Goal: Task Accomplishment & Management: Use online tool/utility

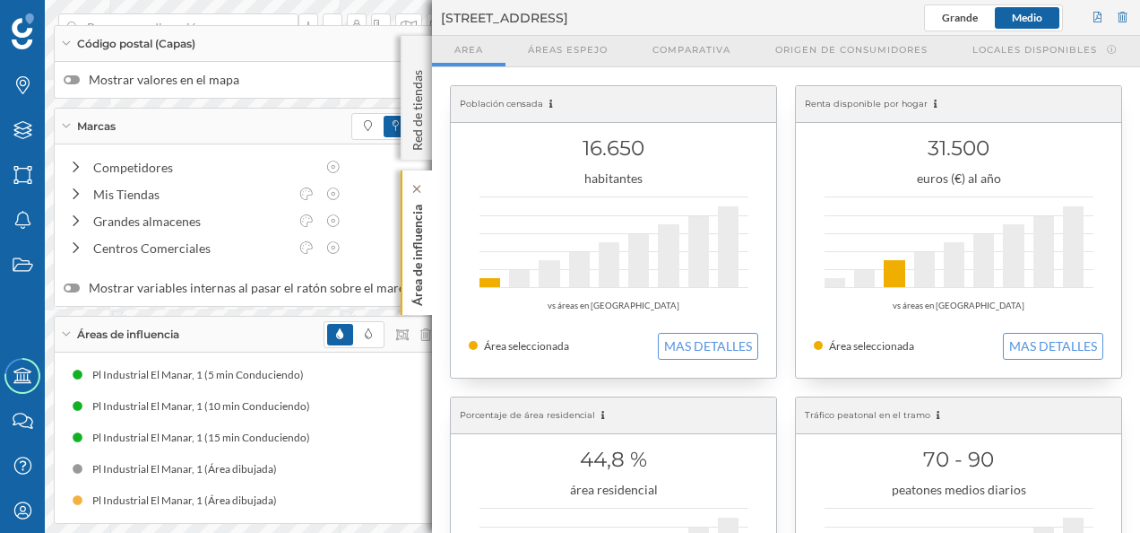
click at [414, 267] on p "Área de influencia" at bounding box center [418, 251] width 18 height 108
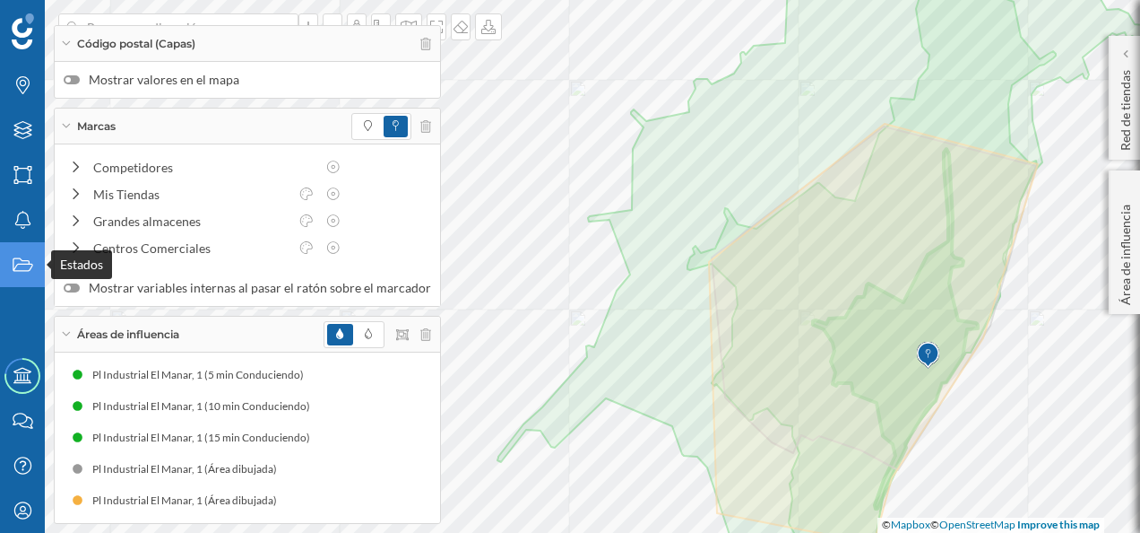
click at [18, 260] on icon "Estados" at bounding box center [23, 265] width 22 height 18
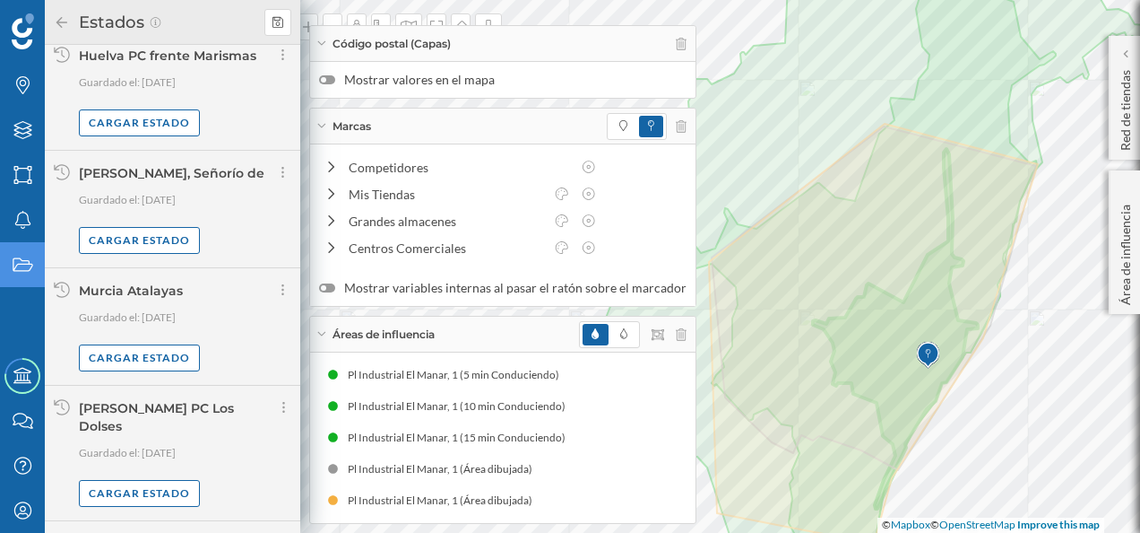
scroll to position [962, 0]
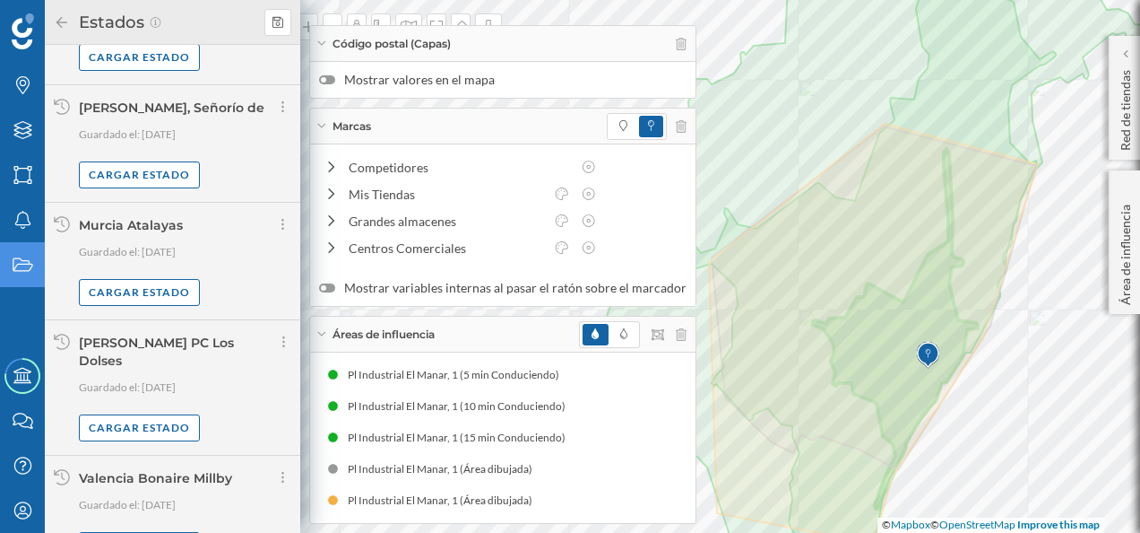
click at [323, 48] on div "Código postal (Capas)" at bounding box center [503, 44] width 386 height 36
click at [326, 343] on div "Áreas de influencia" at bounding box center [503, 334] width 386 height 36
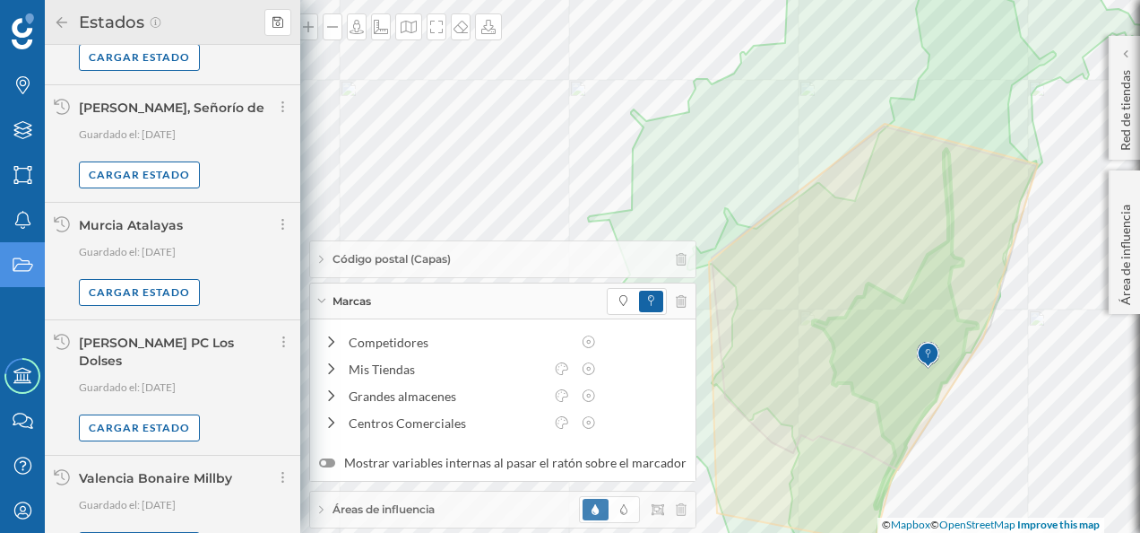
click at [325, 298] on div "Marcas" at bounding box center [503, 301] width 386 height 36
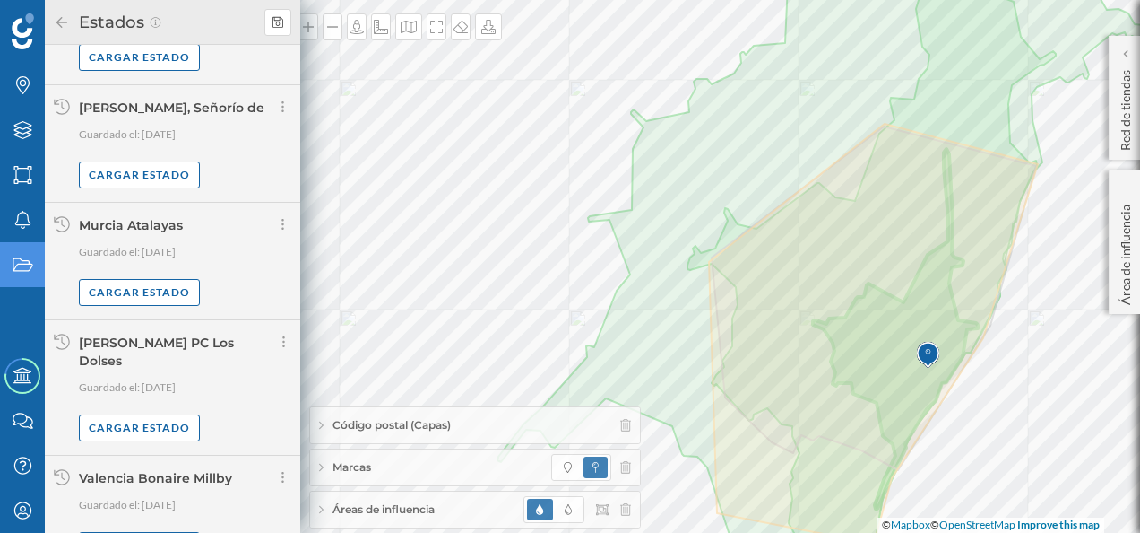
click at [65, 25] on icon at bounding box center [62, 22] width 16 height 13
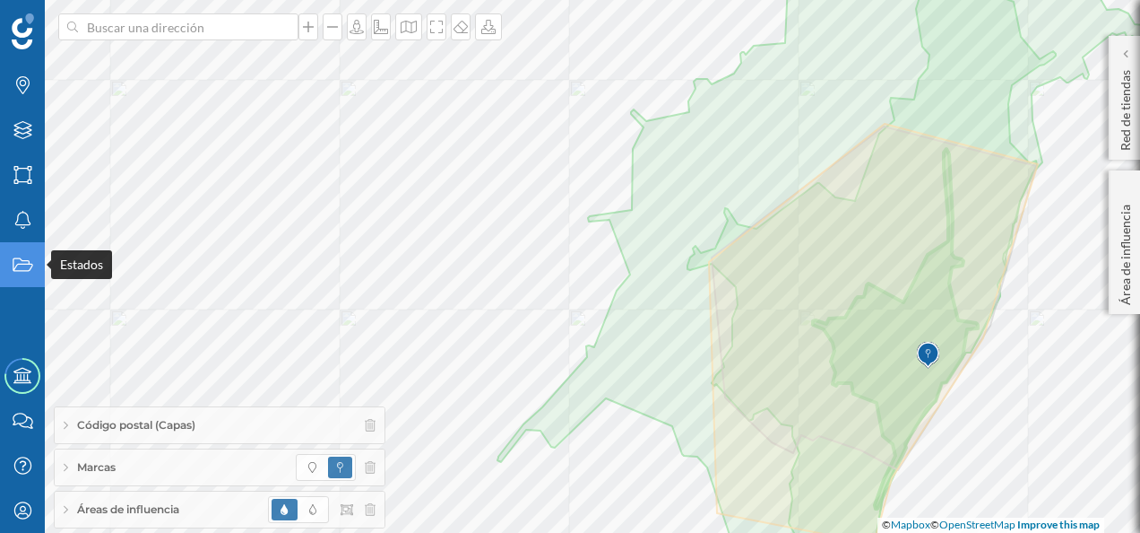
click at [31, 262] on icon "Estados" at bounding box center [23, 265] width 22 height 18
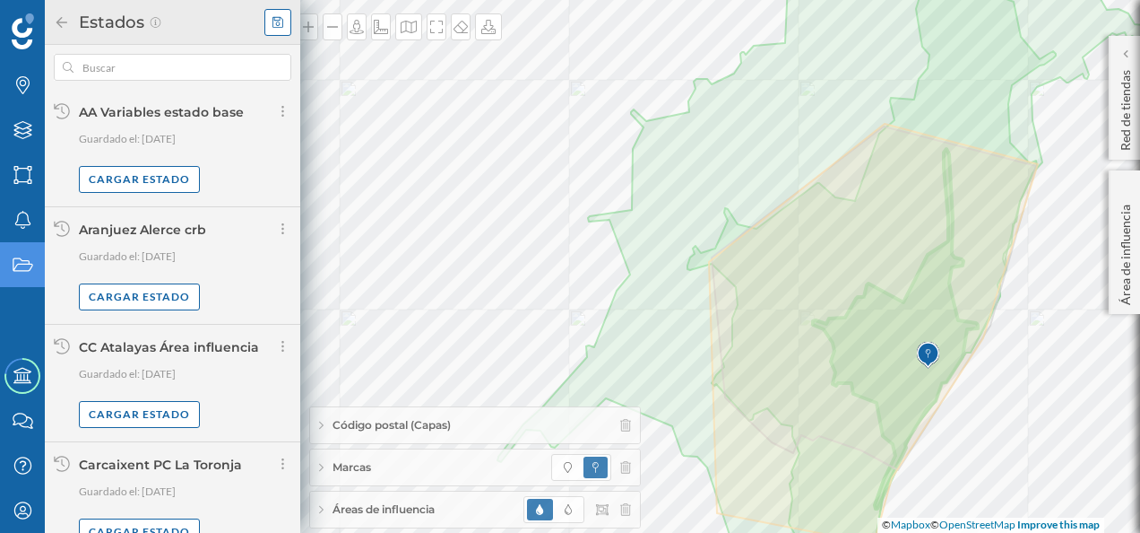
click at [273, 20] on icon at bounding box center [278, 21] width 11 height 11
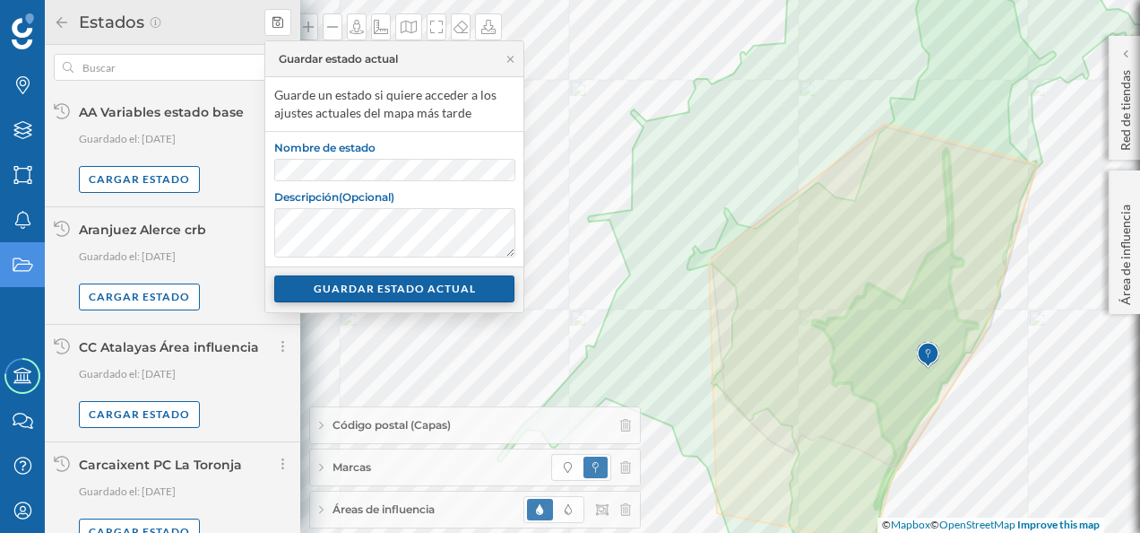
click at [387, 285] on div "GUARDAR ESTADO ACTUAL" at bounding box center [394, 288] width 240 height 27
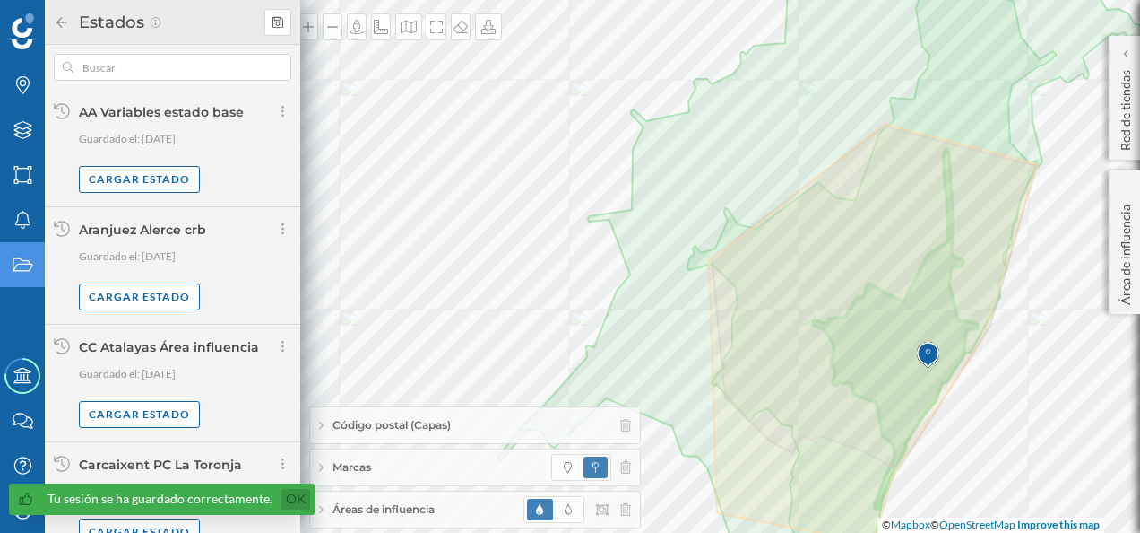
click at [288, 495] on link "Ok" at bounding box center [296, 499] width 29 height 21
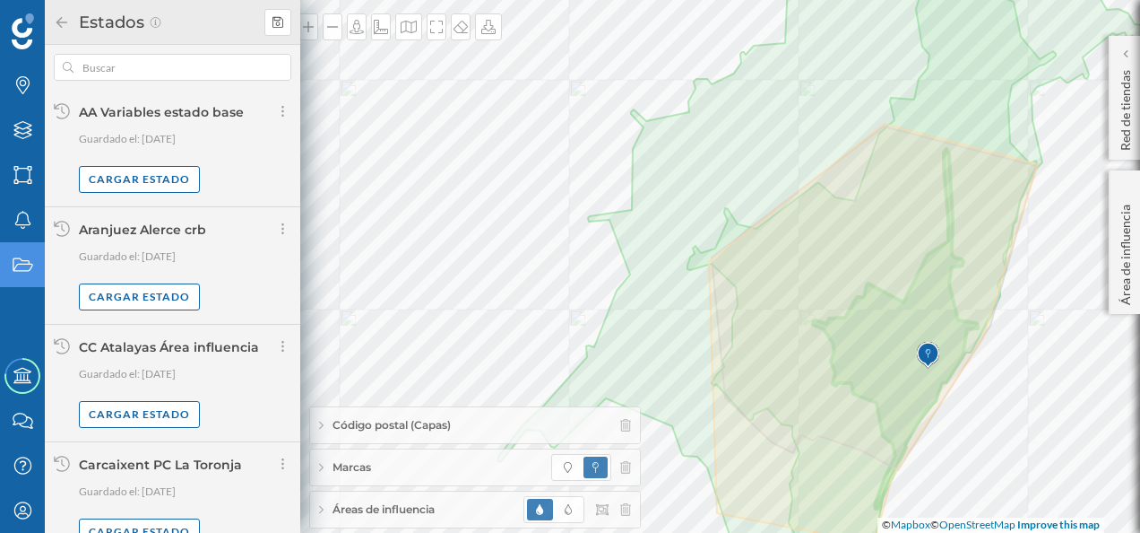
click at [61, 21] on icon at bounding box center [62, 22] width 16 height 13
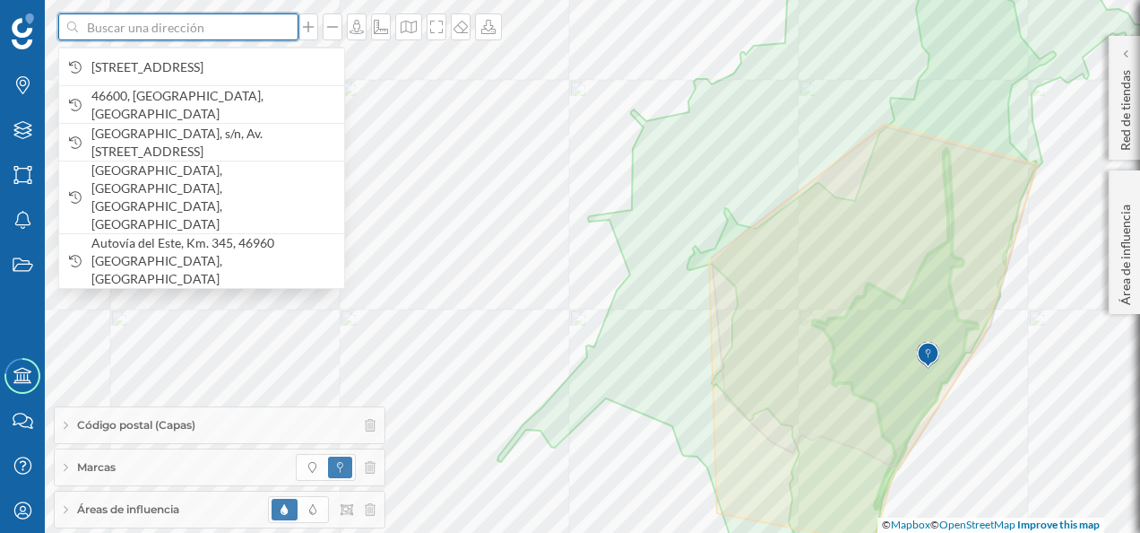
click at [201, 38] on input at bounding box center [178, 26] width 201 height 27
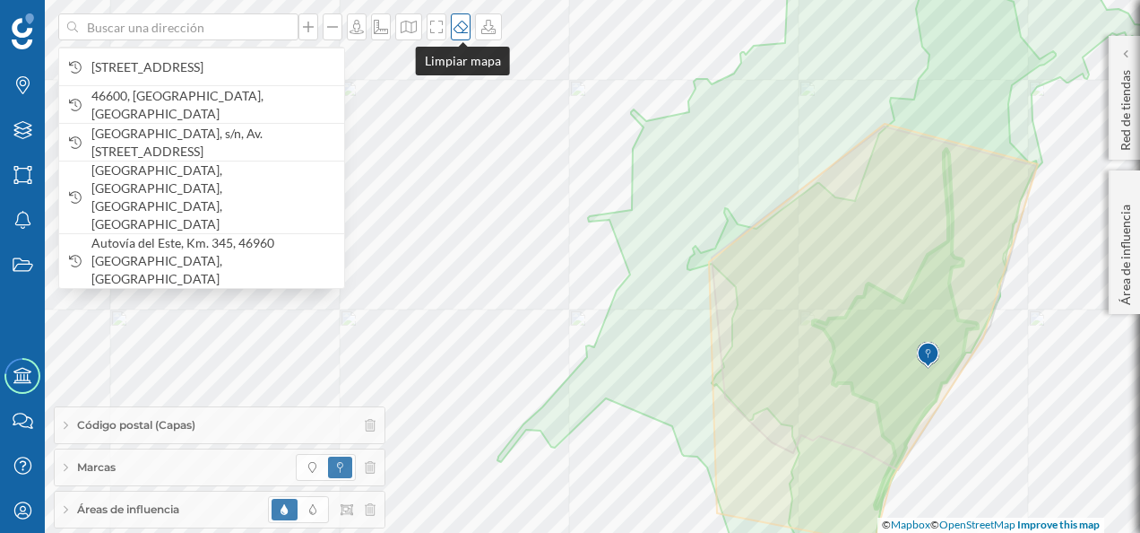
click at [466, 25] on icon at bounding box center [461, 27] width 18 height 14
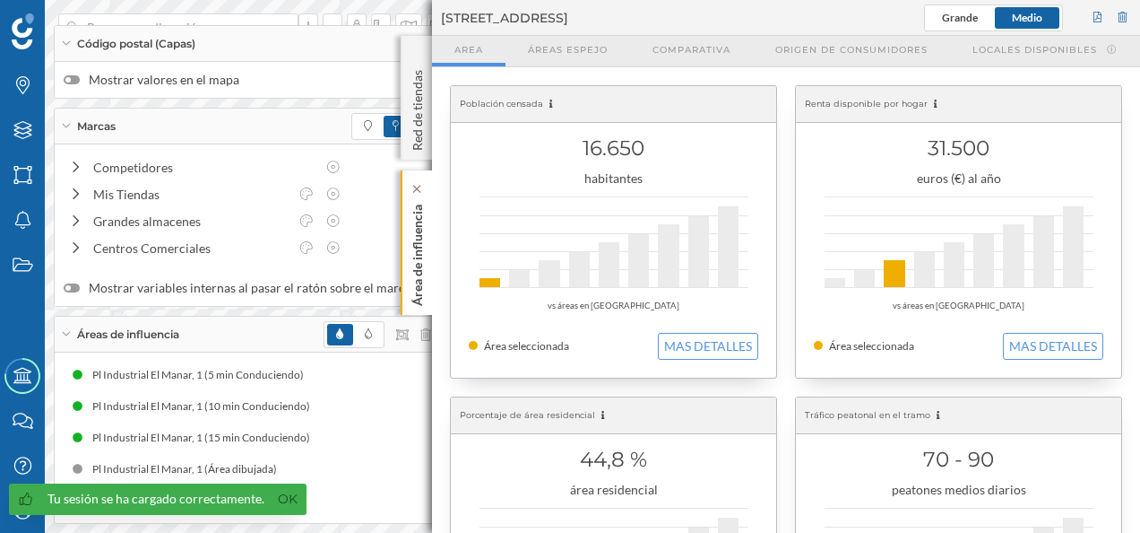
click at [422, 240] on p "Área de influencia" at bounding box center [418, 251] width 18 height 108
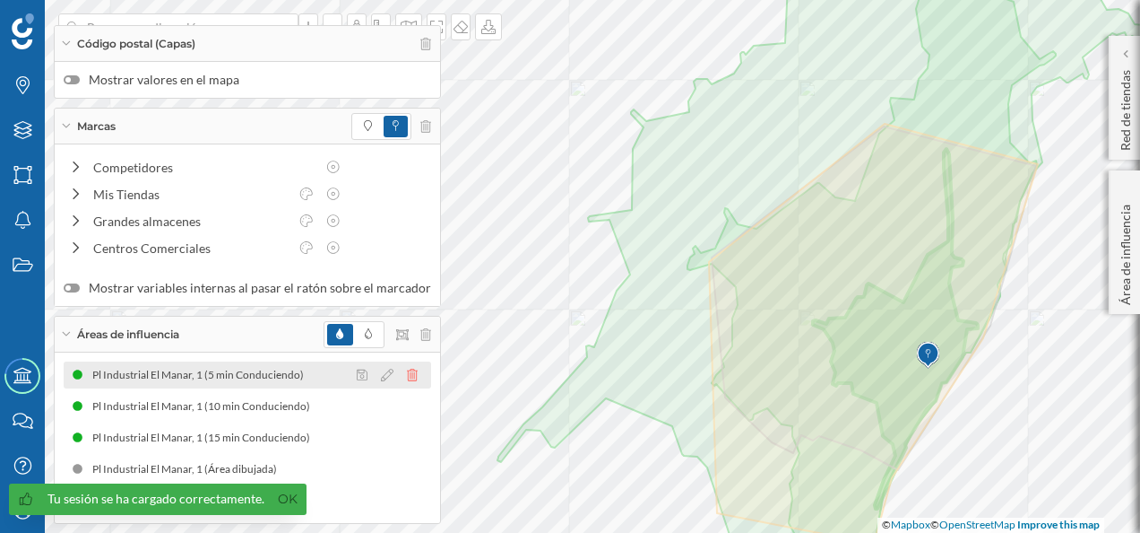
click at [409, 373] on icon at bounding box center [412, 374] width 11 height 13
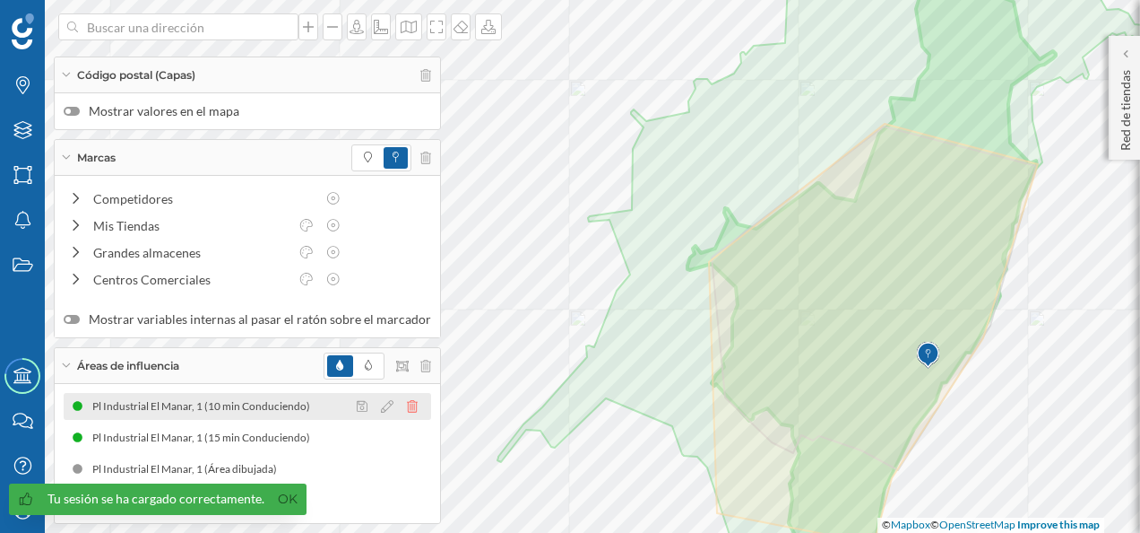
click at [408, 404] on icon at bounding box center [412, 406] width 11 height 13
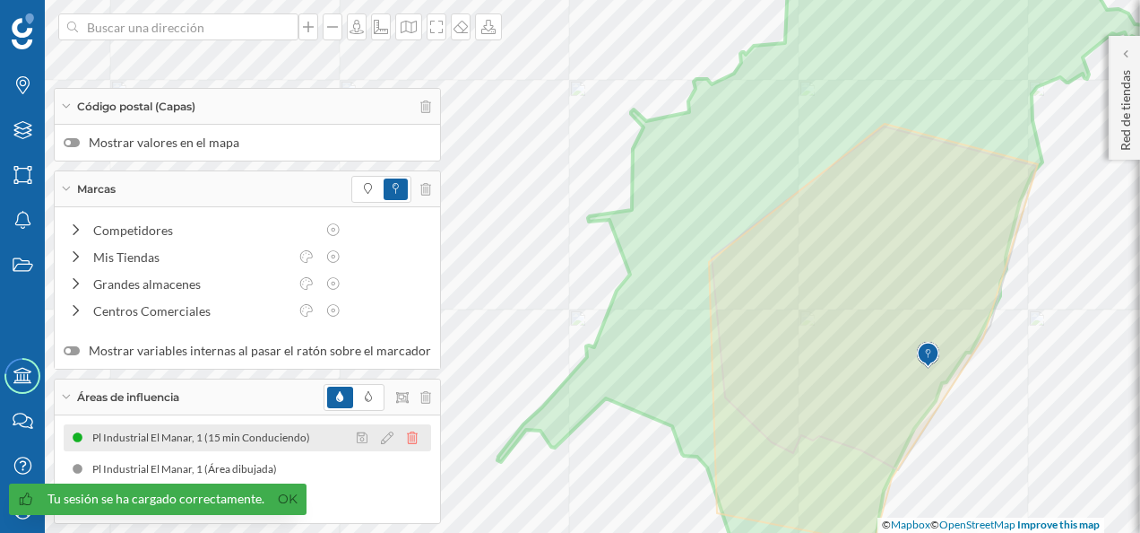
click at [408, 440] on icon at bounding box center [412, 437] width 11 height 13
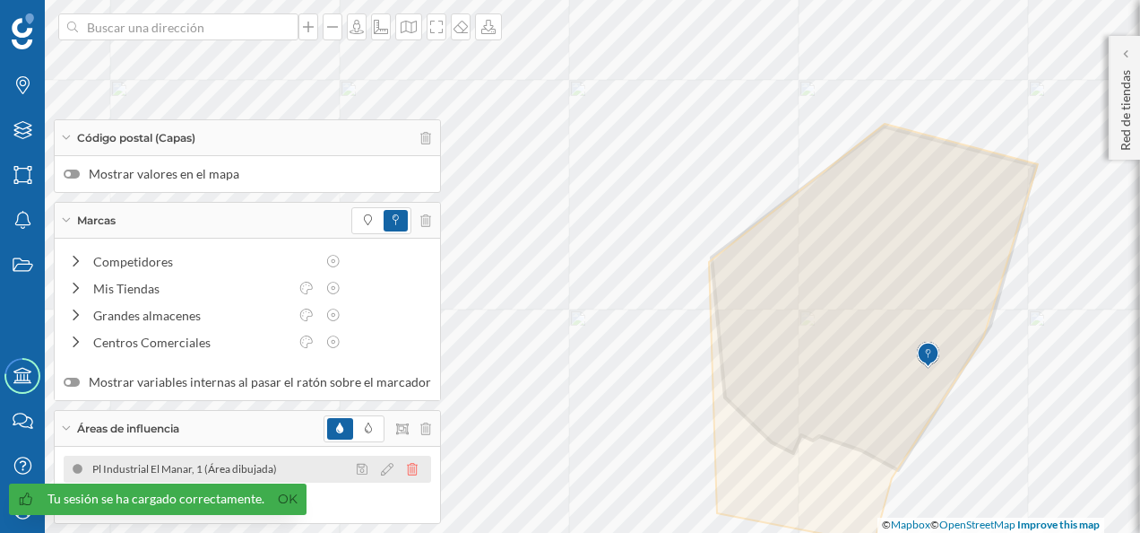
click at [407, 466] on icon at bounding box center [412, 469] width 11 height 13
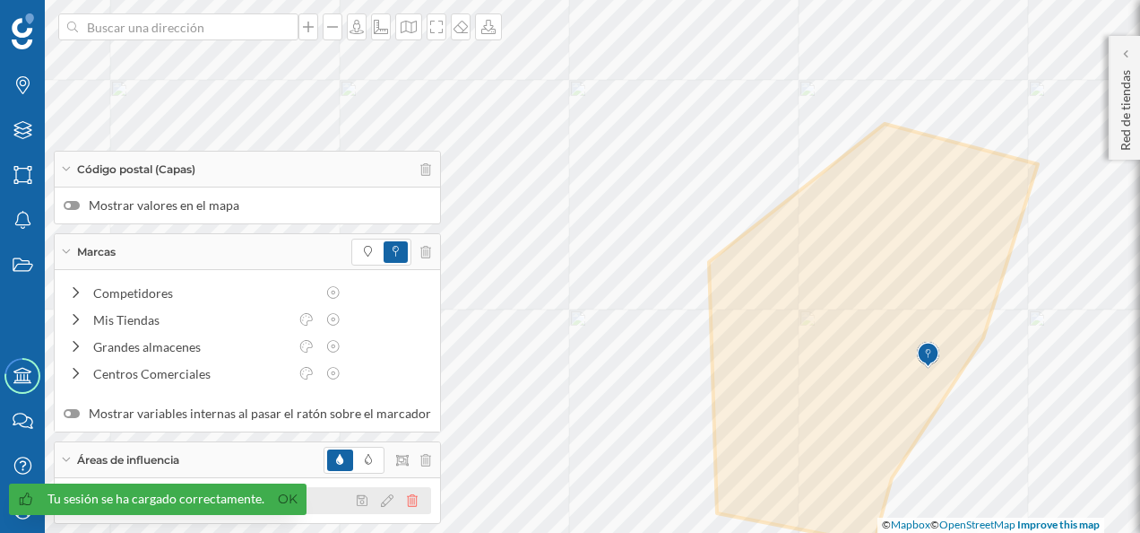
click at [407, 496] on icon at bounding box center [412, 500] width 11 height 13
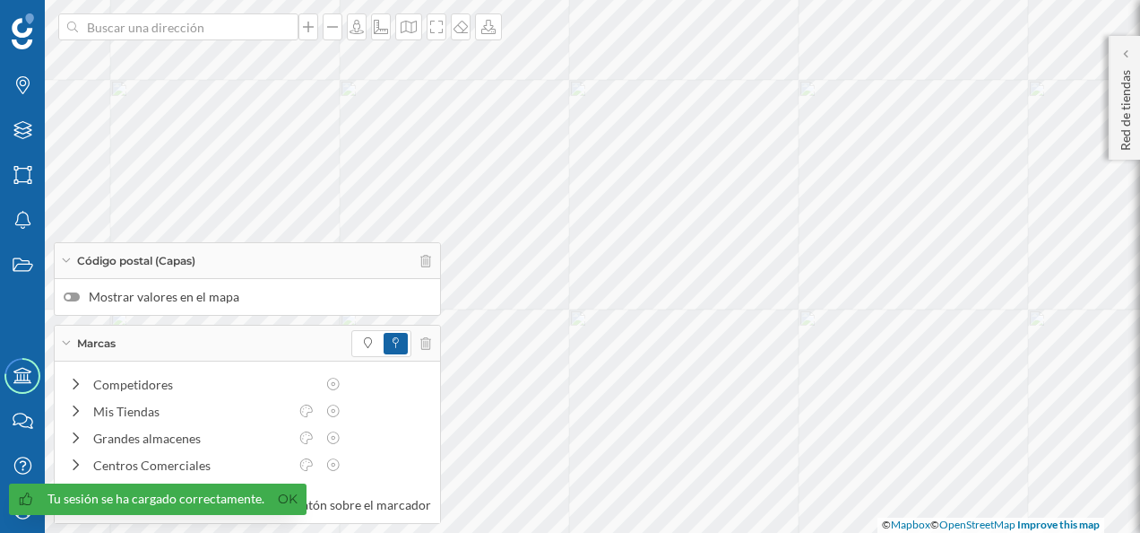
click at [75, 346] on div "Marcas" at bounding box center [248, 343] width 386 height 36
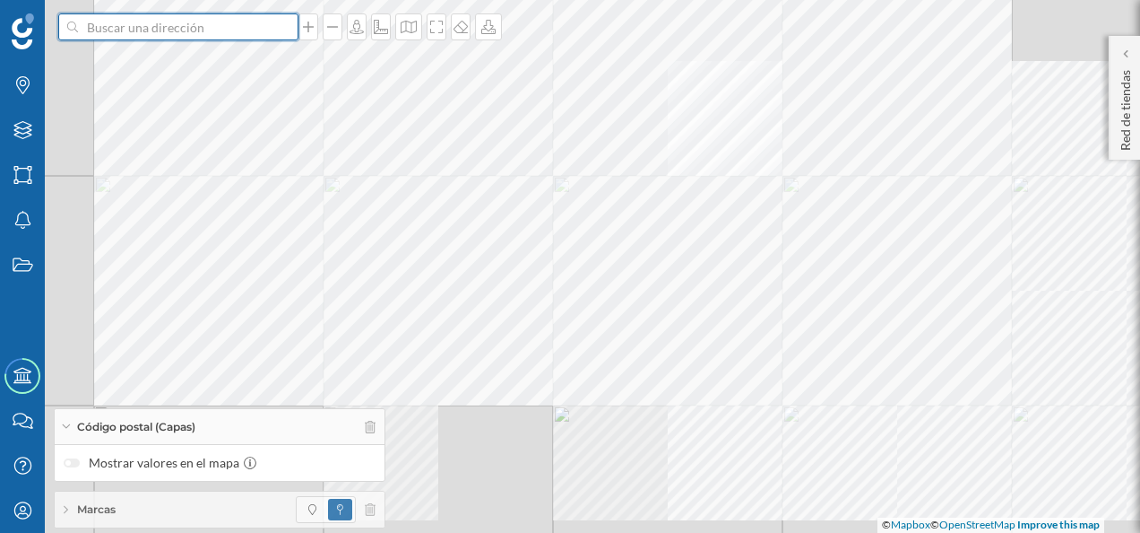
click at [146, 35] on input at bounding box center [178, 26] width 201 height 27
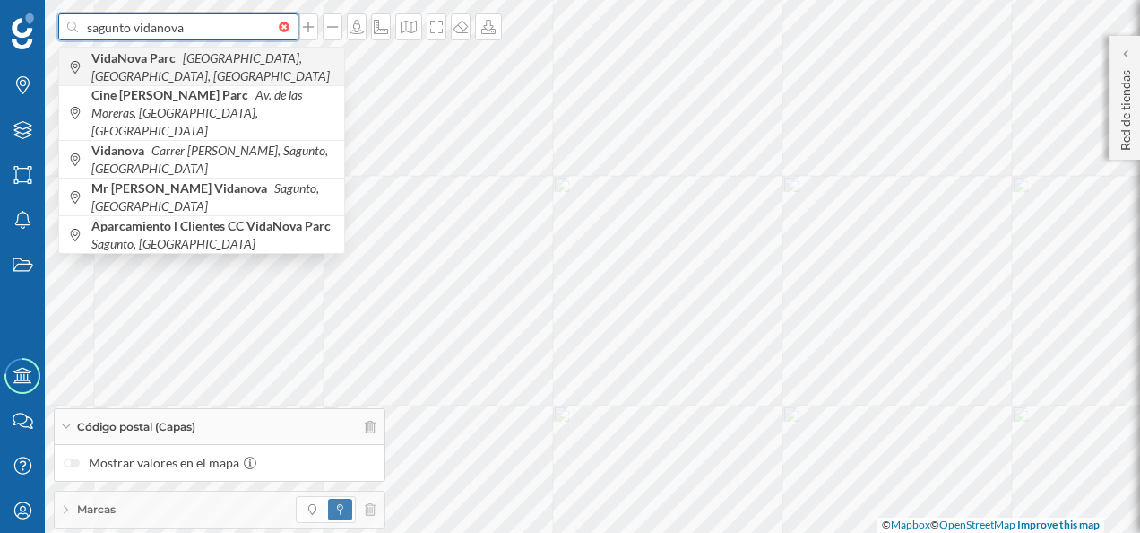
type input "sagunto vidanova"
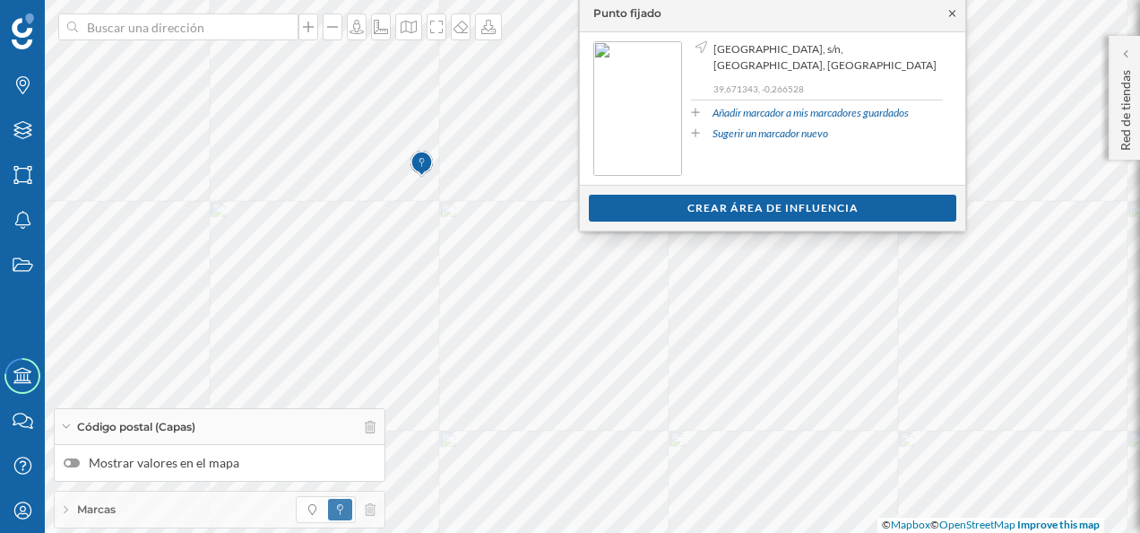
click at [952, 11] on icon at bounding box center [952, 13] width 13 height 11
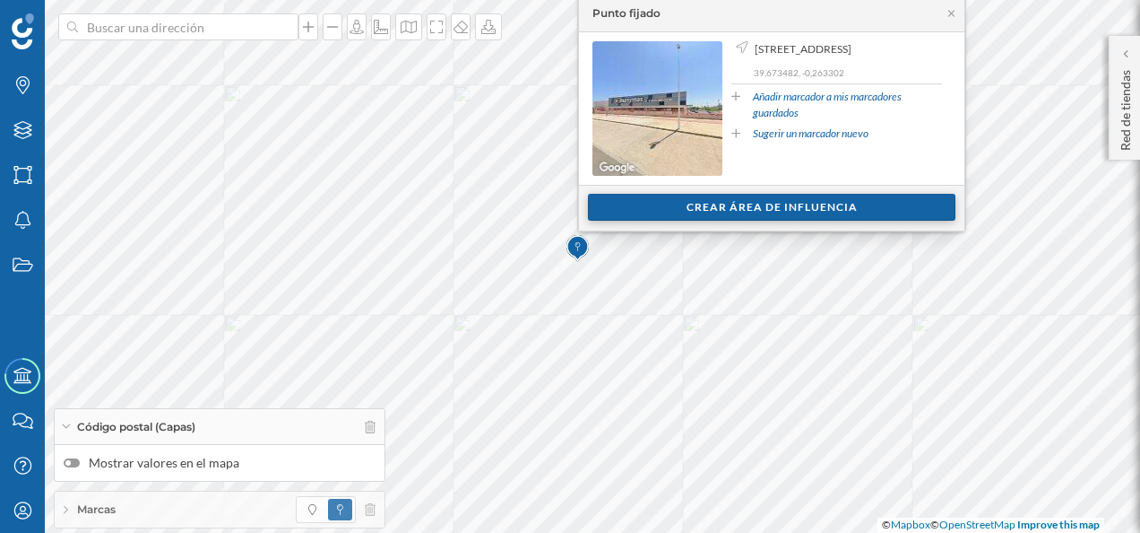
click at [658, 197] on div "Crear área de influencia" at bounding box center [772, 207] width 368 height 27
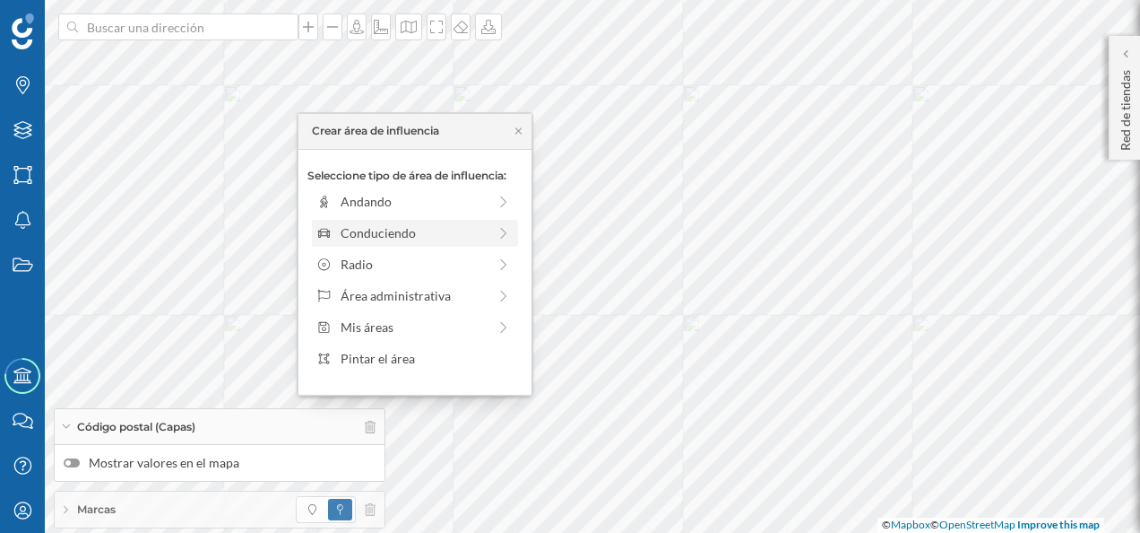
click at [402, 227] on div "Conduciendo" at bounding box center [414, 232] width 146 height 19
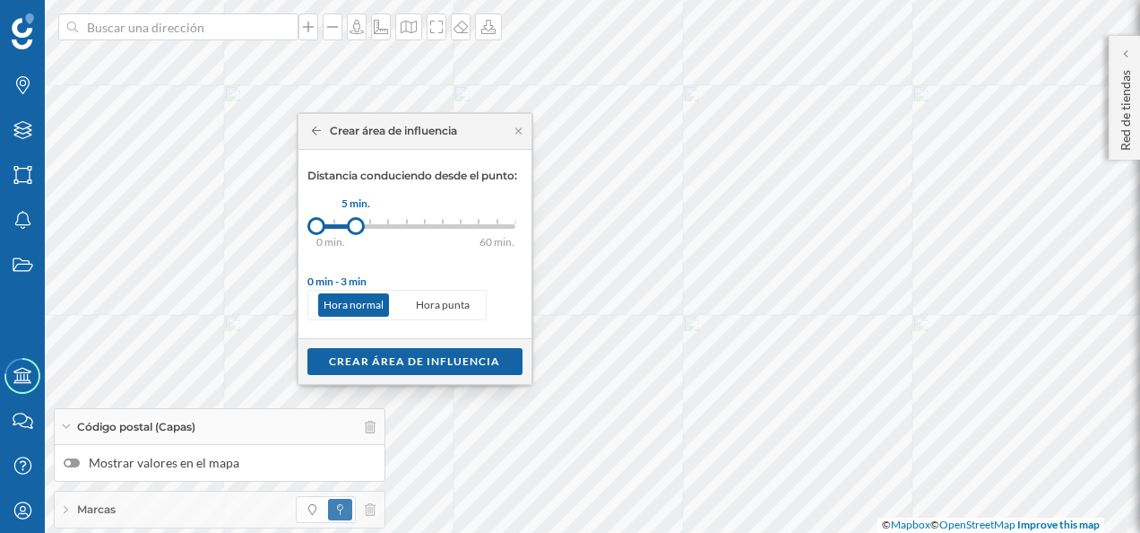
drag, startPoint x: 329, startPoint y: 228, endPoint x: 356, endPoint y: 228, distance: 26.9
click at [356, 228] on div at bounding box center [356, 226] width 18 height 18
click at [399, 364] on div "Crear área de influencia" at bounding box center [415, 360] width 215 height 27
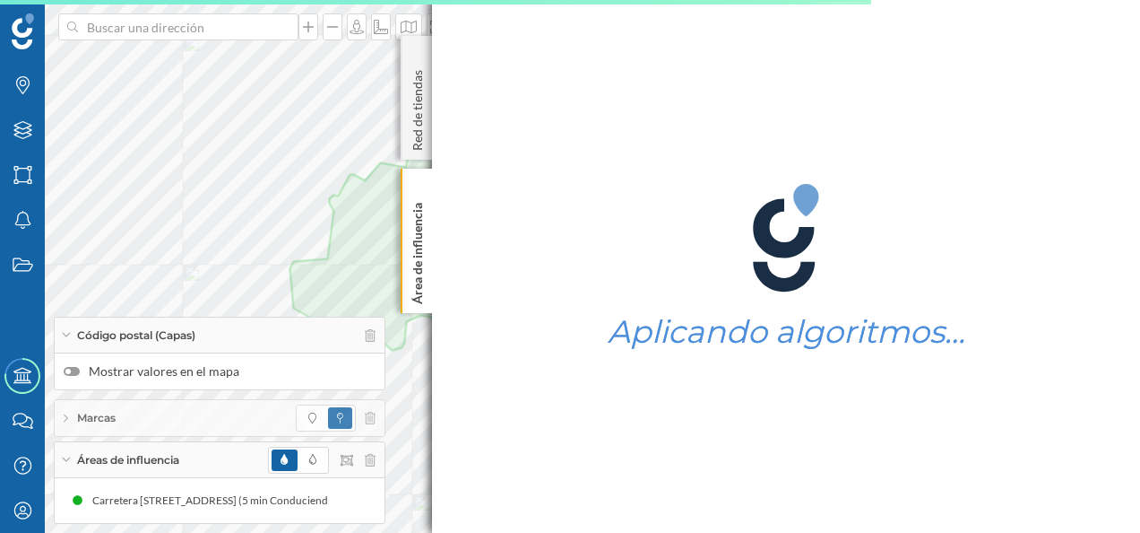
click at [581, 185] on div "Marcas Capas Áreas Notificaciones Estados Academy Contacta con nosotros Centro …" at bounding box center [570, 266] width 1140 height 533
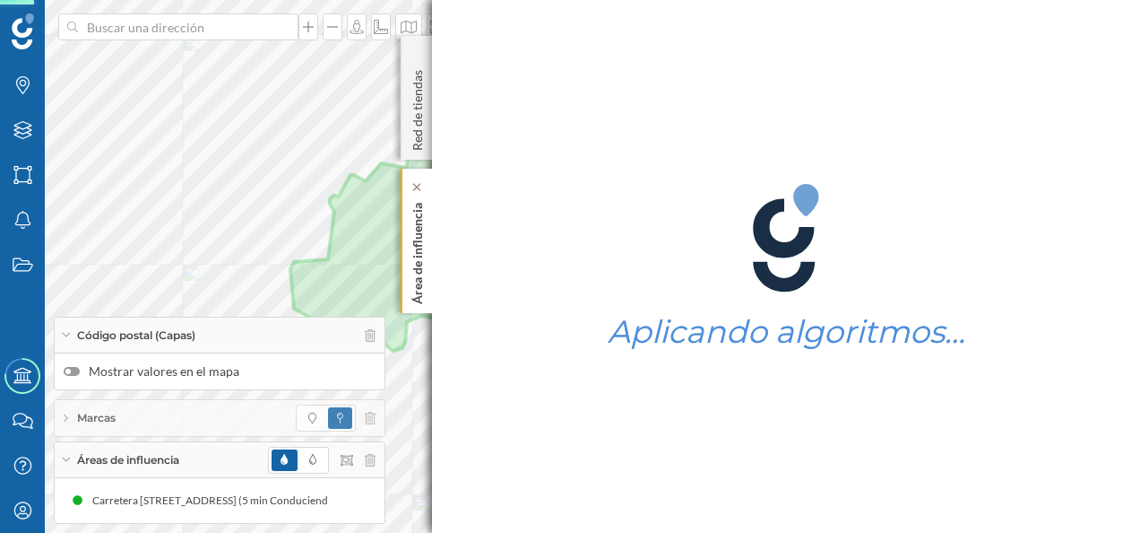
click at [420, 244] on p "Área de influencia" at bounding box center [418, 249] width 18 height 108
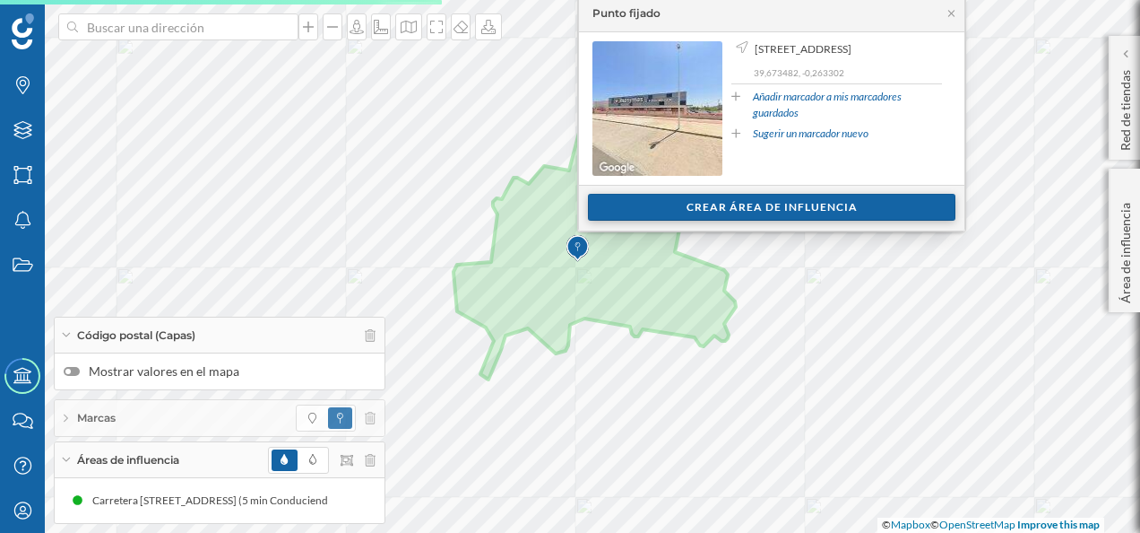
click at [719, 204] on div "Crear área de influencia" at bounding box center [772, 207] width 368 height 27
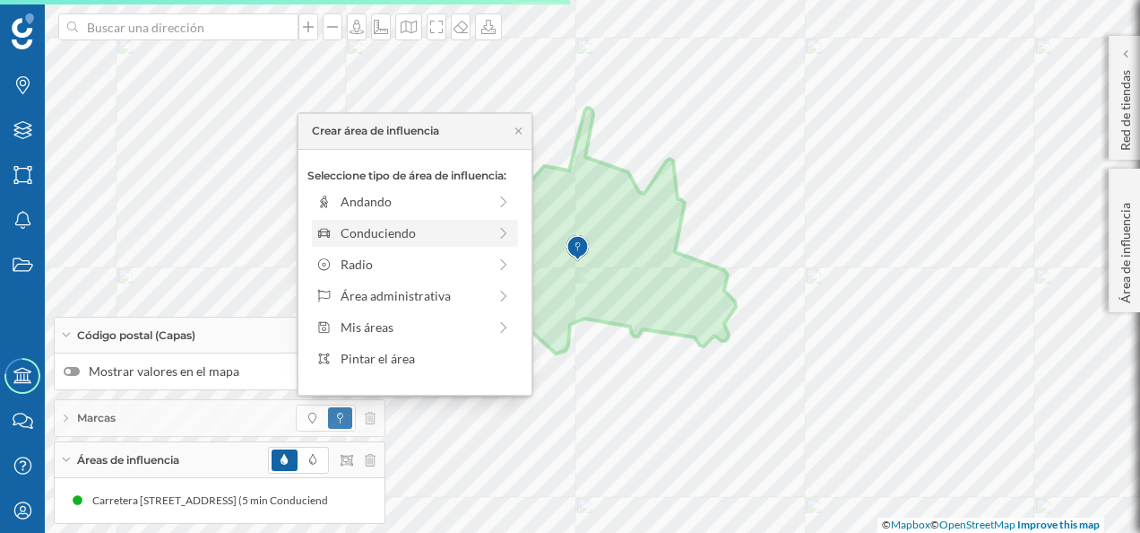
click at [403, 223] on div "Conduciendo" at bounding box center [414, 232] width 146 height 19
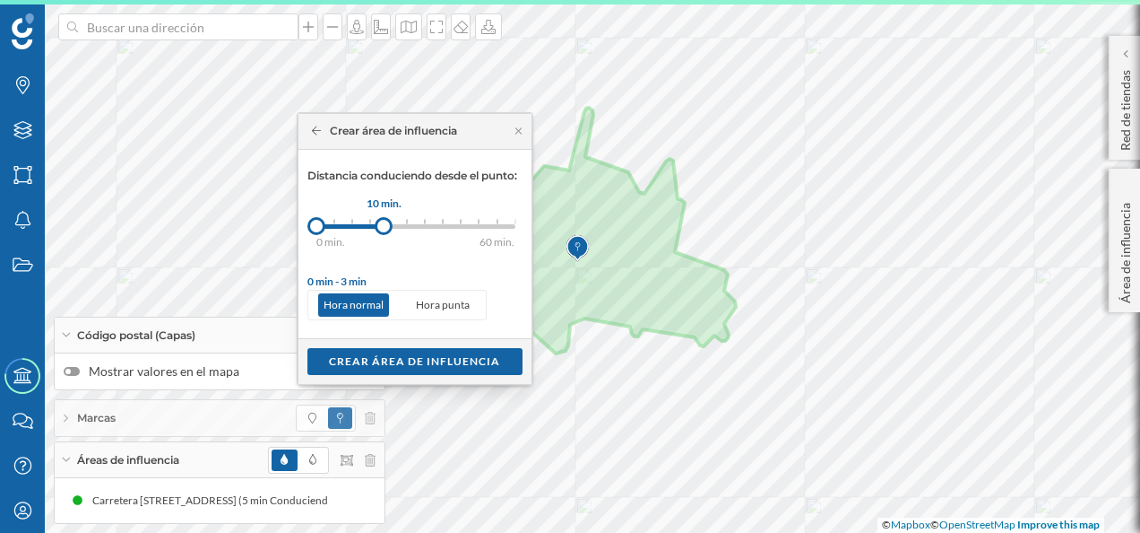
drag, startPoint x: 335, startPoint y: 228, endPoint x: 384, endPoint y: 228, distance: 48.4
click at [384, 228] on div at bounding box center [384, 226] width 18 height 18
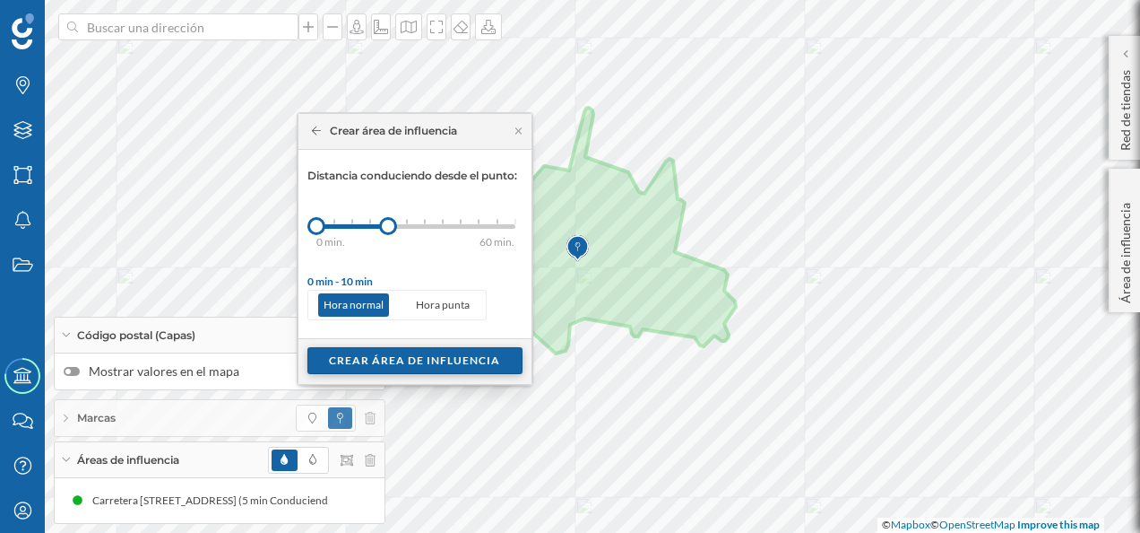
click at [393, 353] on div "Crear área de influencia" at bounding box center [415, 360] width 215 height 27
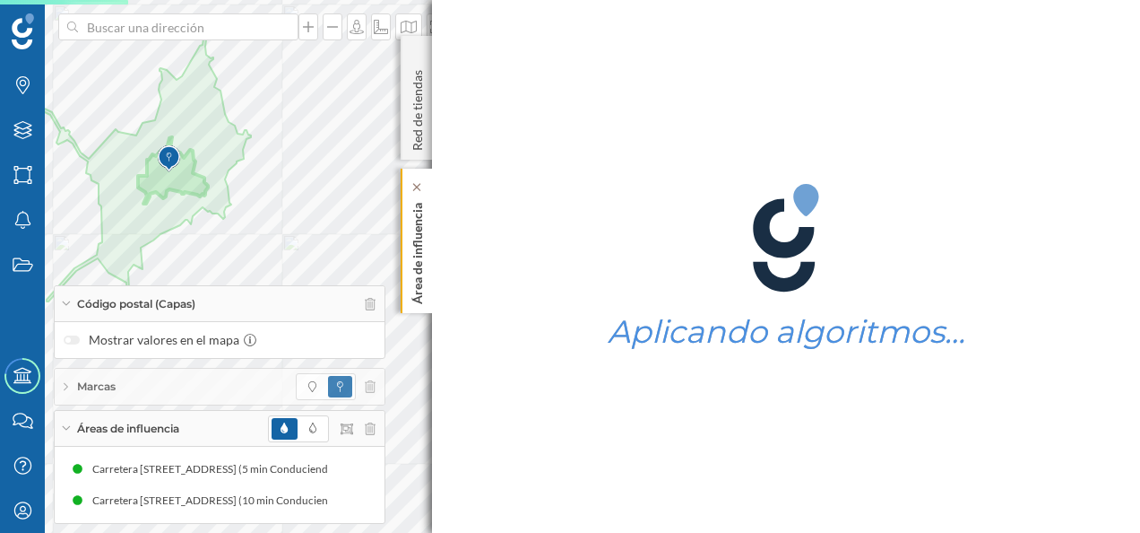
click at [414, 242] on p "Área de influencia" at bounding box center [418, 249] width 18 height 108
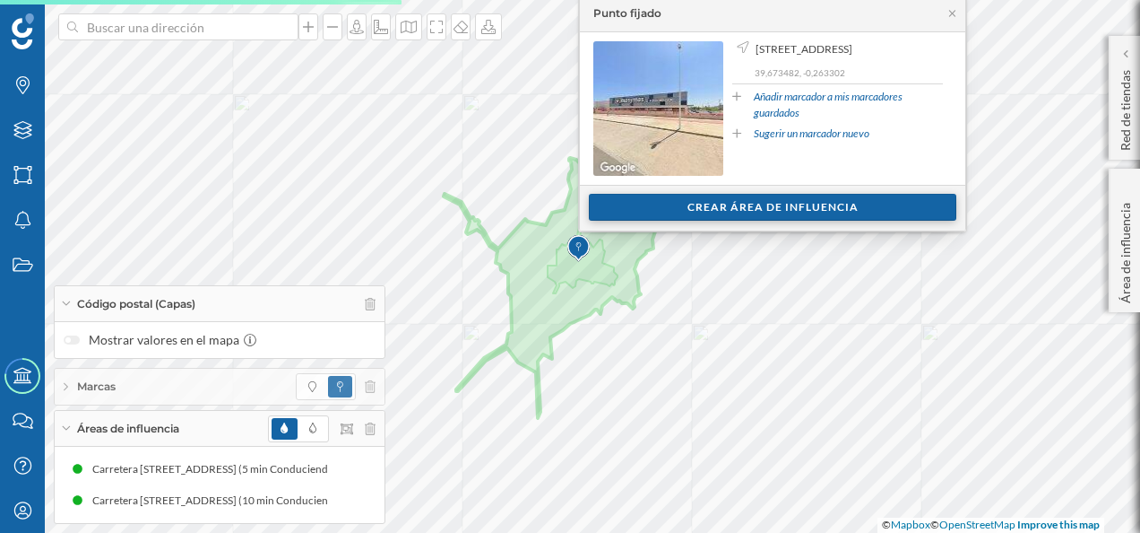
click at [699, 207] on div "Crear área de influencia" at bounding box center [773, 207] width 368 height 27
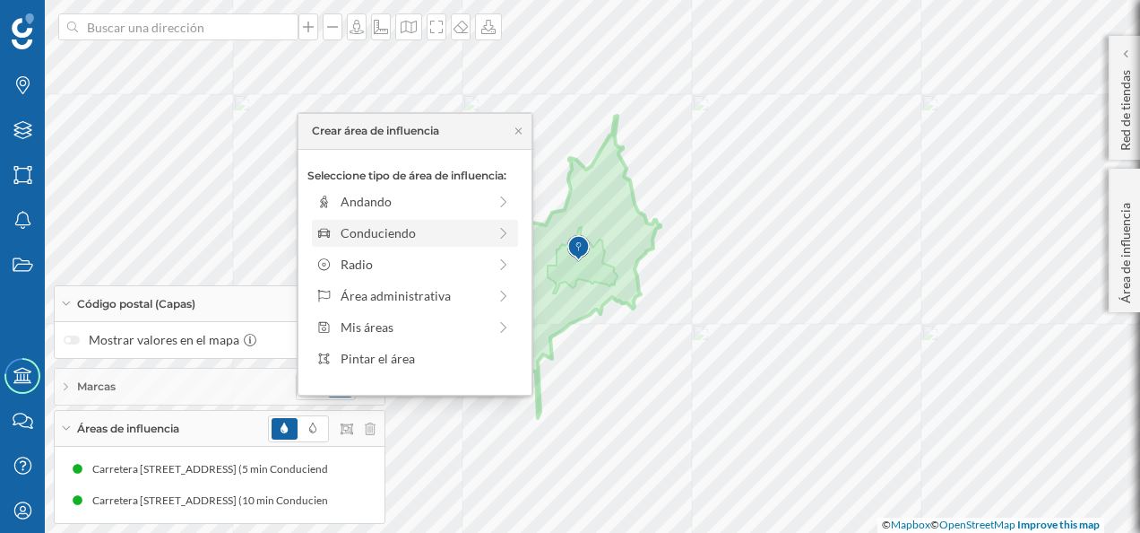
click at [438, 233] on div "Conduciendo" at bounding box center [414, 232] width 146 height 19
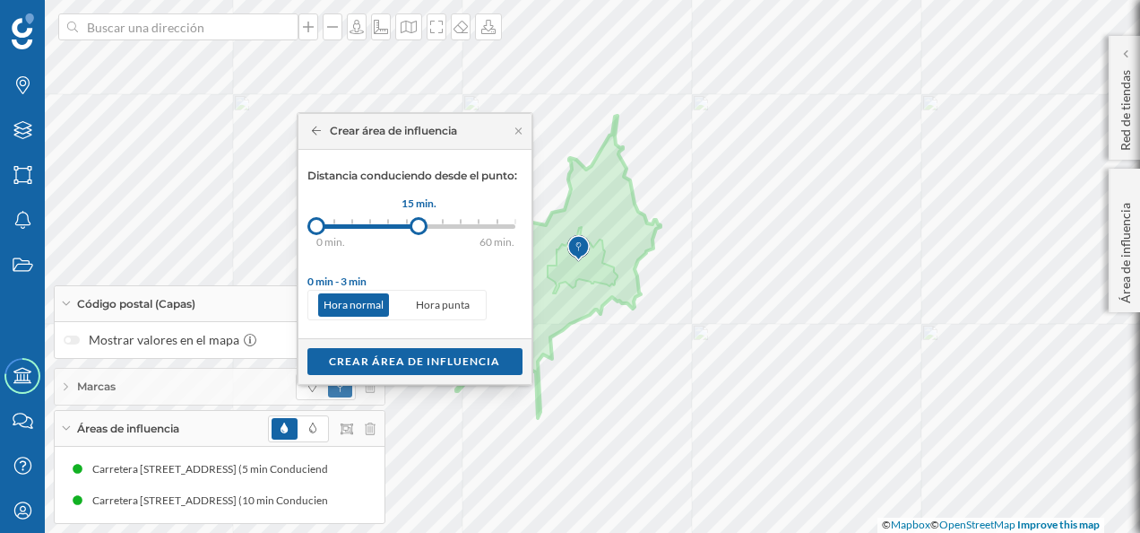
drag, startPoint x: 333, startPoint y: 229, endPoint x: 419, endPoint y: 230, distance: 86.1
click at [419, 230] on div at bounding box center [419, 226] width 18 height 18
click at [424, 361] on div "Crear área de influencia" at bounding box center [415, 360] width 215 height 27
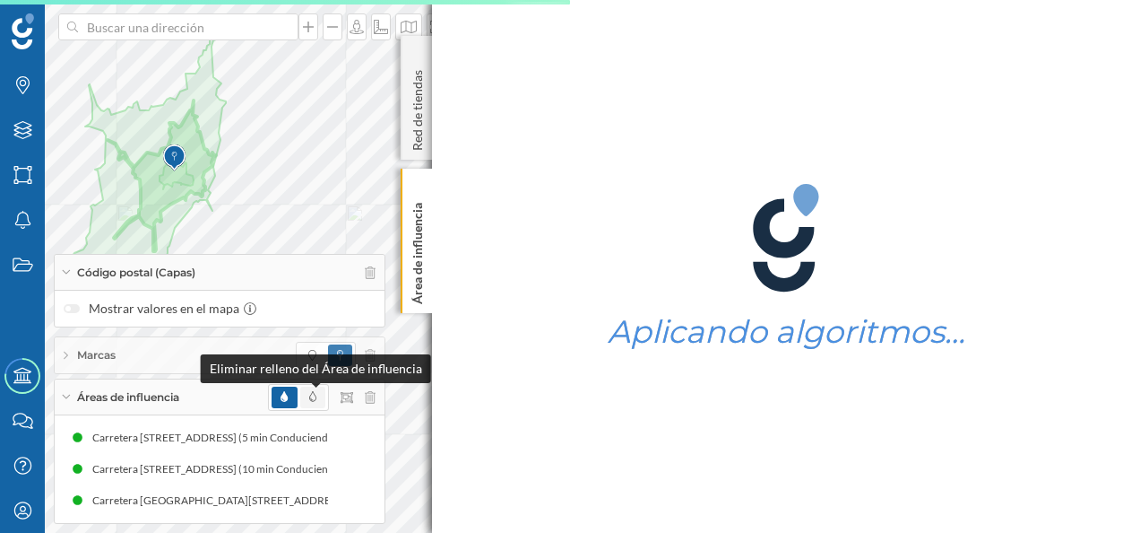
click at [316, 400] on icon at bounding box center [312, 396] width 7 height 11
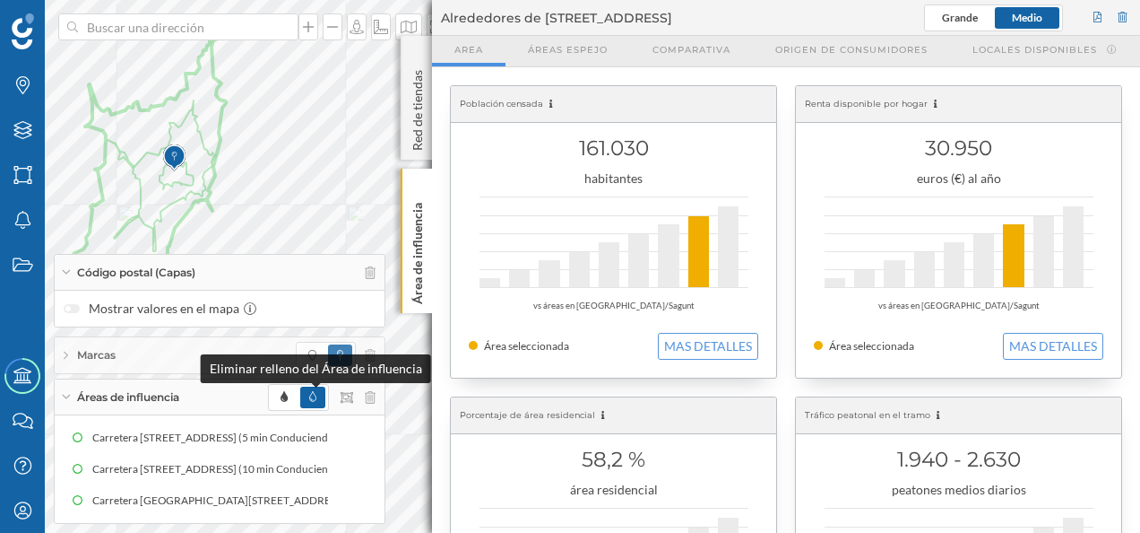
click at [316, 400] on icon at bounding box center [312, 396] width 7 height 11
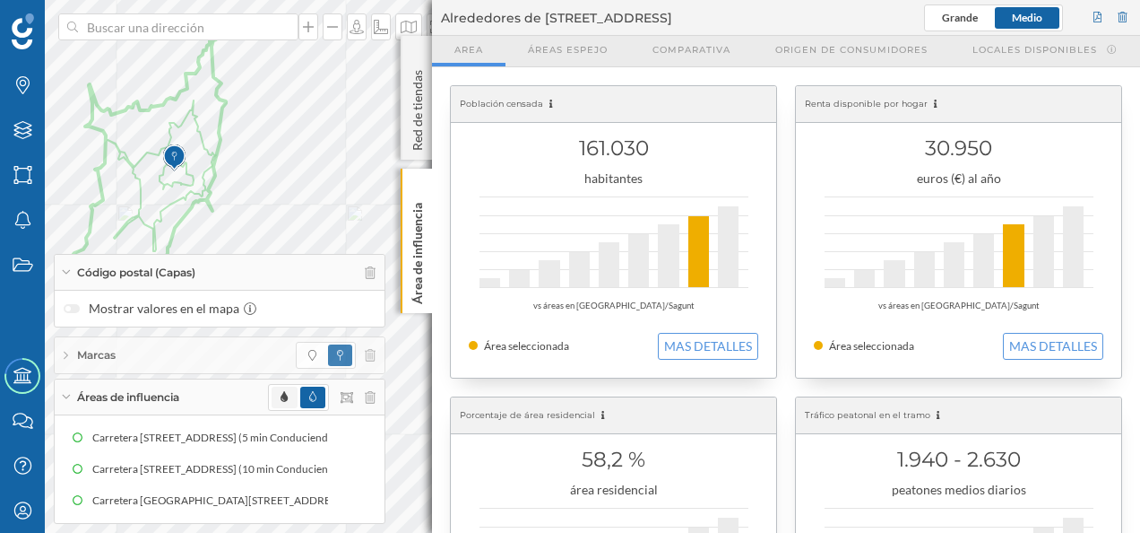
click at [290, 399] on span at bounding box center [284, 397] width 25 height 22
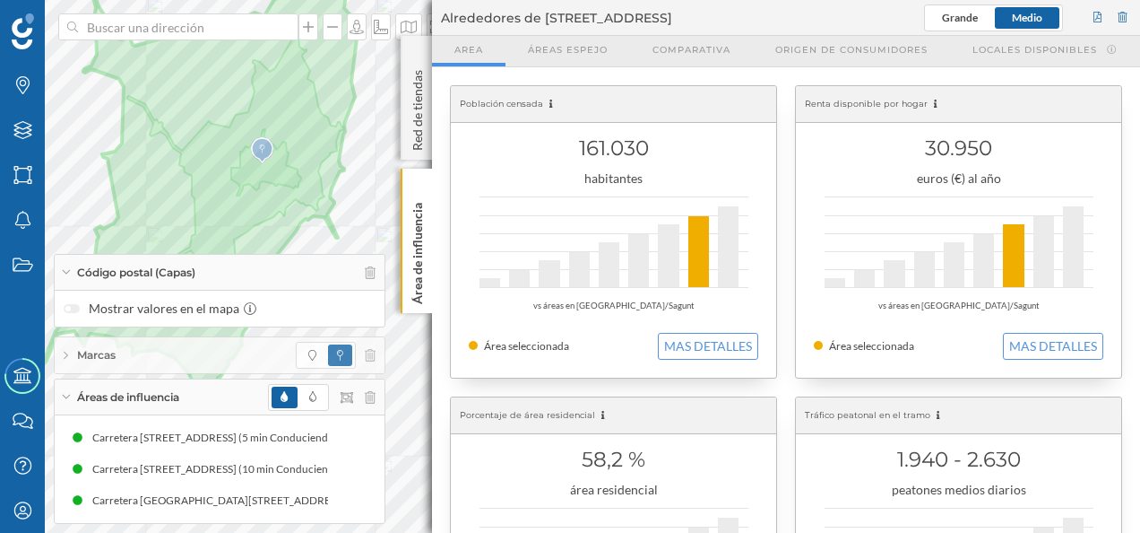
click at [364, 264] on div "Marcas Capas Áreas Notificaciones Estados Academy Contacta con nosotros Centro …" at bounding box center [570, 266] width 1140 height 533
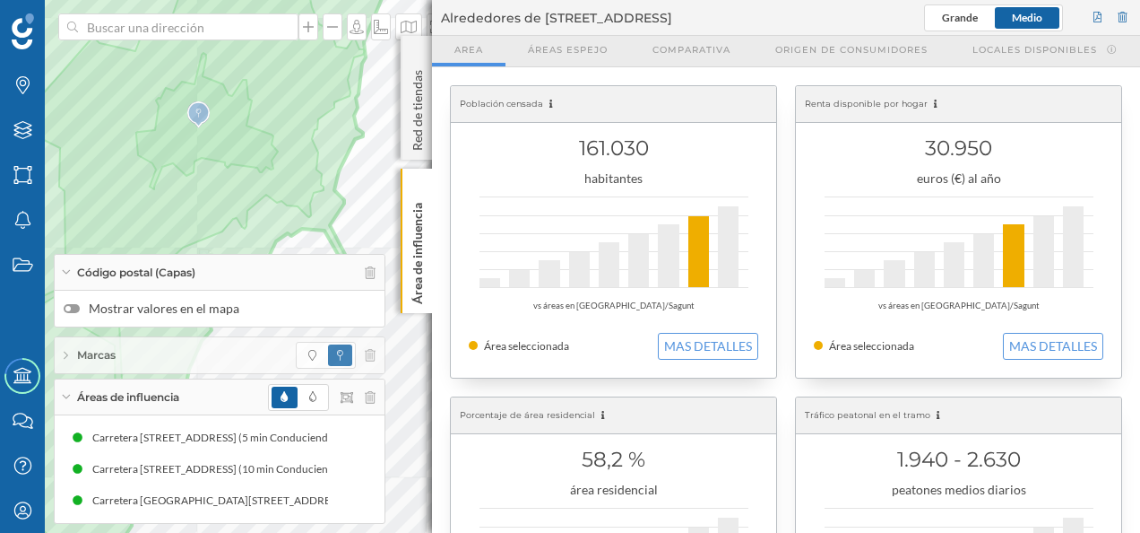
click at [66, 311] on div at bounding box center [67, 308] width 5 height 5
click at [0, 0] on input "Mostrar valores en el mapa" at bounding box center [0, 0] width 0 height 0
click at [412, 131] on p "Red de tiendas" at bounding box center [418, 107] width 18 height 88
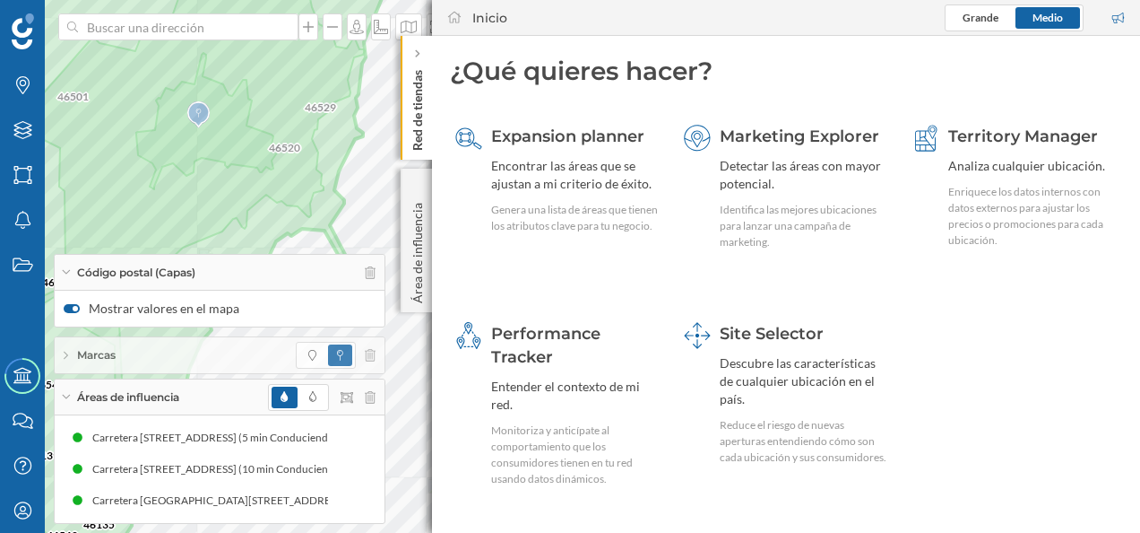
click at [415, 124] on p "Red de tiendas" at bounding box center [418, 107] width 18 height 88
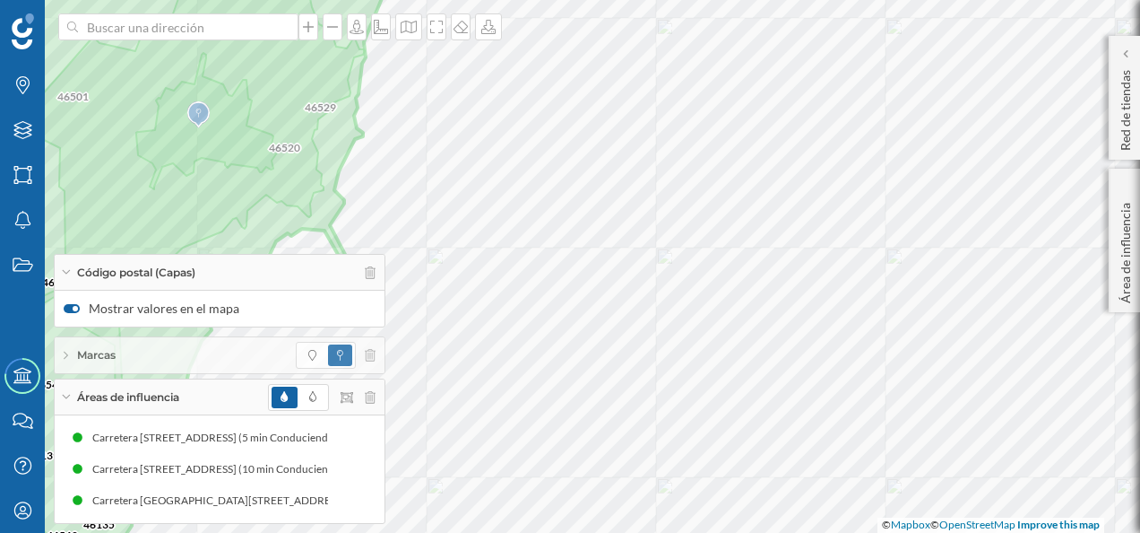
click at [66, 398] on icon at bounding box center [66, 396] width 10 height 4
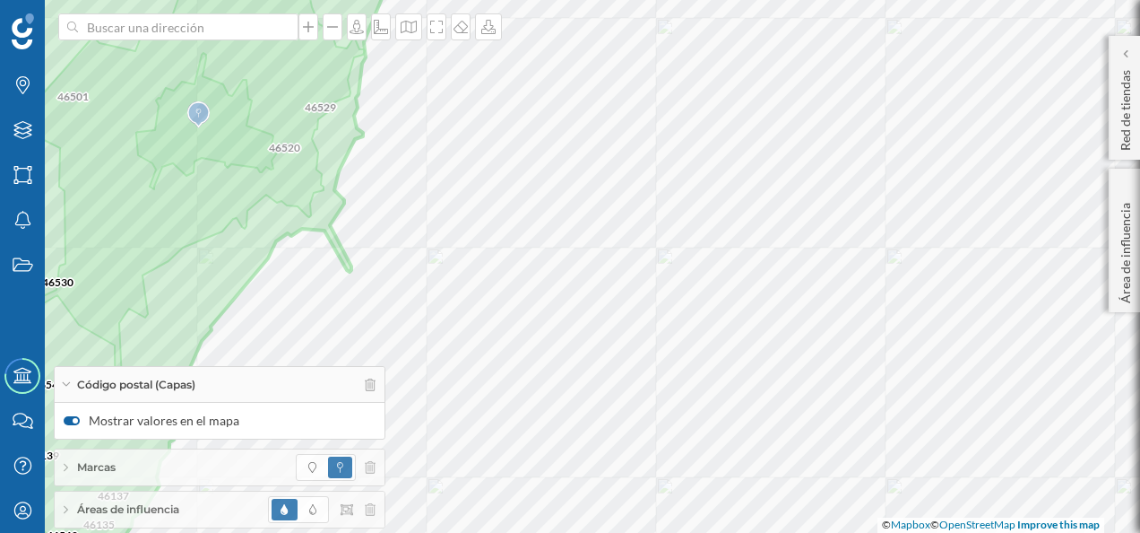
click at [65, 383] on icon at bounding box center [66, 384] width 10 height 4
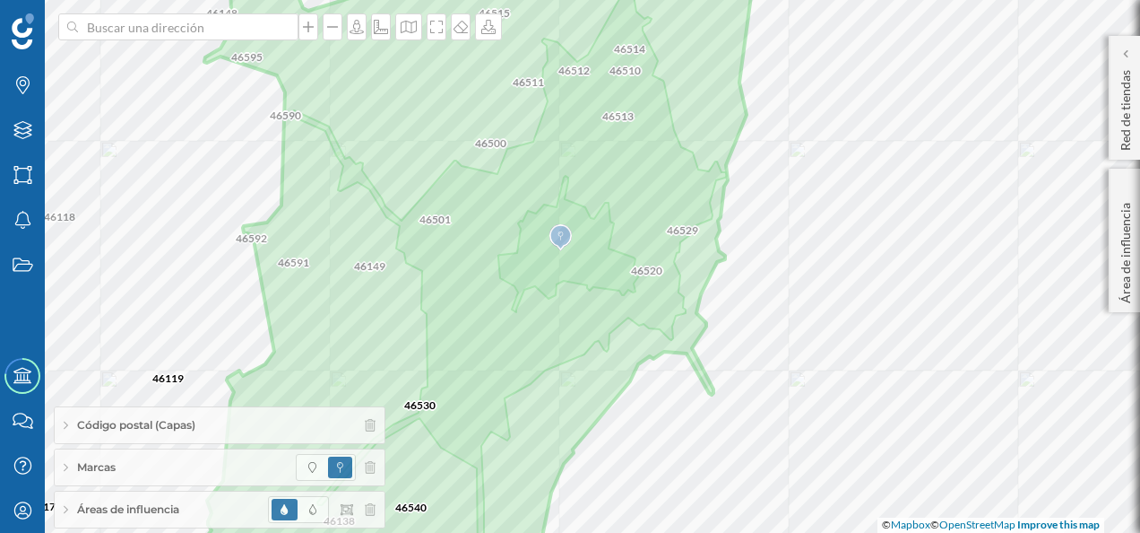
click at [71, 510] on div "Áreas de influencia" at bounding box center [220, 509] width 330 height 36
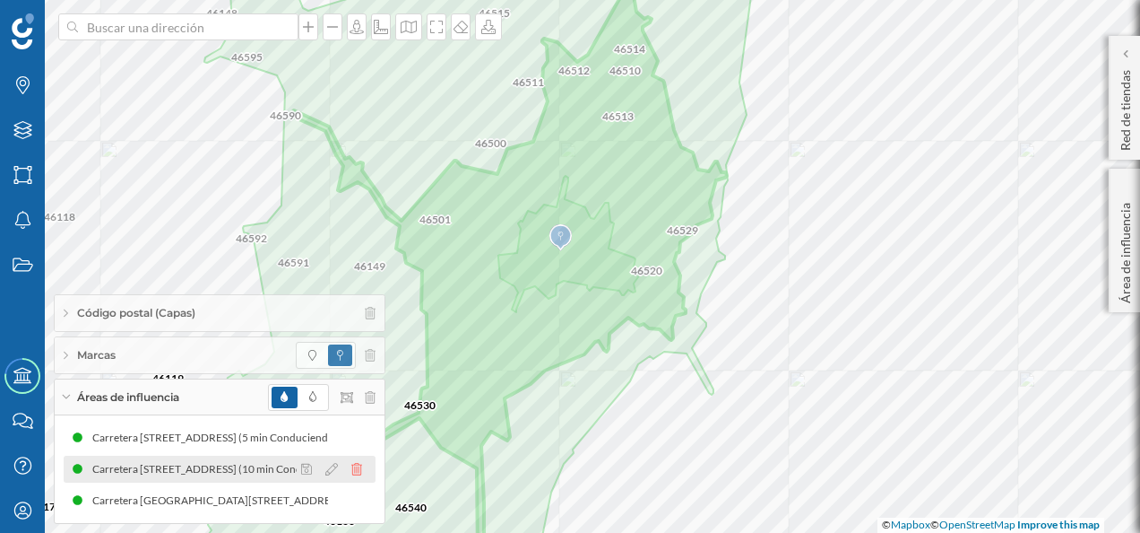
click at [357, 466] on icon at bounding box center [356, 469] width 11 height 13
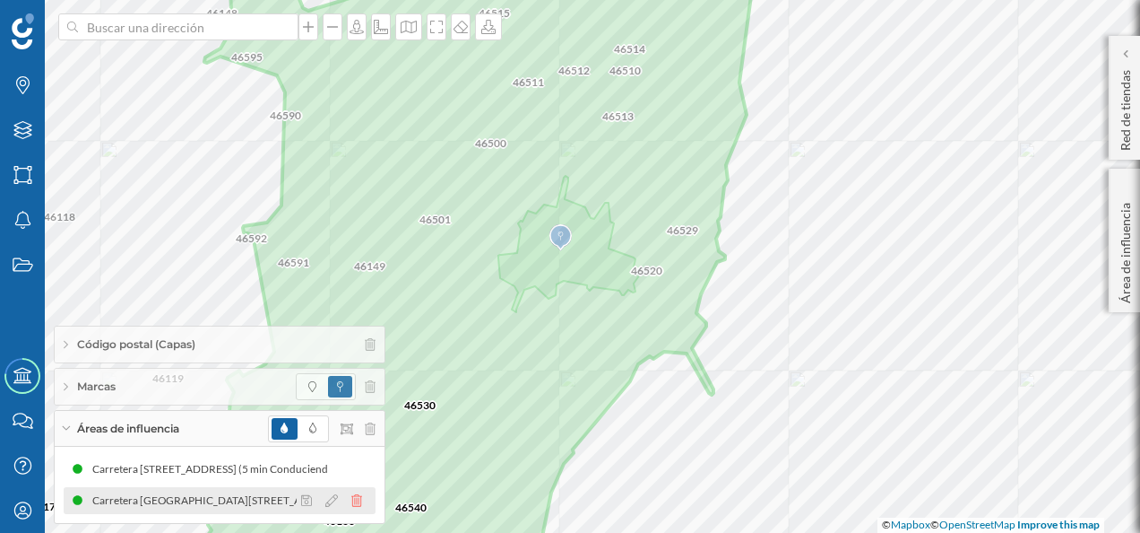
click at [357, 500] on icon at bounding box center [356, 500] width 11 height 13
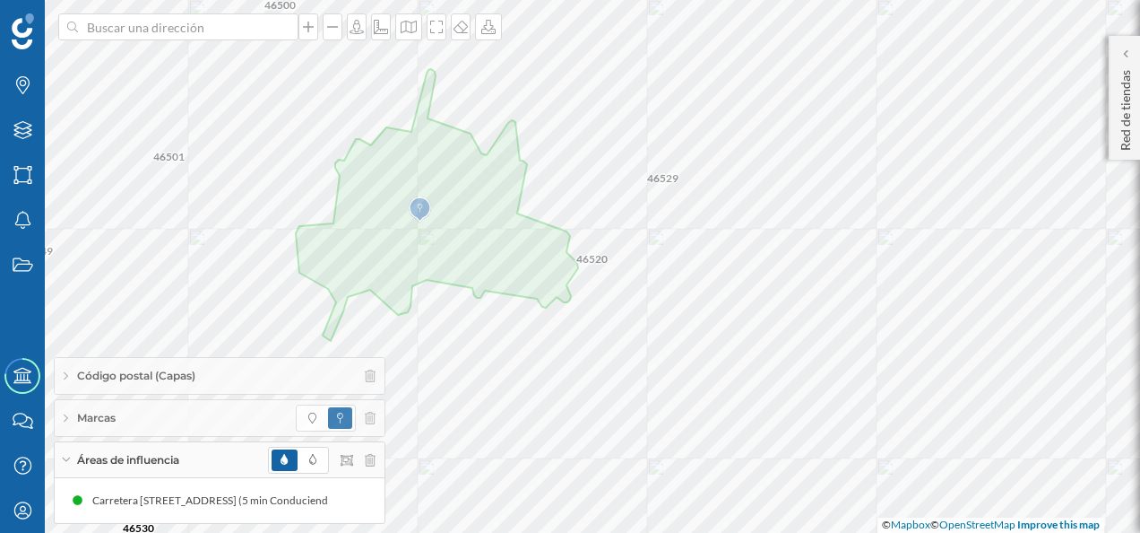
click at [63, 386] on div "Código postal (Capas)" at bounding box center [220, 376] width 330 height 36
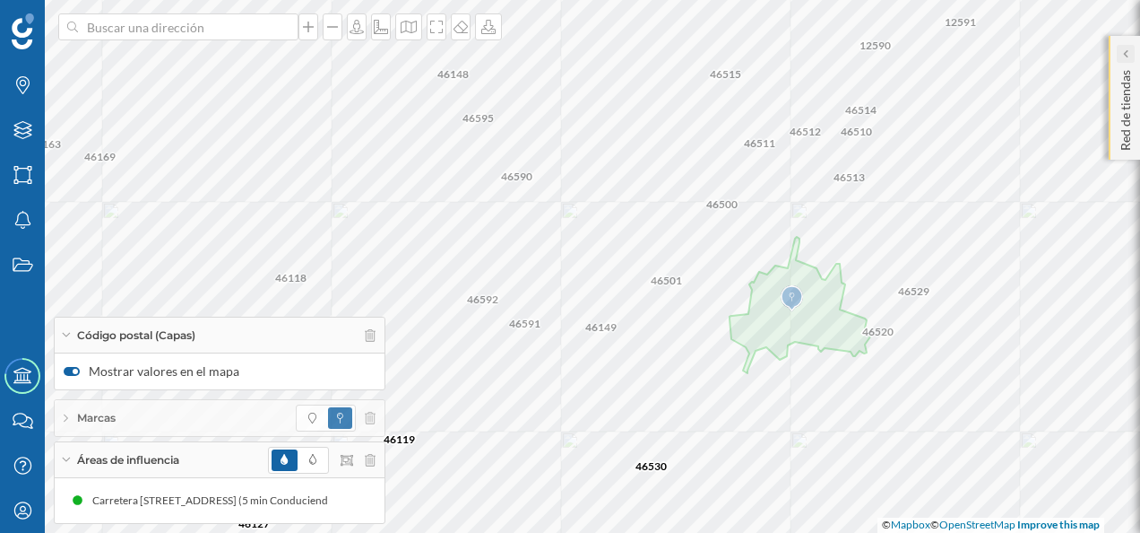
click at [1124, 61] on icon at bounding box center [1124, 54] width 5 height 18
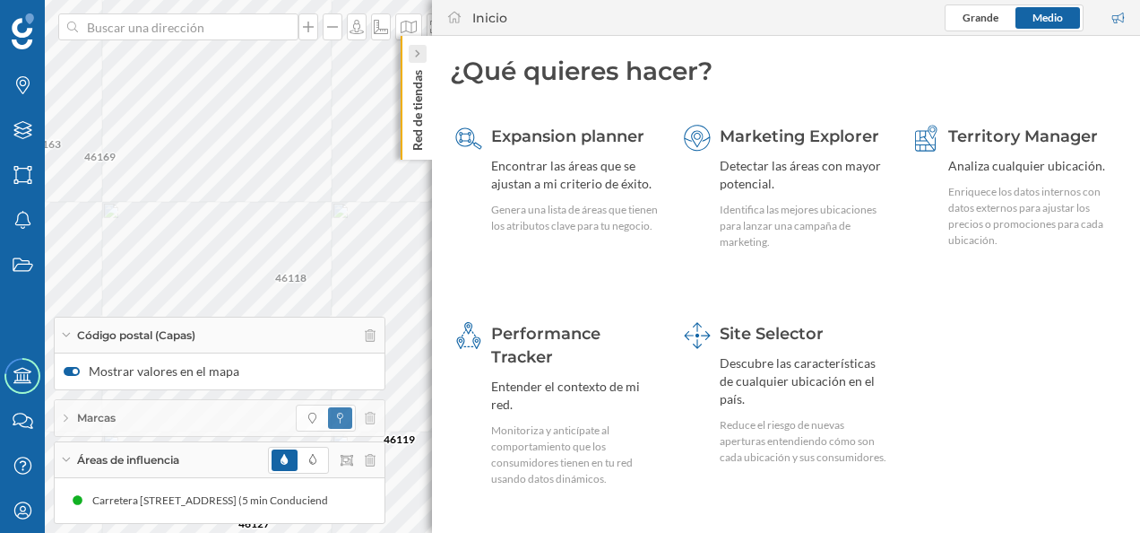
click at [412, 56] on div at bounding box center [418, 54] width 18 height 18
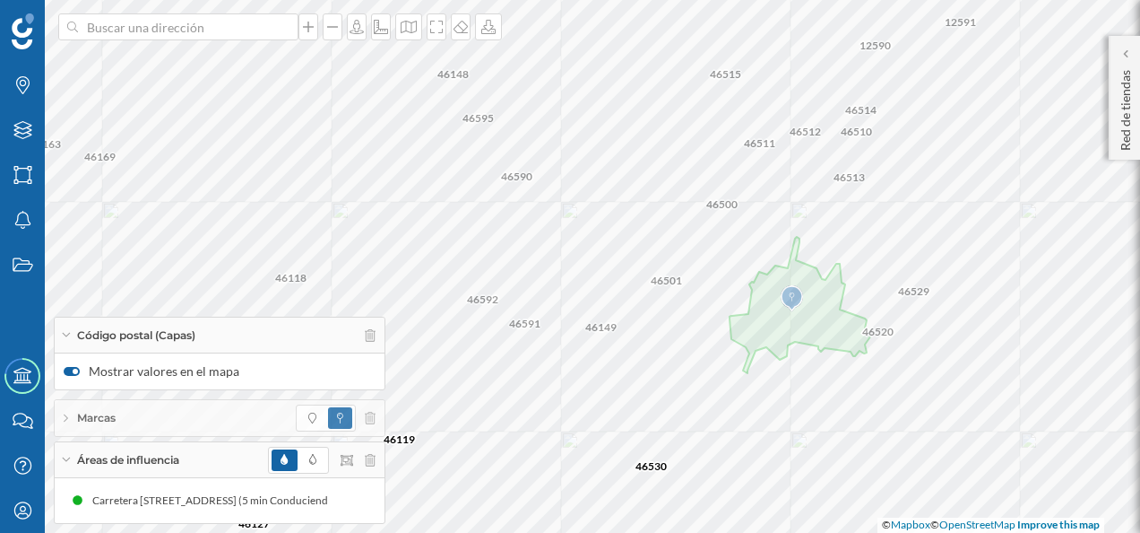
click at [77, 412] on span "Marcas" at bounding box center [96, 418] width 39 height 16
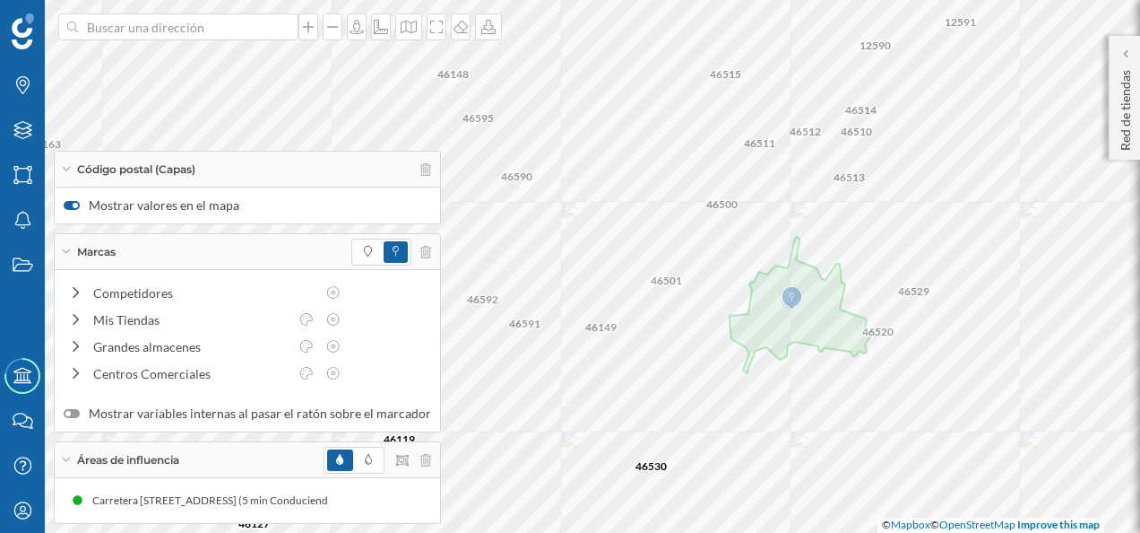
click at [86, 247] on span "Marcas" at bounding box center [96, 252] width 39 height 16
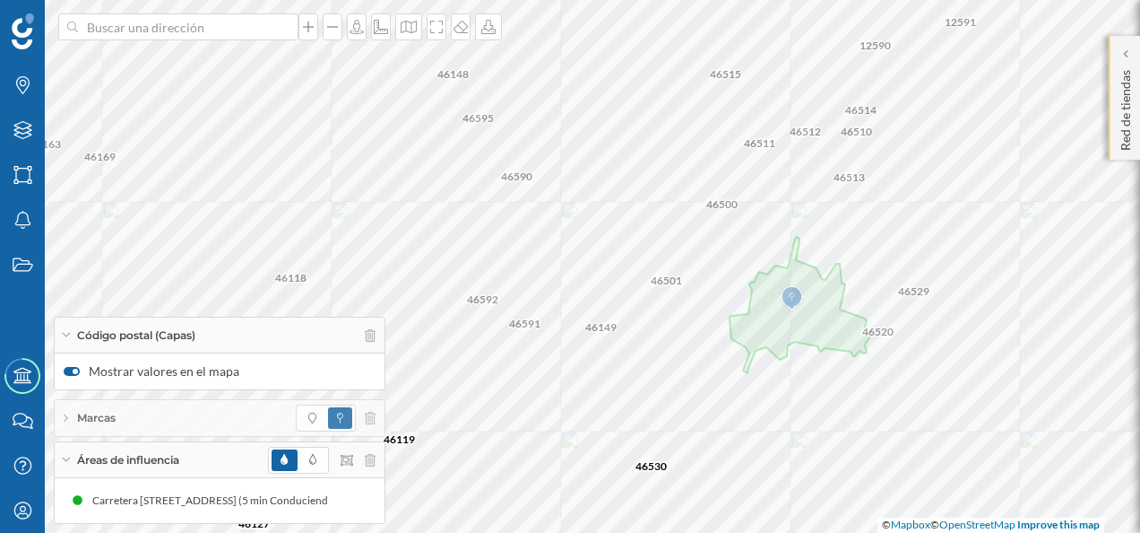
click at [1138, 67] on div "Red de tiendas" at bounding box center [1124, 98] width 31 height 124
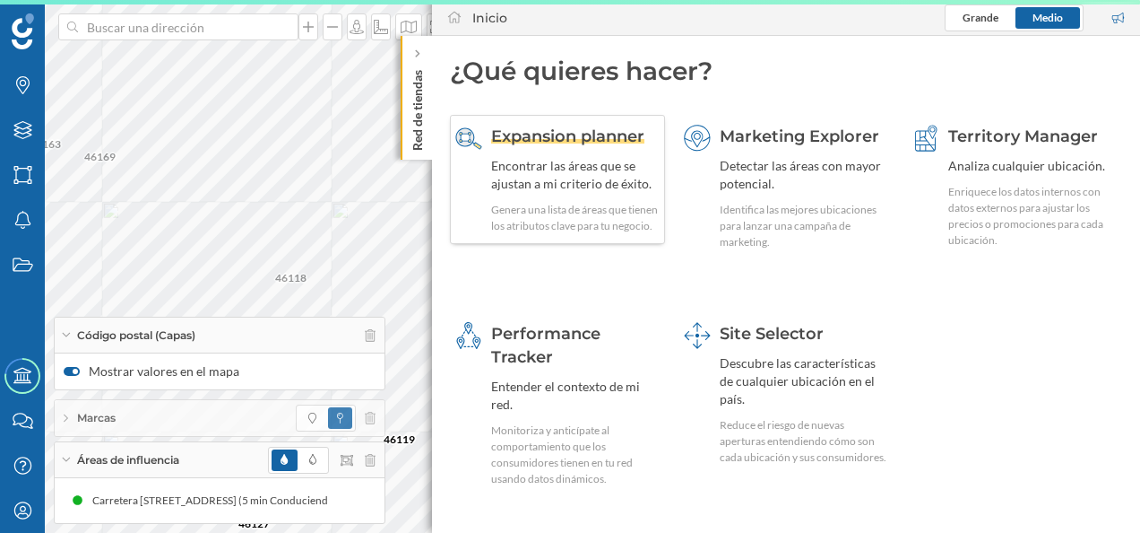
click at [590, 143] on span "Expansion planner" at bounding box center [567, 136] width 153 height 20
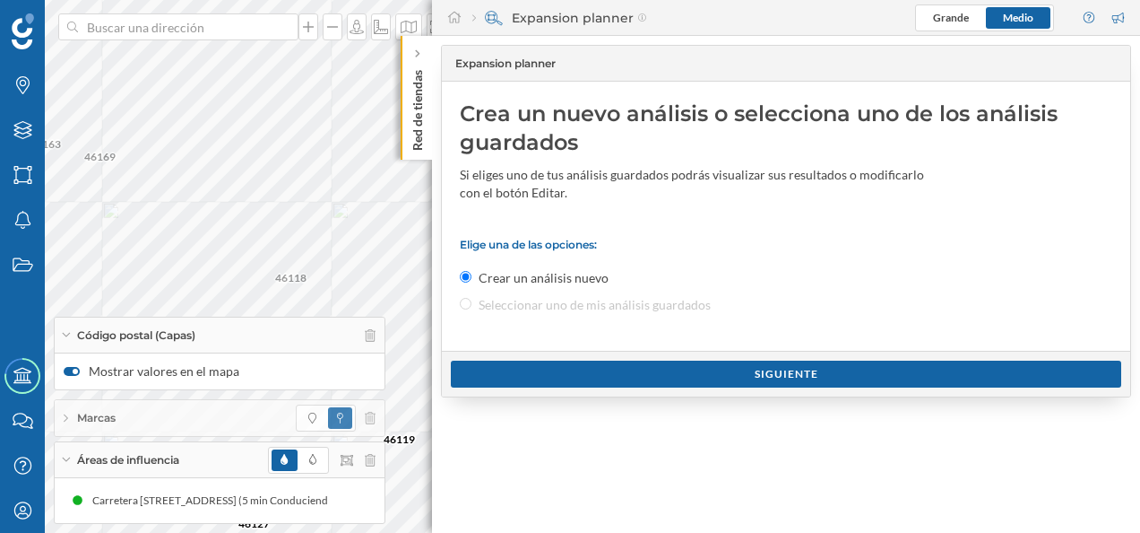
click at [426, 68] on p "Red de tiendas" at bounding box center [418, 107] width 18 height 88
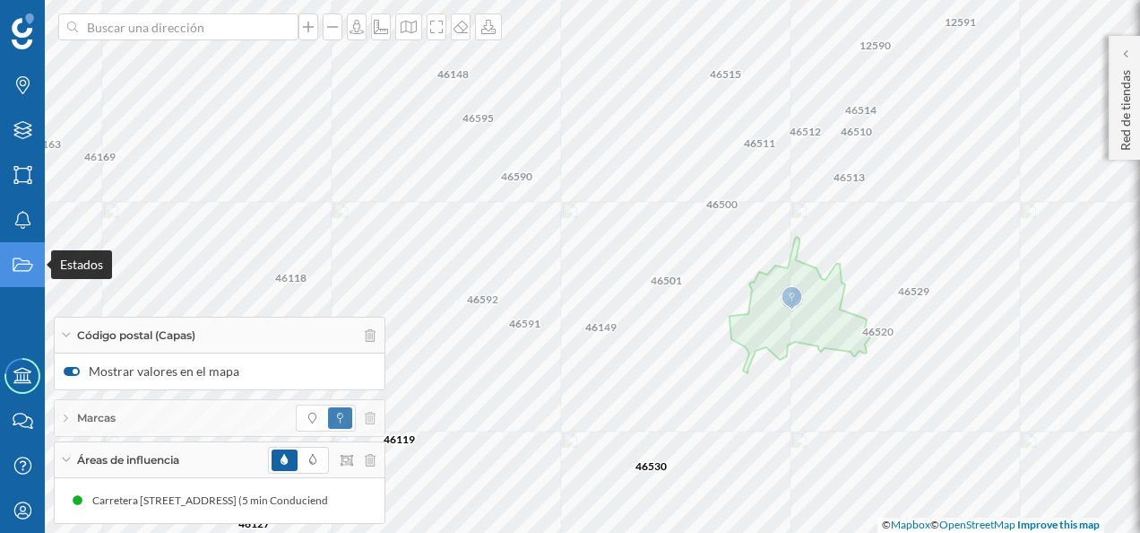
click at [22, 258] on icon "Estados" at bounding box center [23, 265] width 22 height 18
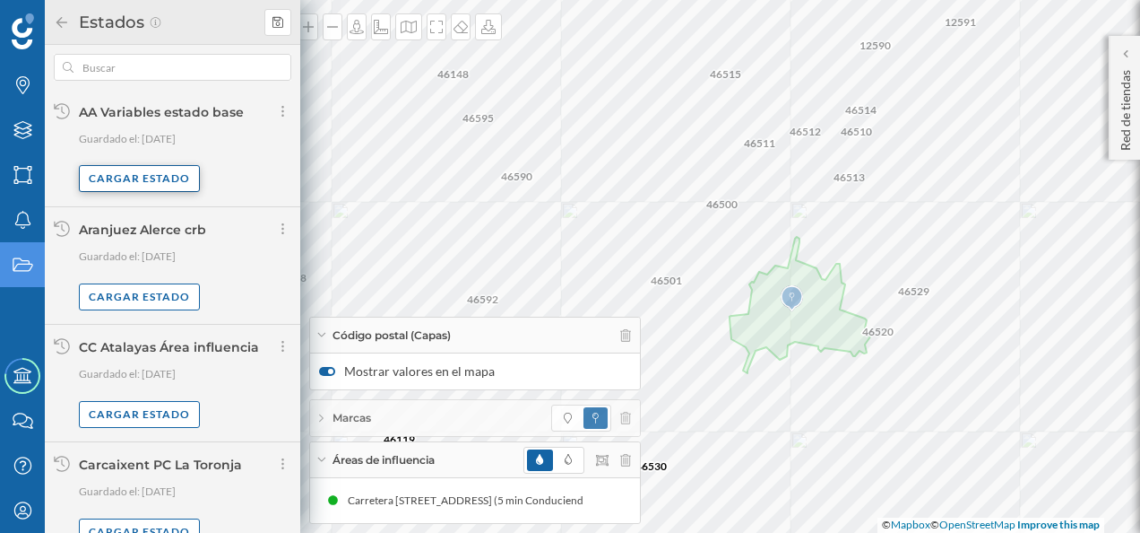
click at [157, 181] on div "Cargar estado" at bounding box center [139, 178] width 121 height 27
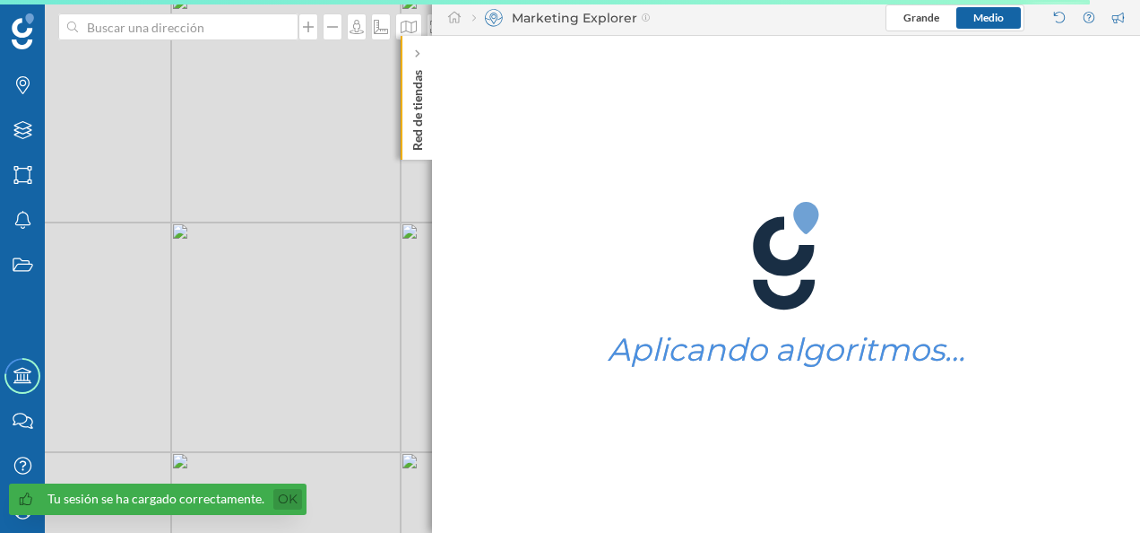
click at [291, 499] on link "Ok" at bounding box center [287, 499] width 29 height 21
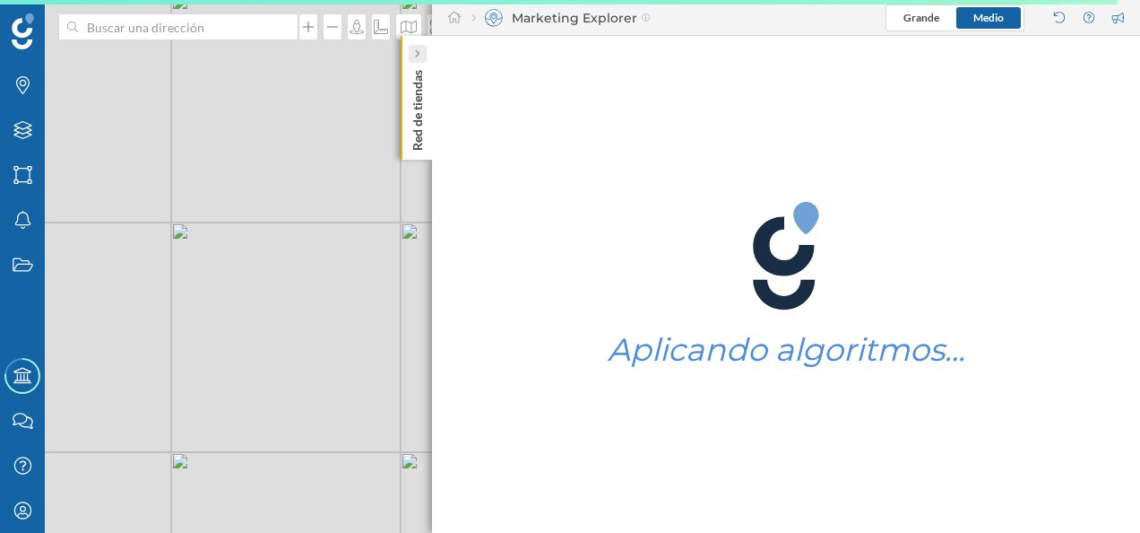
click at [414, 61] on icon at bounding box center [416, 54] width 5 height 18
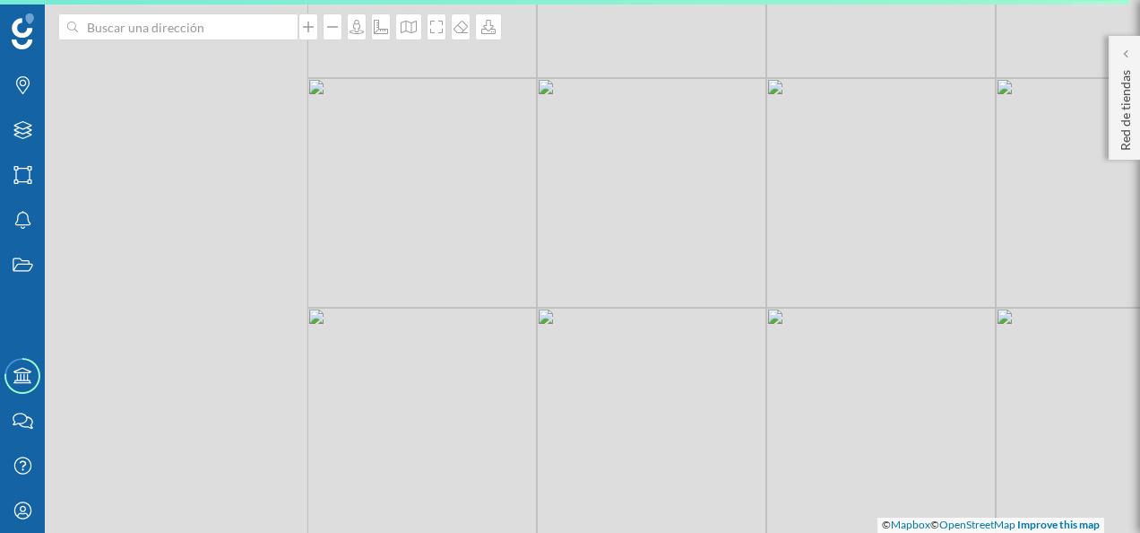
drag, startPoint x: 479, startPoint y: 429, endPoint x: 964, endPoint y: 182, distance: 544.5
click at [964, 182] on div "© Mapbox © OpenStreetMap Improve this map" at bounding box center [570, 266] width 1140 height 533
drag, startPoint x: 765, startPoint y: 466, endPoint x: 704, endPoint y: 199, distance: 274.0
click at [704, 199] on div "© Mapbox © OpenStreetMap Improve this map" at bounding box center [570, 266] width 1140 height 533
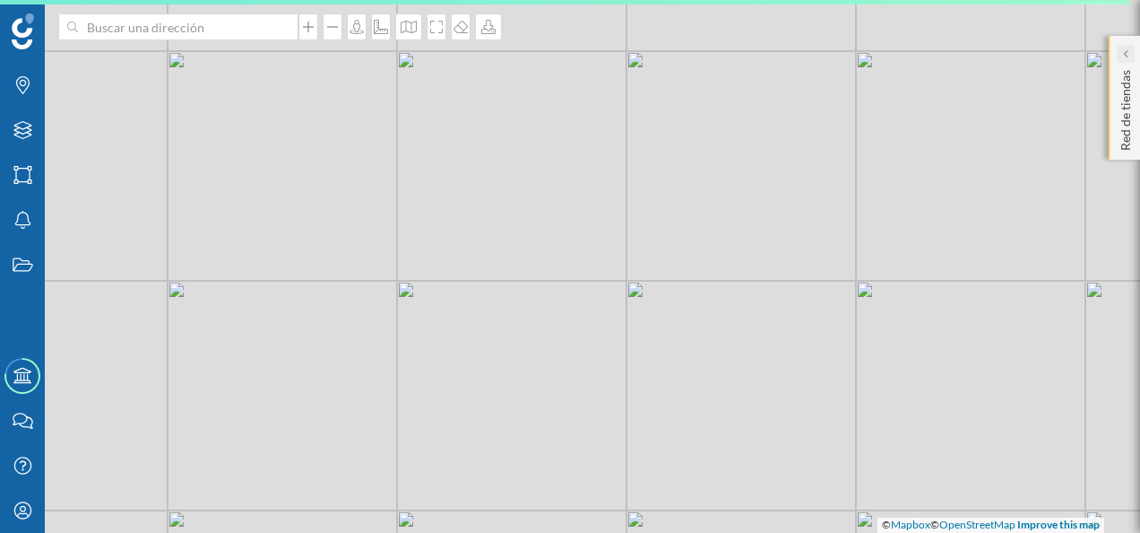
click at [1131, 61] on div at bounding box center [1126, 54] width 18 height 18
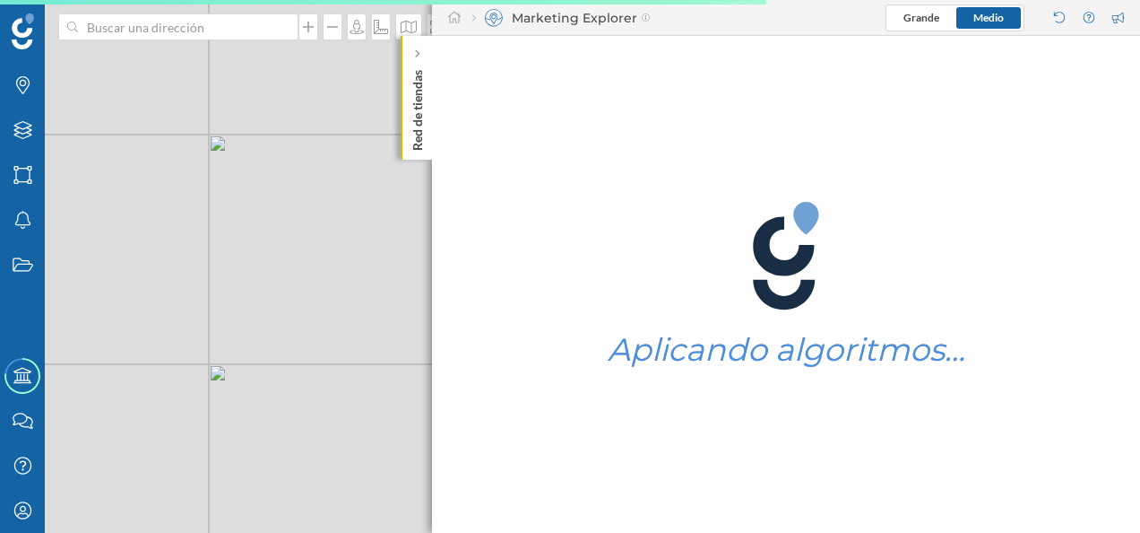
drag, startPoint x: 381, startPoint y: 335, endPoint x: 414, endPoint y: 274, distance: 69.4
click at [274, 428] on div "© Mapbox © OpenStreetMap Improve this map" at bounding box center [570, 266] width 1140 height 533
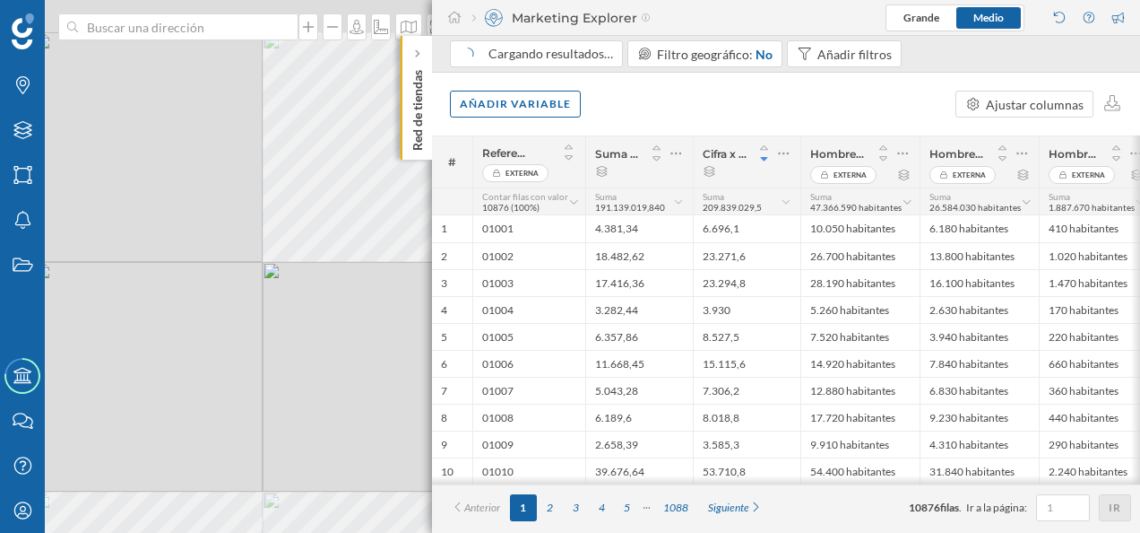
click at [301, 319] on div "© Mapbox © OpenStreetMap Improve this map" at bounding box center [570, 266] width 1140 height 533
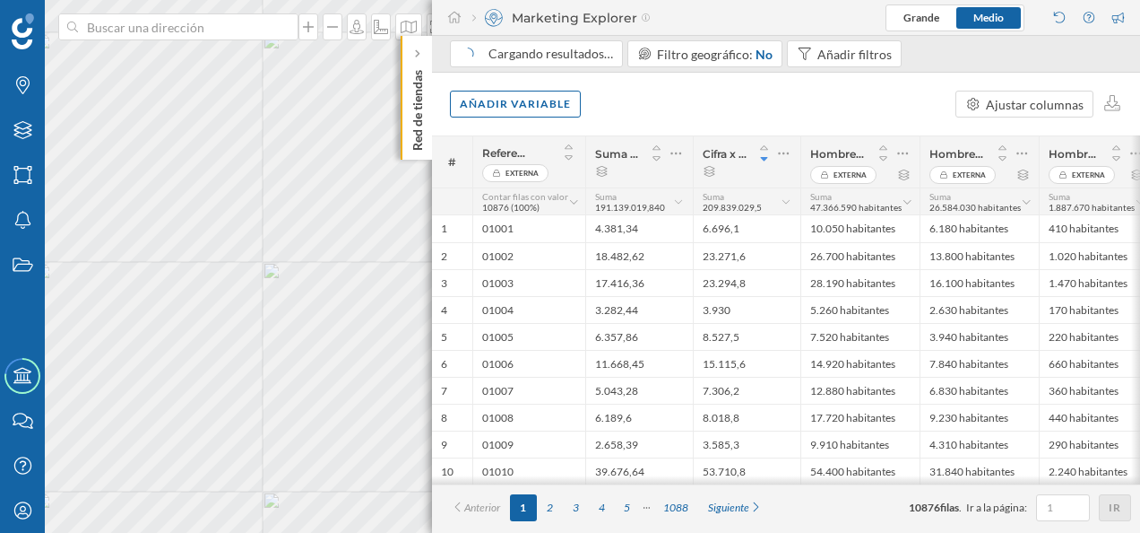
click at [414, 63] on p "Red de tiendas" at bounding box center [418, 107] width 18 height 88
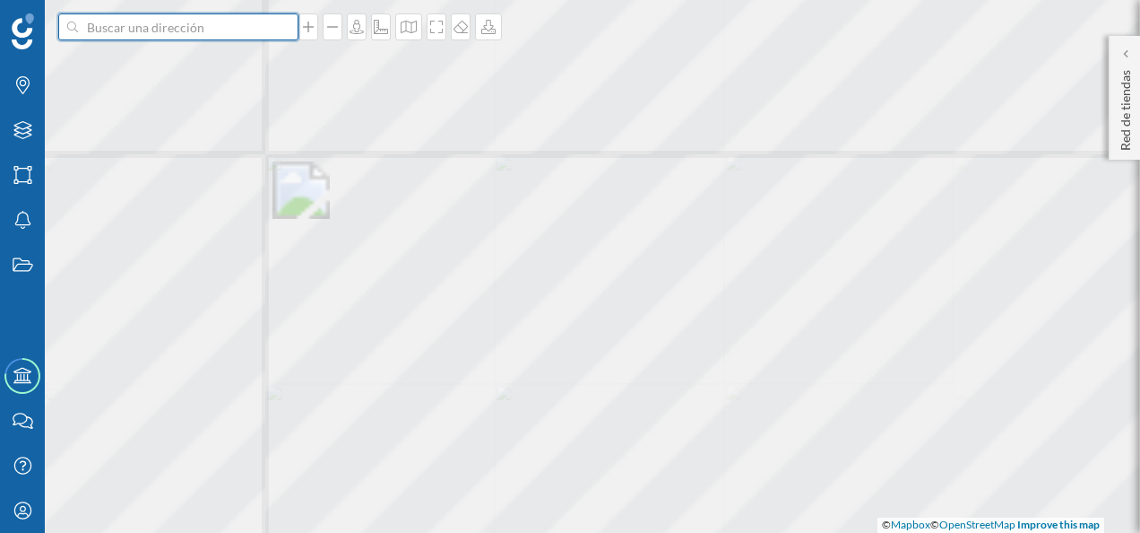
click at [162, 34] on input at bounding box center [178, 26] width 201 height 27
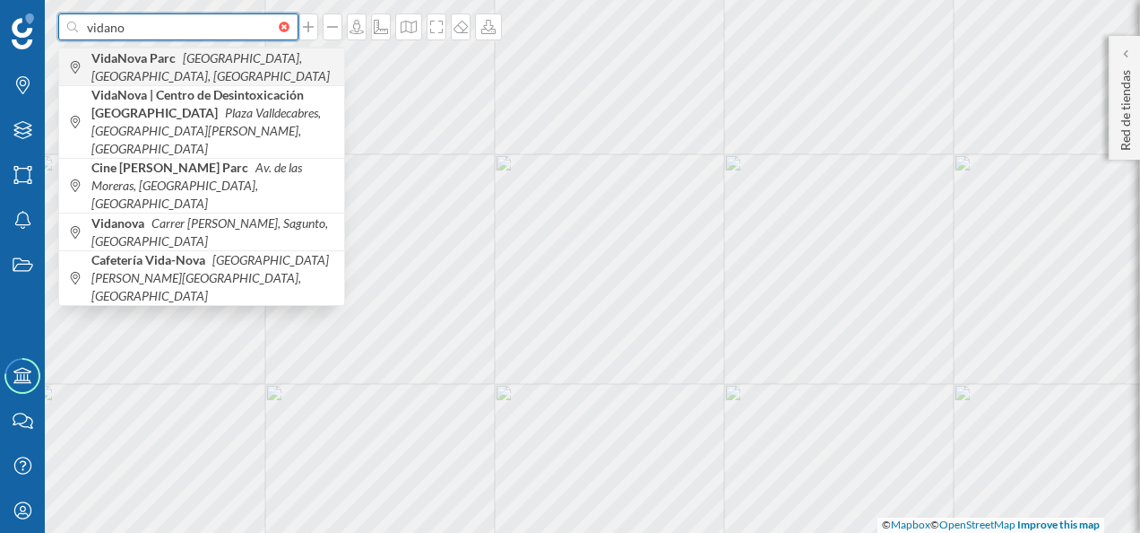
type input "vidano"
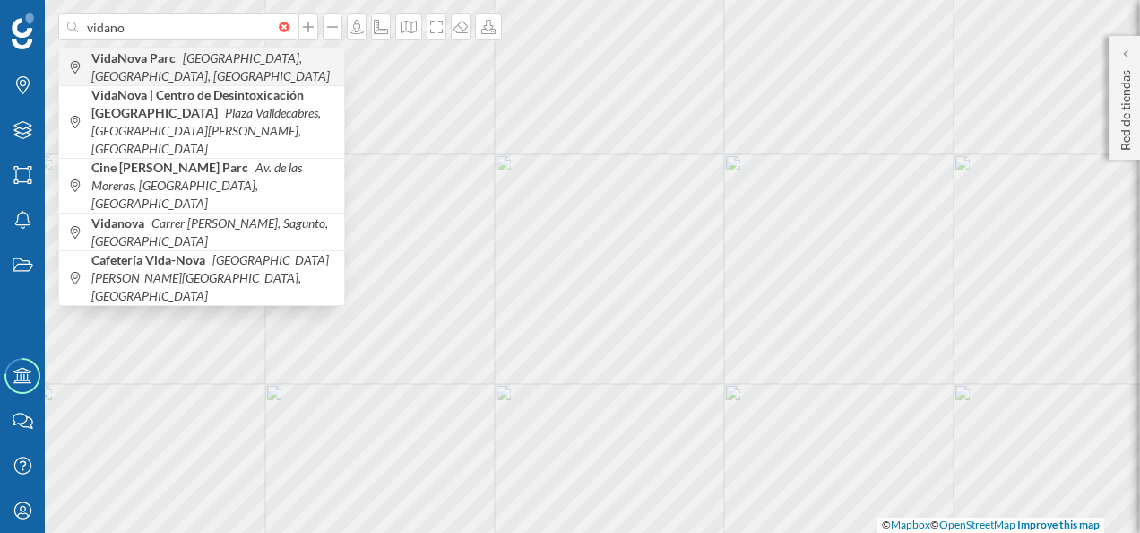
click at [178, 65] on span "[GEOGRAPHIC_DATA], [GEOGRAPHIC_DATA], [GEOGRAPHIC_DATA]" at bounding box center [213, 67] width 244 height 36
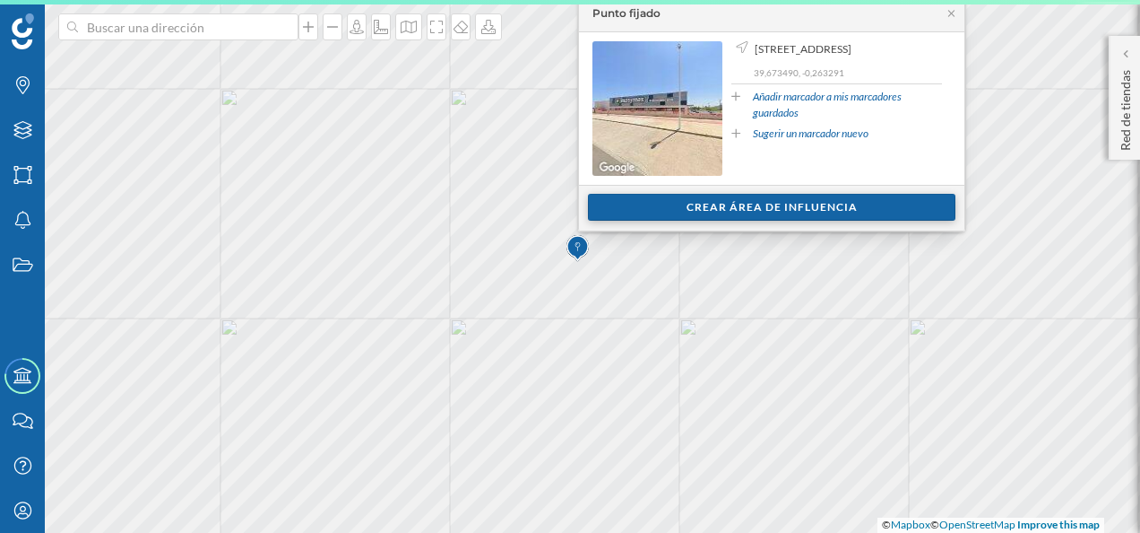
click at [651, 204] on div "Crear área de influencia" at bounding box center [772, 207] width 368 height 27
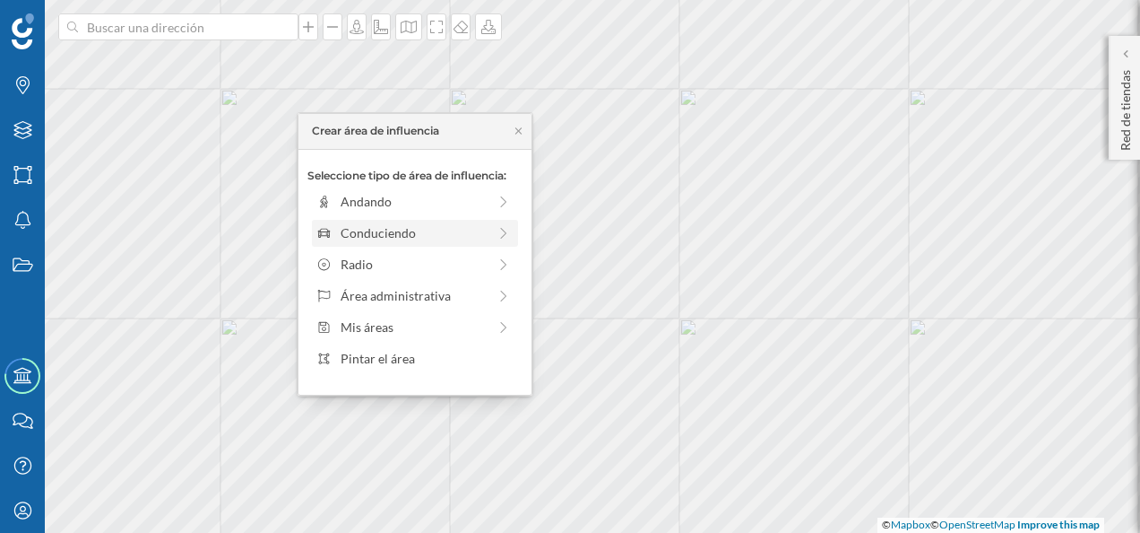
click at [422, 230] on div "Conduciendo" at bounding box center [414, 232] width 146 height 19
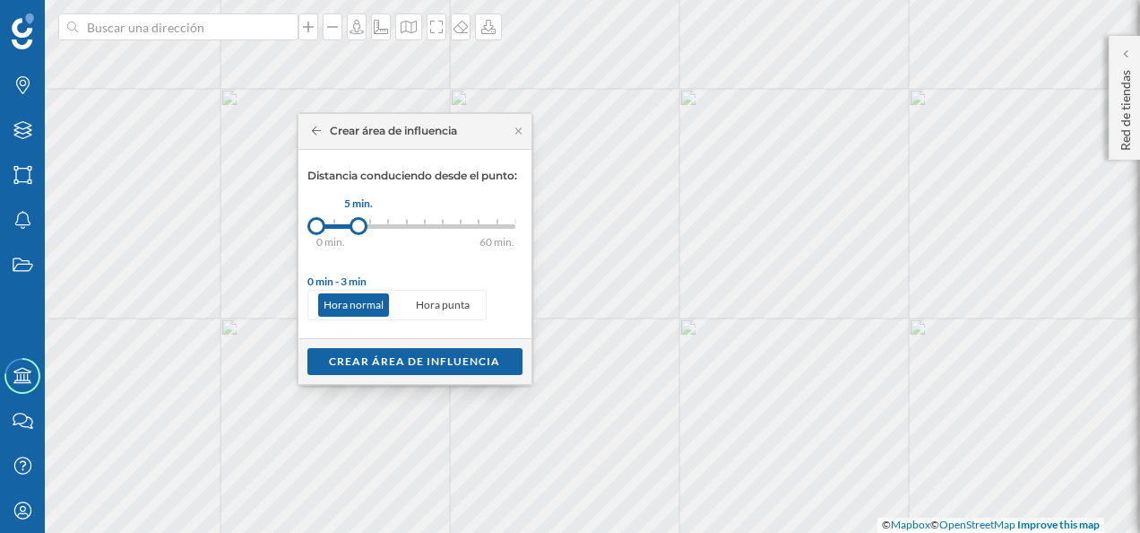
drag, startPoint x: 336, startPoint y: 229, endPoint x: 359, endPoint y: 231, distance: 22.6
click at [359, 231] on div at bounding box center [359, 226] width 18 height 18
click at [357, 358] on div "Crear área de influencia" at bounding box center [415, 360] width 215 height 27
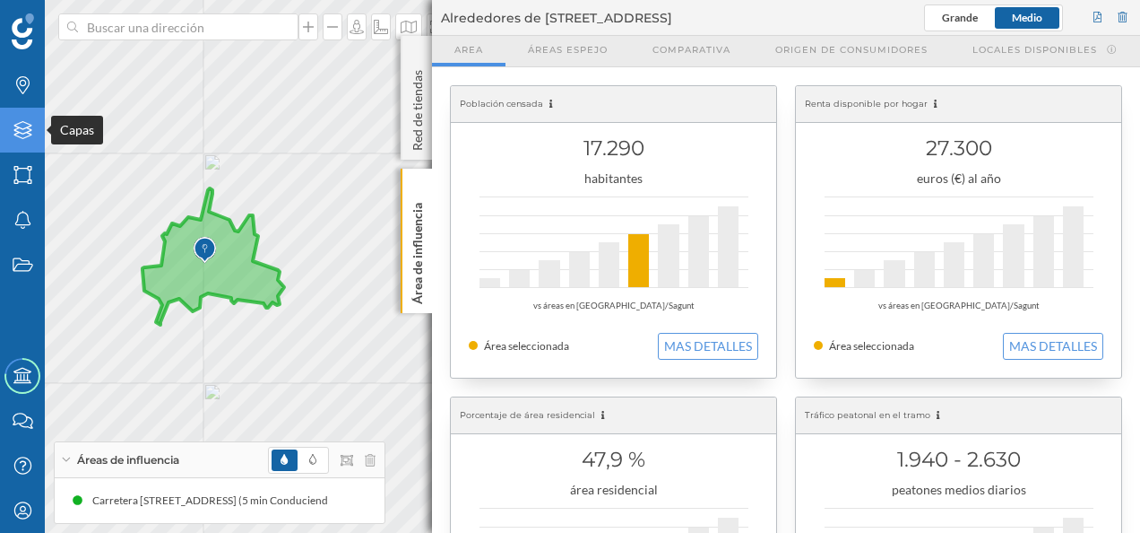
click at [21, 122] on icon at bounding box center [22, 130] width 18 height 18
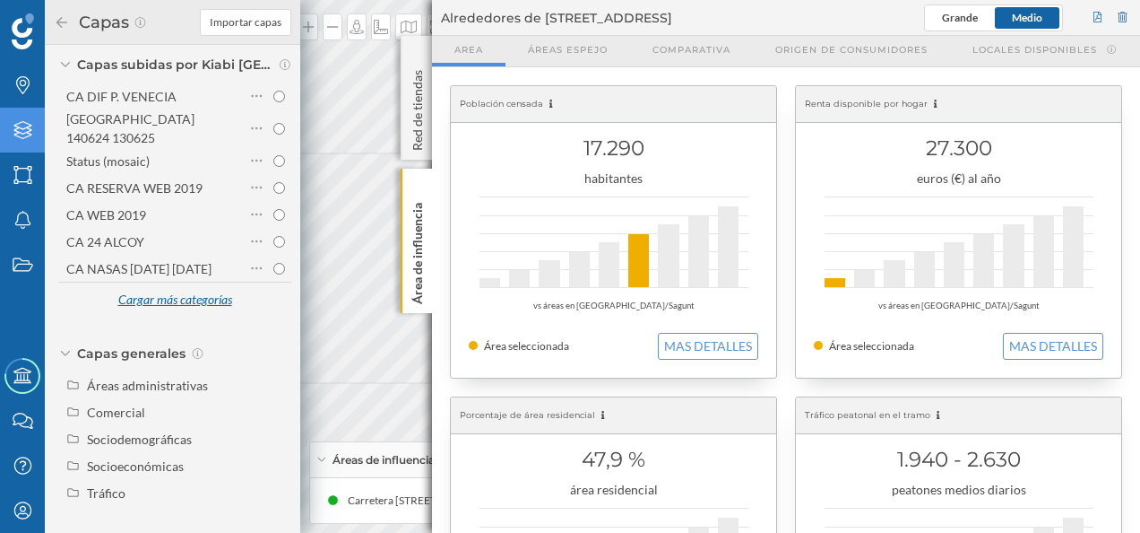
scroll to position [144, 0]
click at [143, 389] on div "Áreas administrativas" at bounding box center [147, 384] width 121 height 15
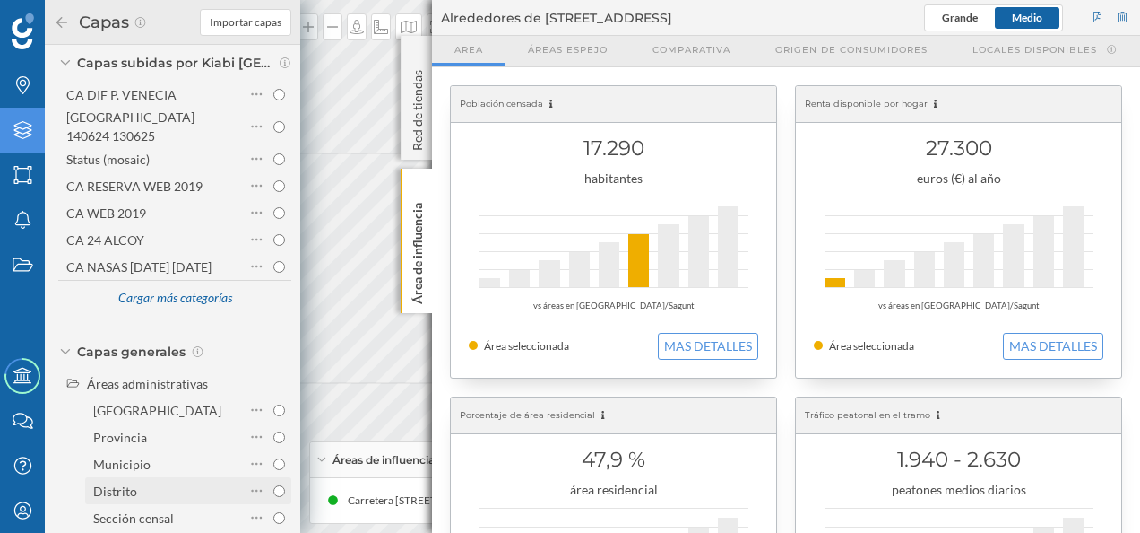
scroll to position [306, 0]
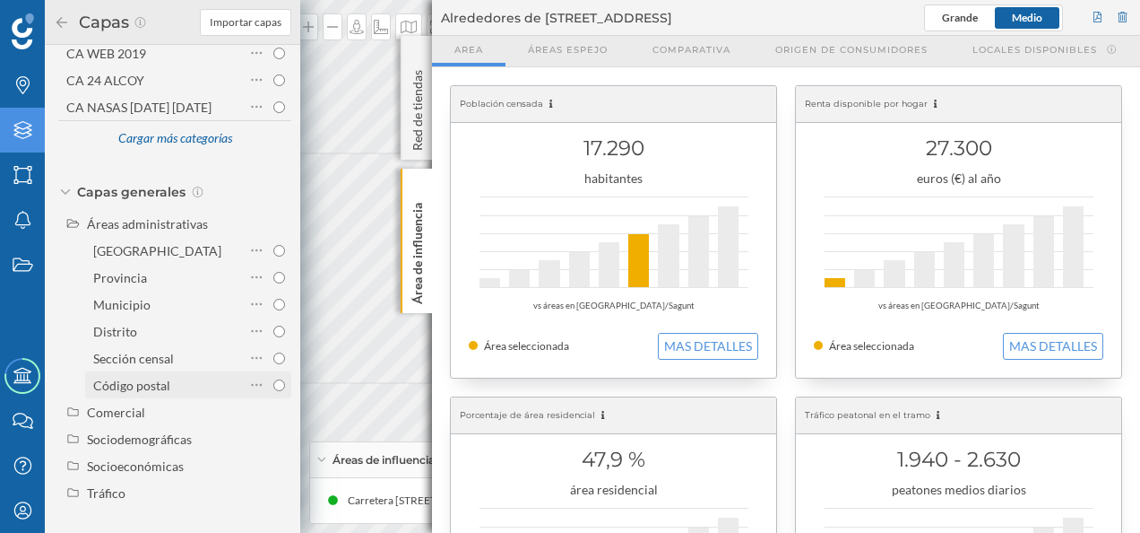
click at [163, 380] on div "Código postal" at bounding box center [131, 384] width 77 height 15
click at [273, 380] on input "Código postal" at bounding box center [279, 385] width 12 height 12
radio input "true"
click at [65, 195] on div "Capas generales" at bounding box center [173, 192] width 238 height 18
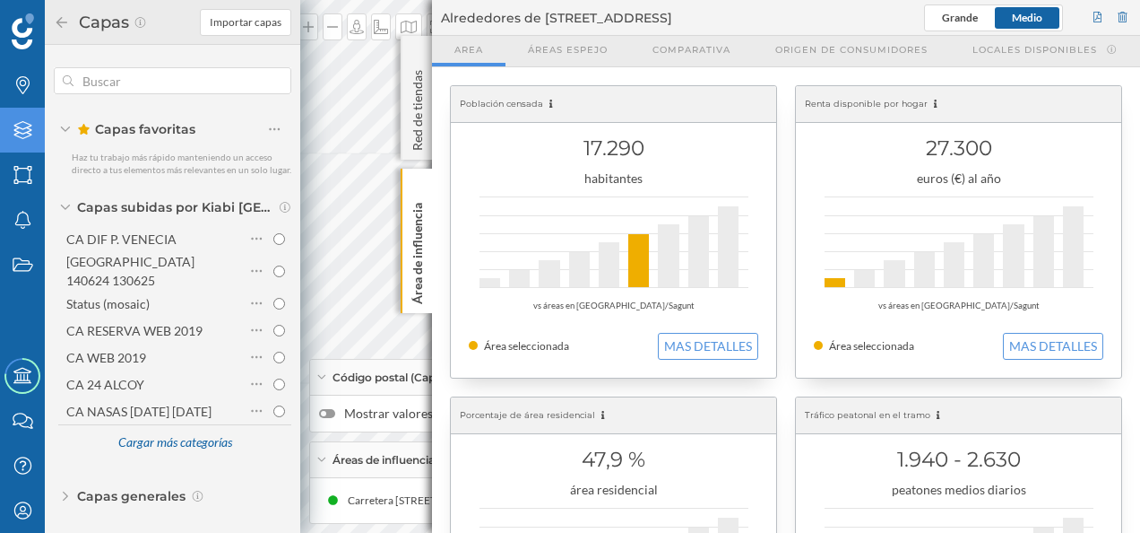
click at [100, 487] on span "Capas generales" at bounding box center [131, 496] width 108 height 18
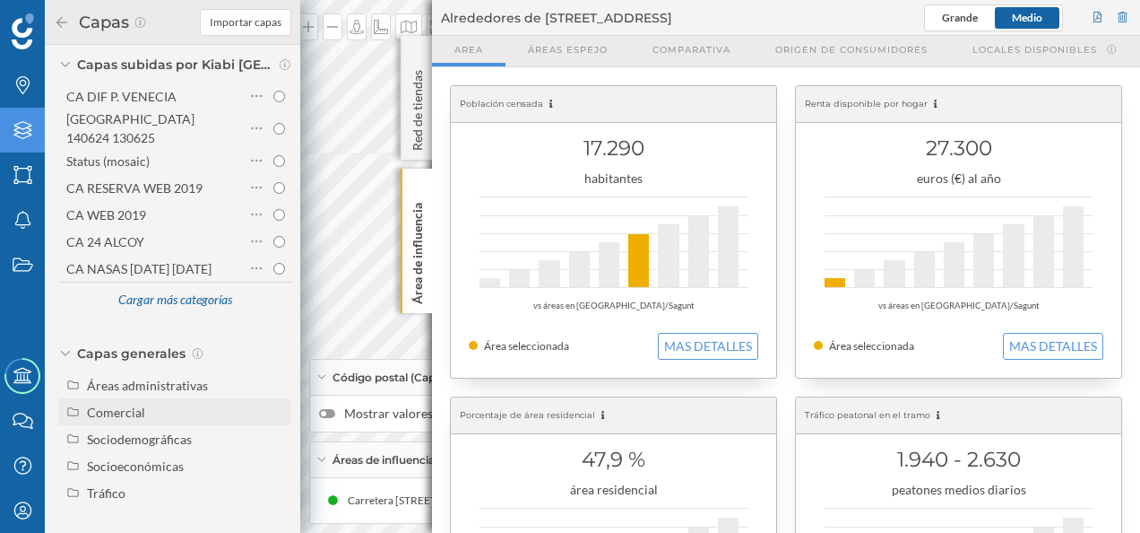
click at [147, 403] on div "Comercial" at bounding box center [186, 412] width 198 height 19
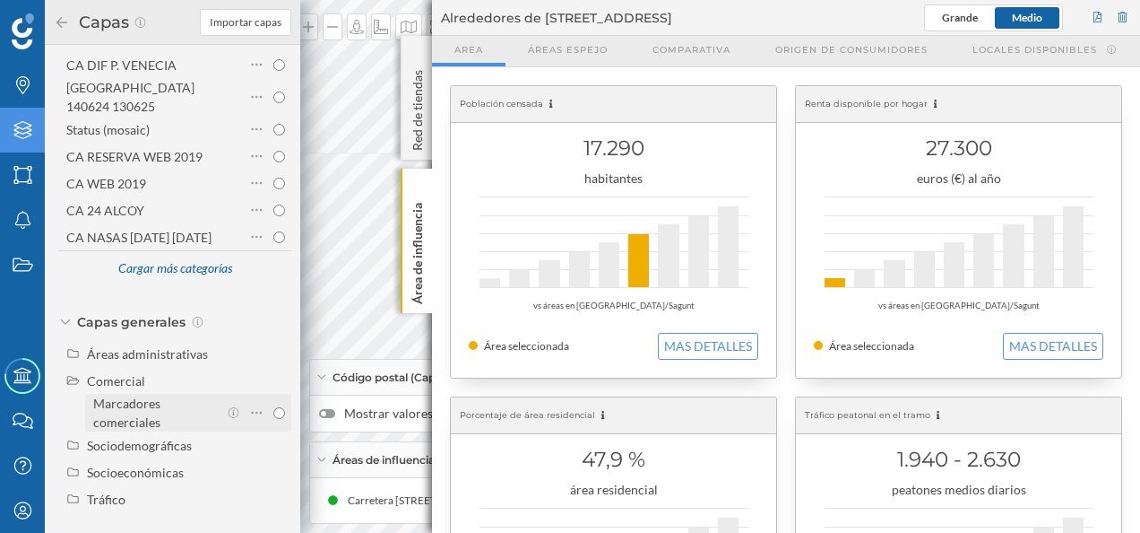
scroll to position [182, 0]
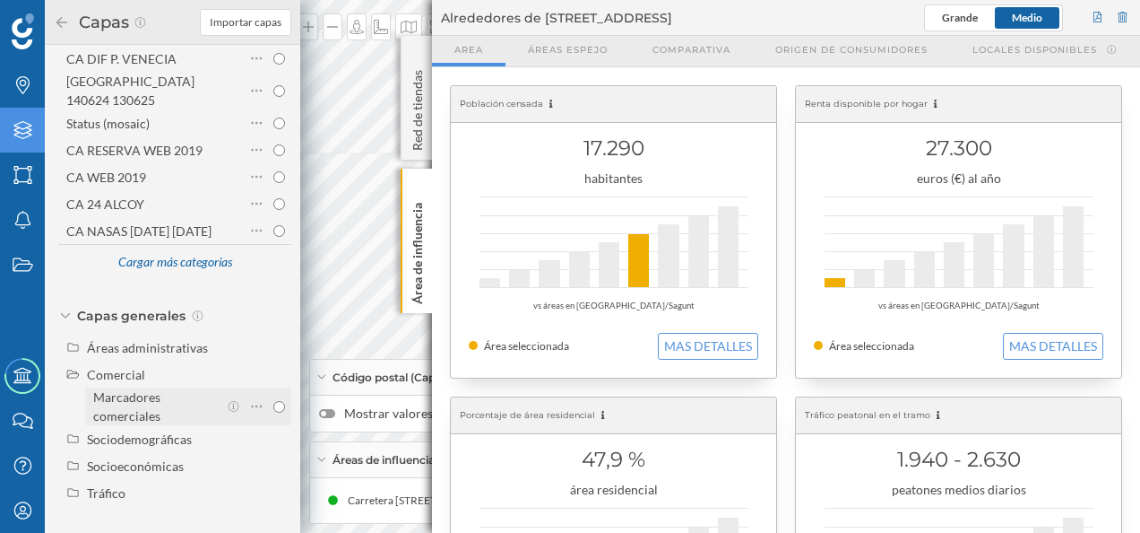
click at [160, 412] on div "Marcadores comerciales" at bounding box center [155, 406] width 125 height 38
click at [273, 412] on input "Marcadores comerciales" at bounding box center [279, 407] width 12 height 12
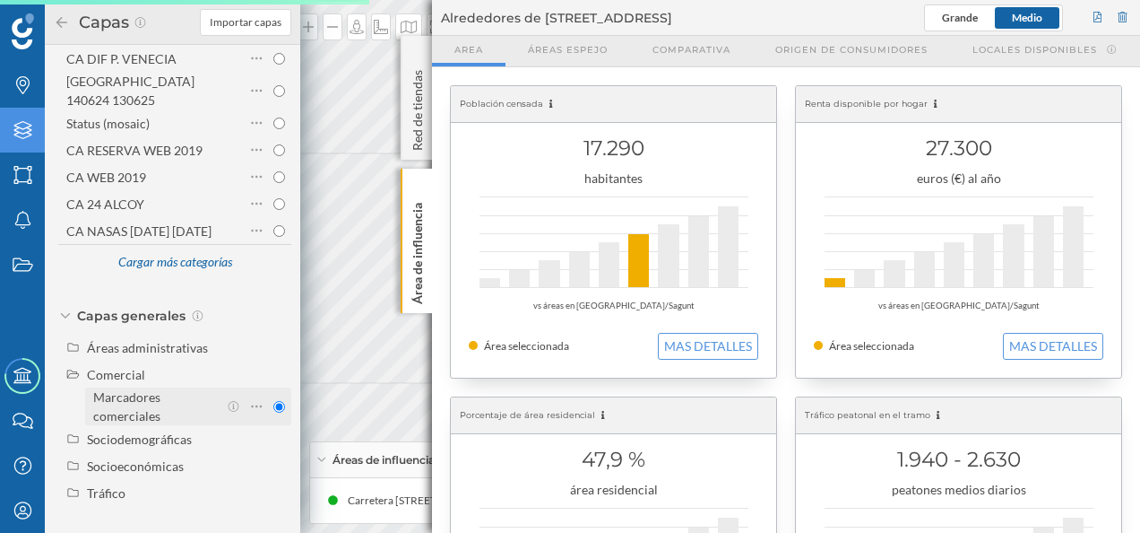
click at [274, 405] on input "Marcadores comerciales" at bounding box center [279, 407] width 12 height 12
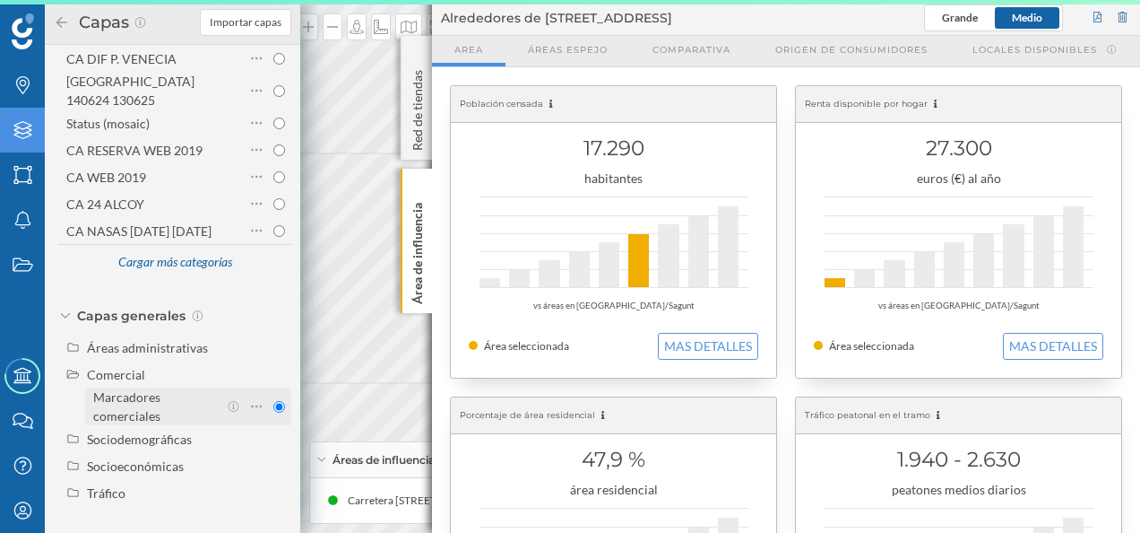
click at [117, 391] on div "Marcadores comerciales" at bounding box center [126, 406] width 67 height 34
click at [273, 401] on input "Marcadores comerciales" at bounding box center [279, 407] width 12 height 12
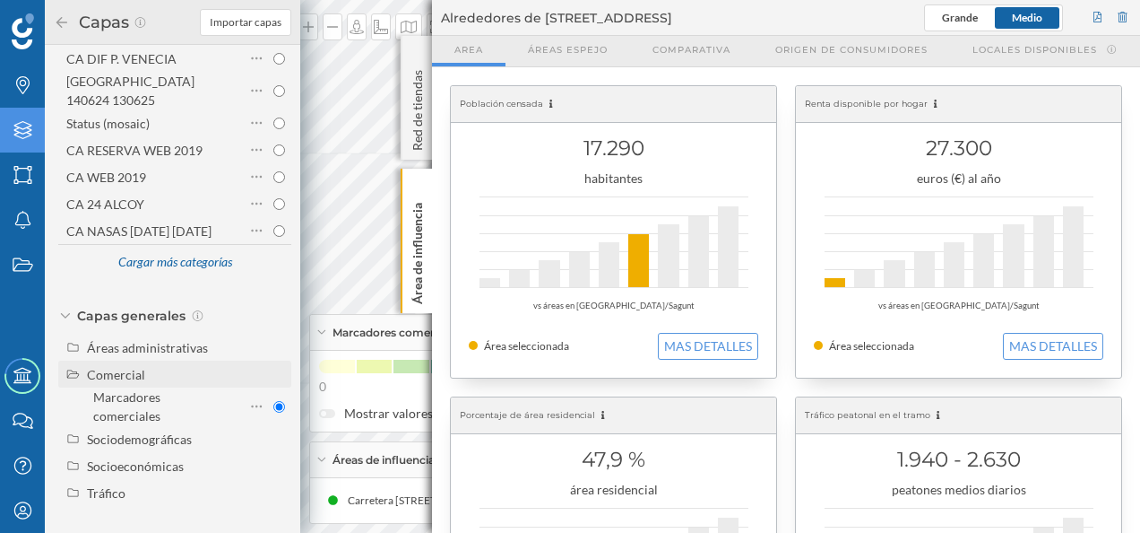
radio input "true"
click at [117, 371] on div "Comercial" at bounding box center [116, 374] width 58 height 15
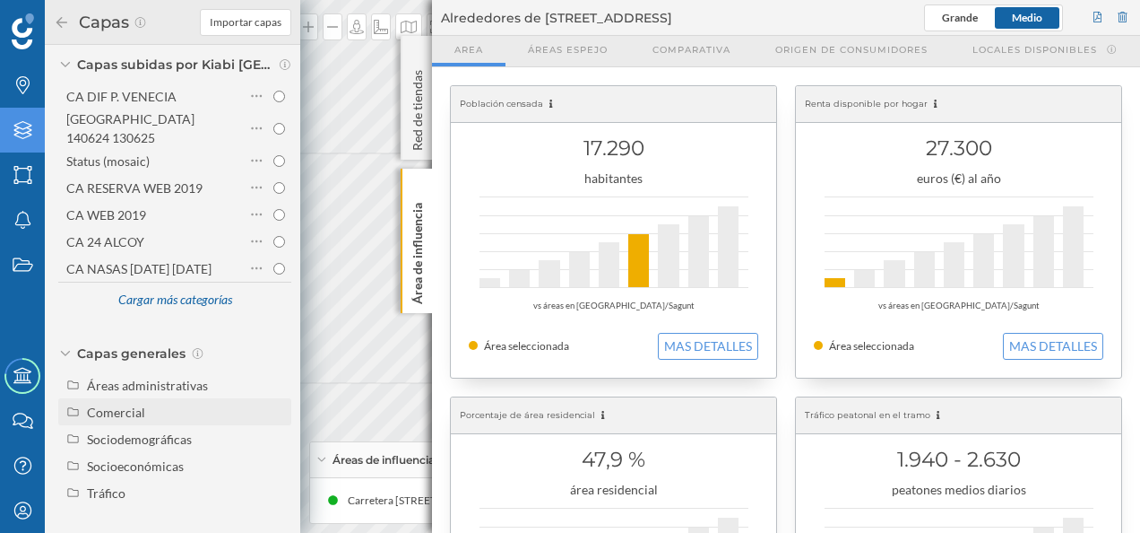
scroll to position [144, 0]
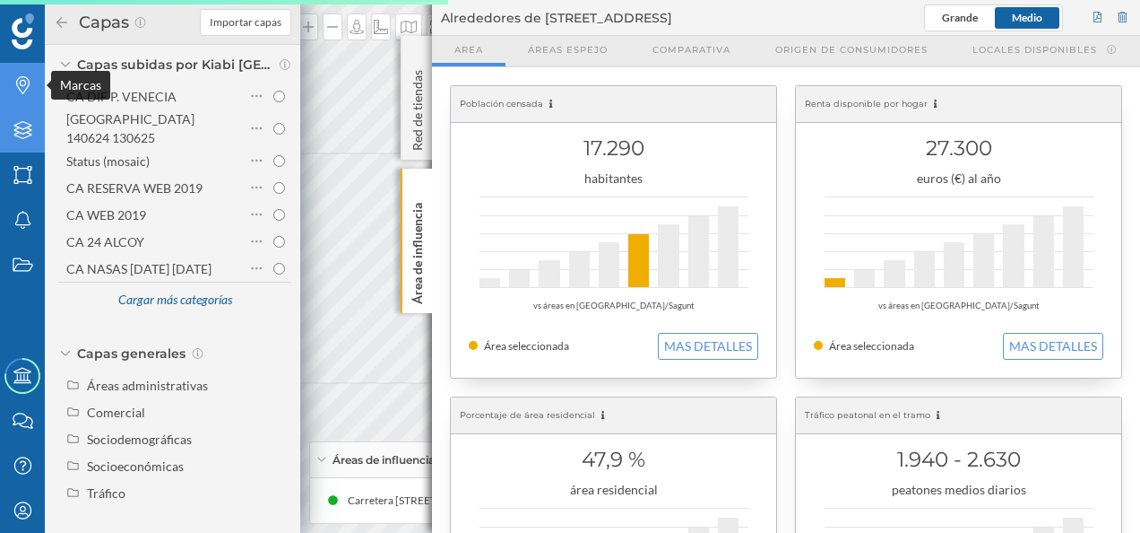
click at [30, 90] on icon "Marcas" at bounding box center [23, 85] width 22 height 18
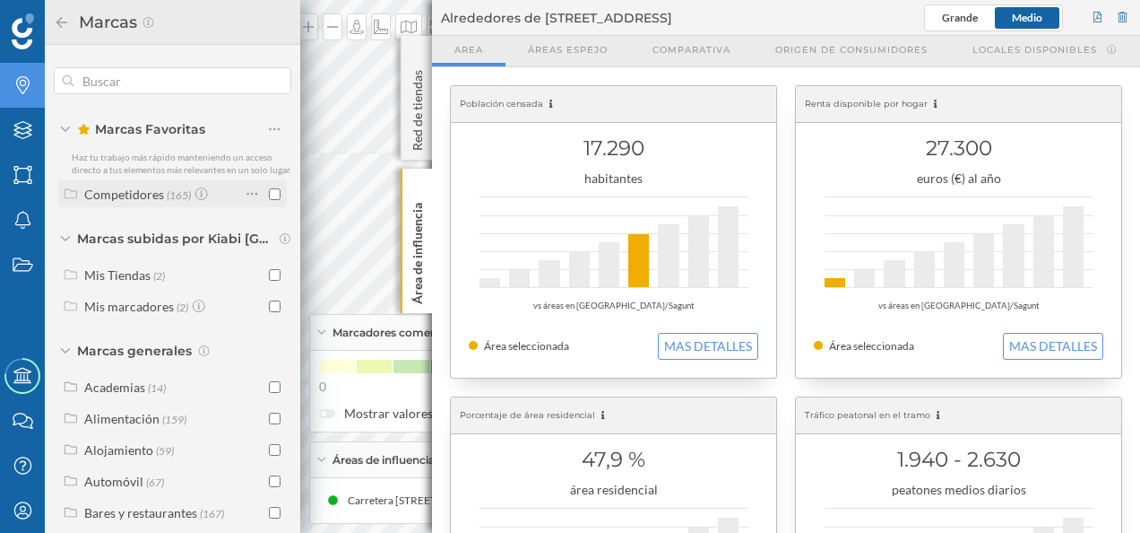
click at [269, 200] on input "checkbox" at bounding box center [275, 194] width 12 height 12
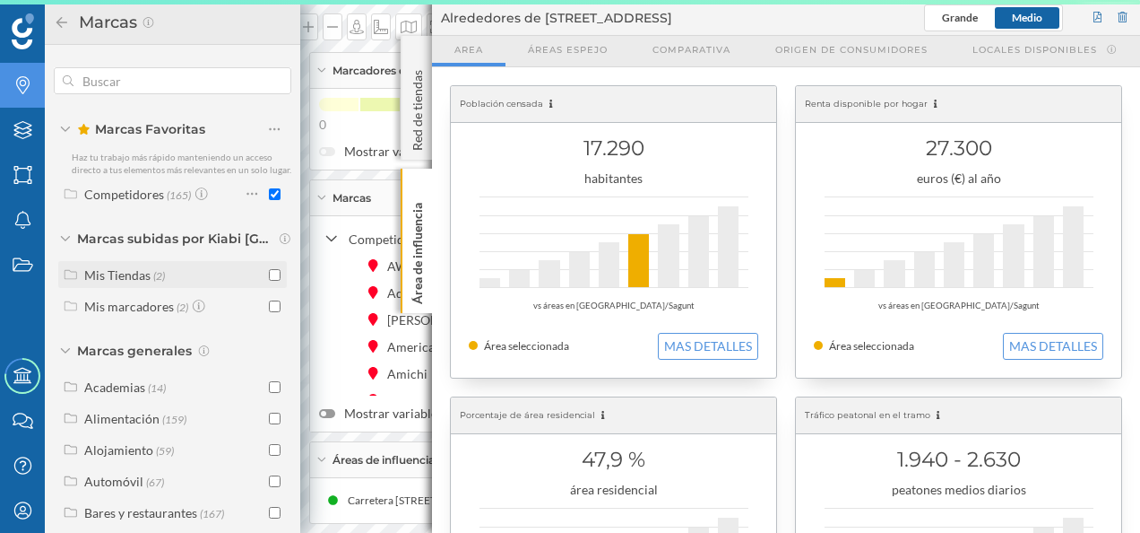
click at [272, 281] on input "checkbox" at bounding box center [275, 275] width 12 height 12
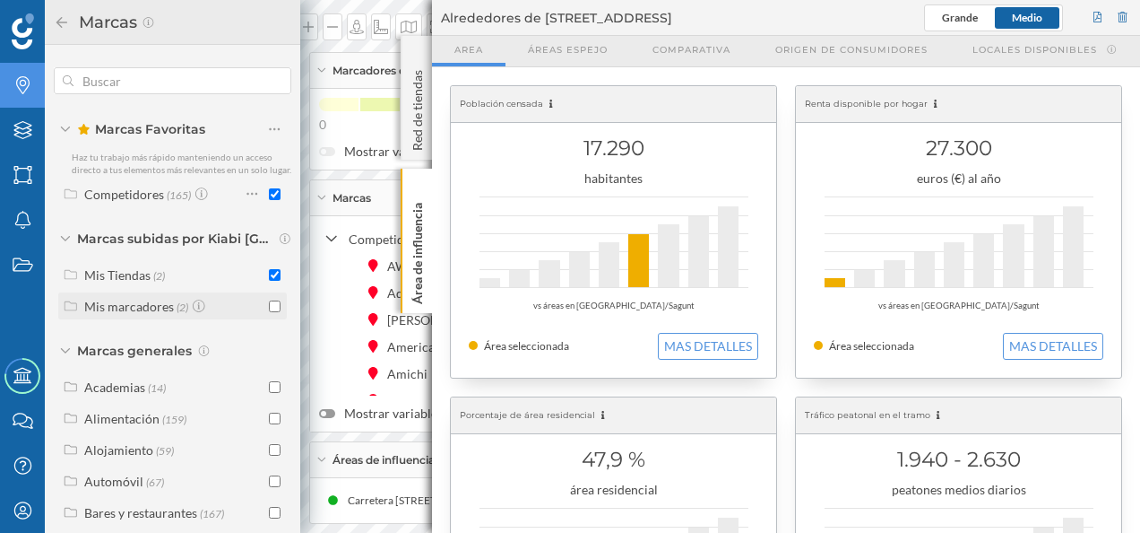
click at [108, 314] on div "Mis marcadores" at bounding box center [129, 306] width 90 height 15
click at [105, 314] on div "Mis marcadores" at bounding box center [129, 306] width 90 height 15
click at [109, 282] on div "Mis Tiendas" at bounding box center [117, 274] width 66 height 15
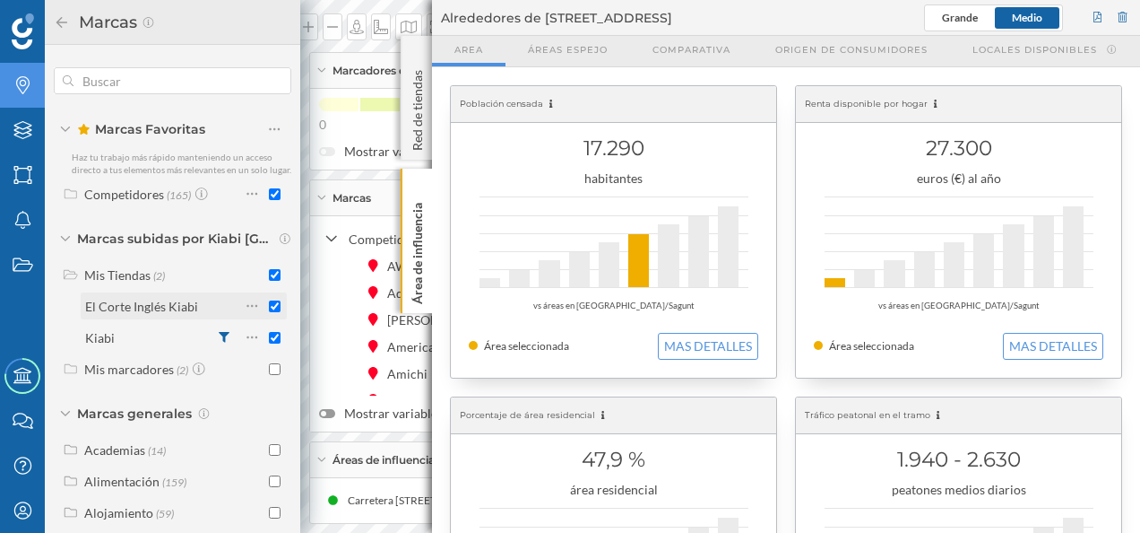
click at [274, 312] on input "checkbox" at bounding box center [275, 306] width 12 height 12
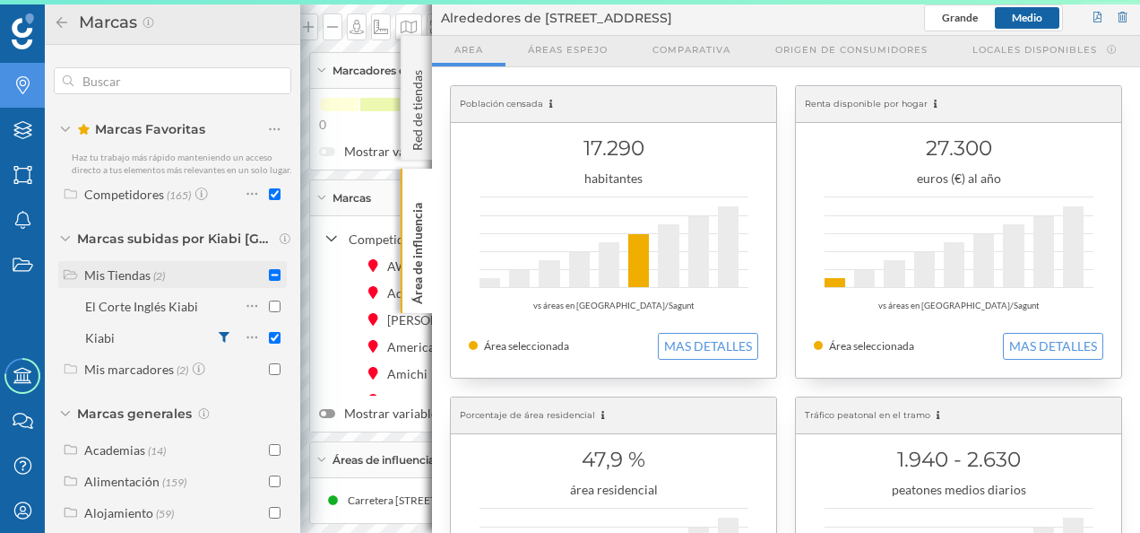
click at [129, 282] on div "Mis Tiendas" at bounding box center [117, 274] width 66 height 15
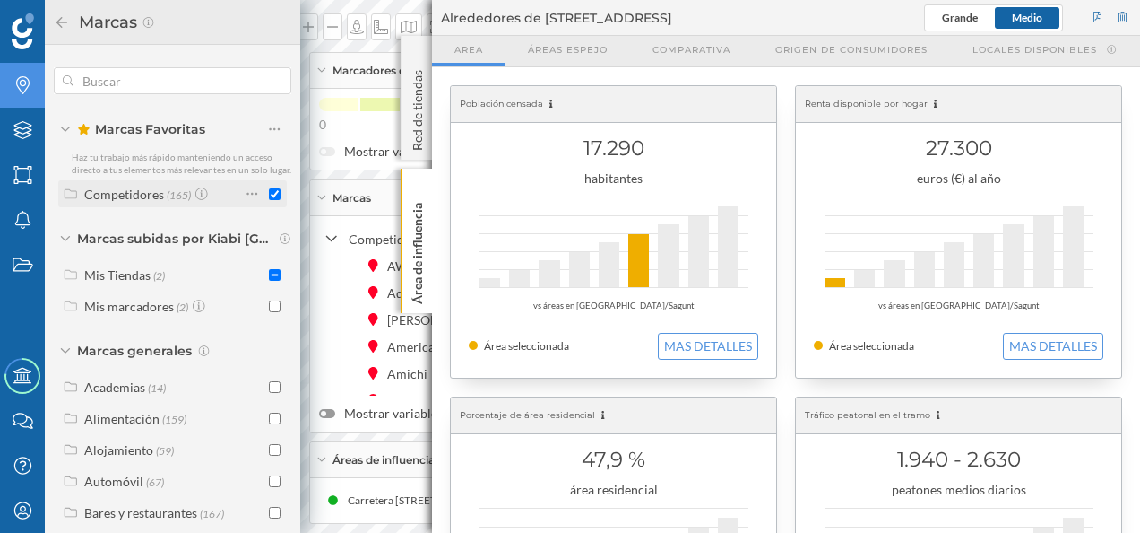
click at [160, 202] on div "Competidores" at bounding box center [124, 193] width 80 height 15
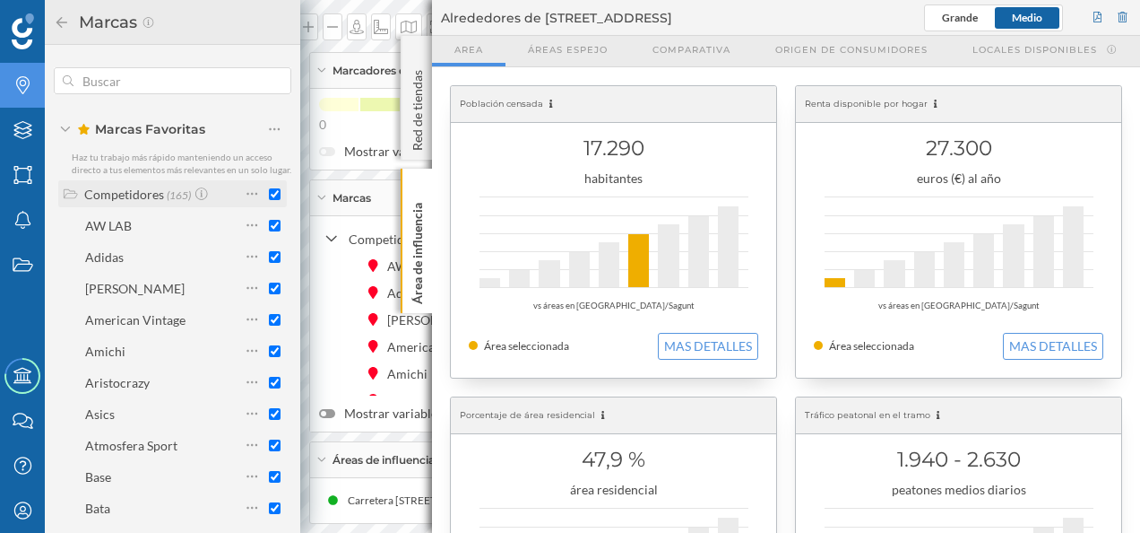
click at [135, 202] on div "Competidores" at bounding box center [124, 193] width 80 height 15
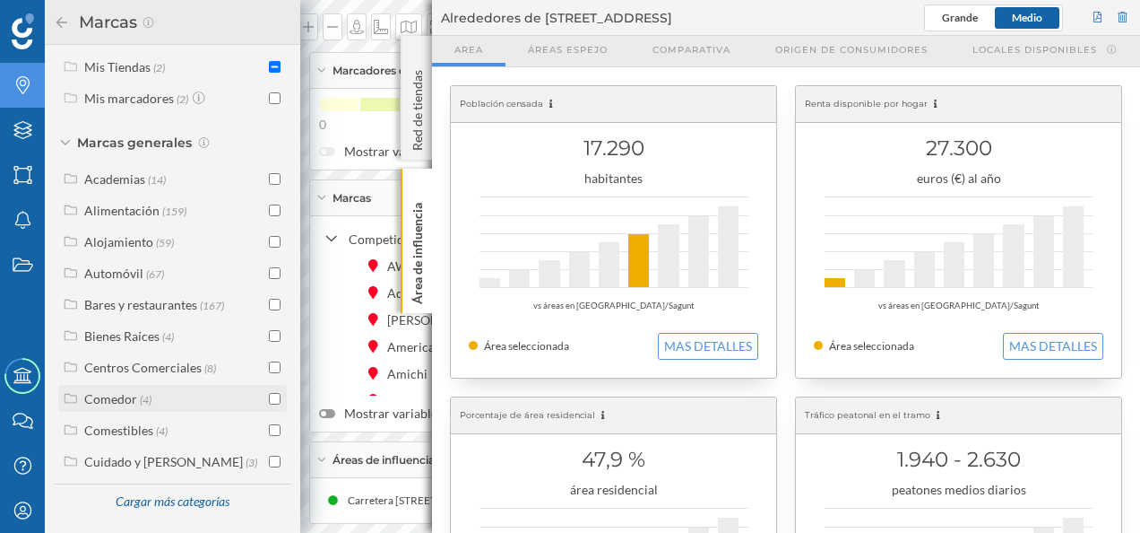
scroll to position [221, 0]
click at [146, 370] on div "Centros Comerciales" at bounding box center [142, 367] width 117 height 15
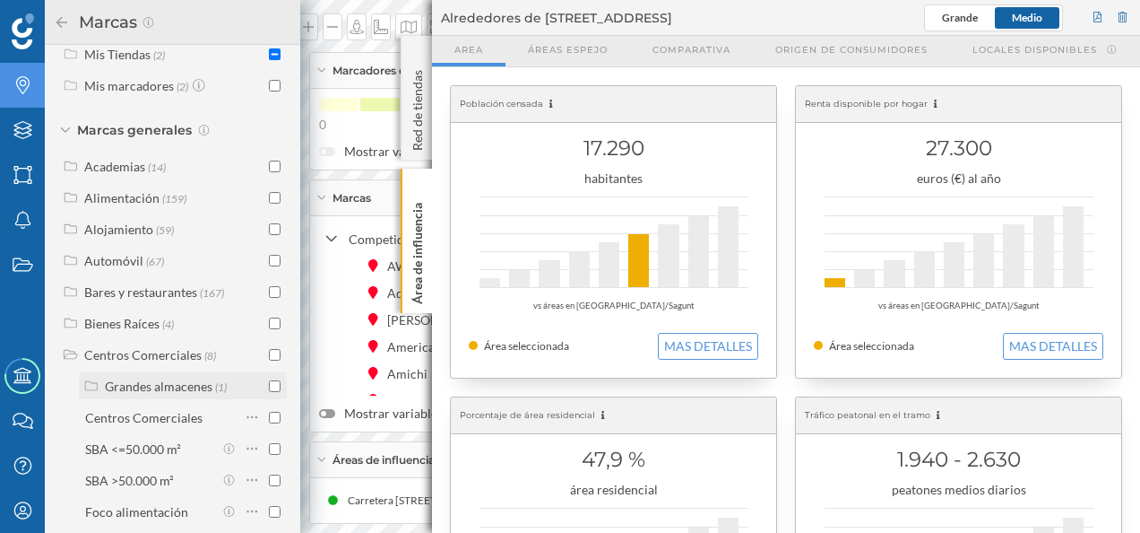
click at [269, 392] on input "checkbox" at bounding box center [275, 386] width 12 height 12
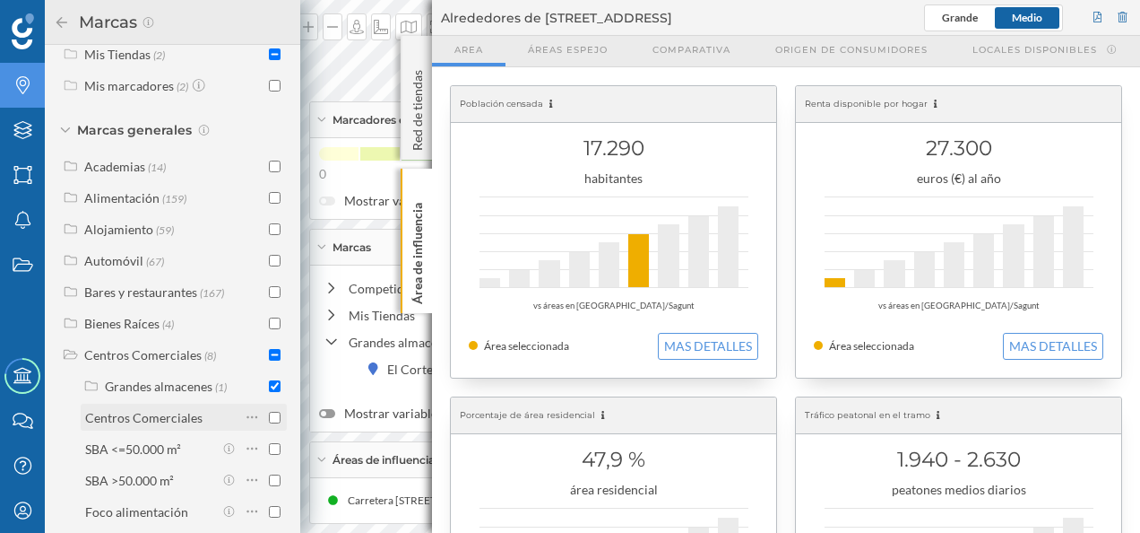
click at [269, 423] on input "checkbox" at bounding box center [275, 418] width 12 height 12
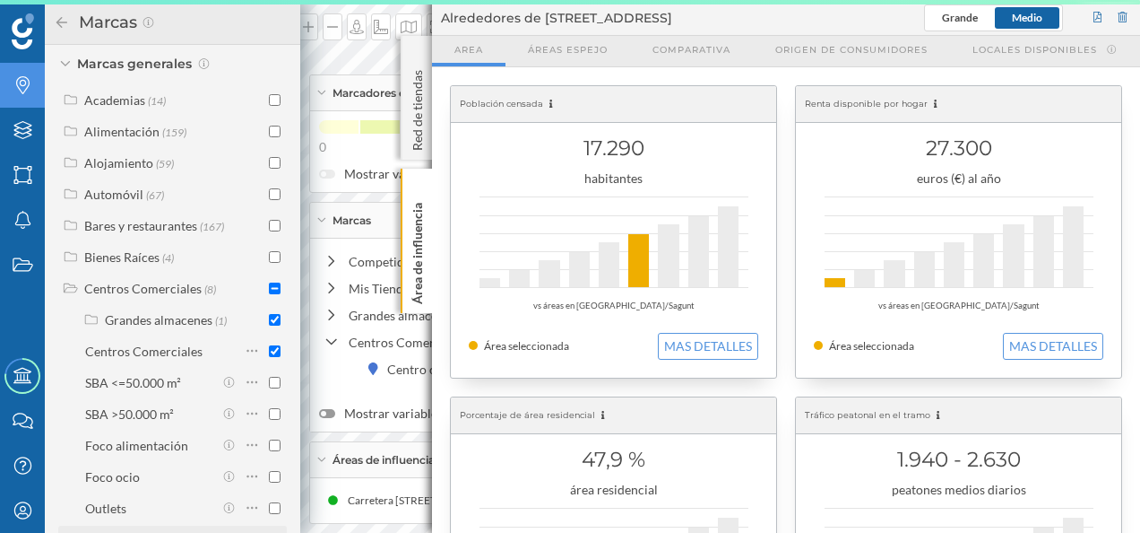
scroll to position [440, 0]
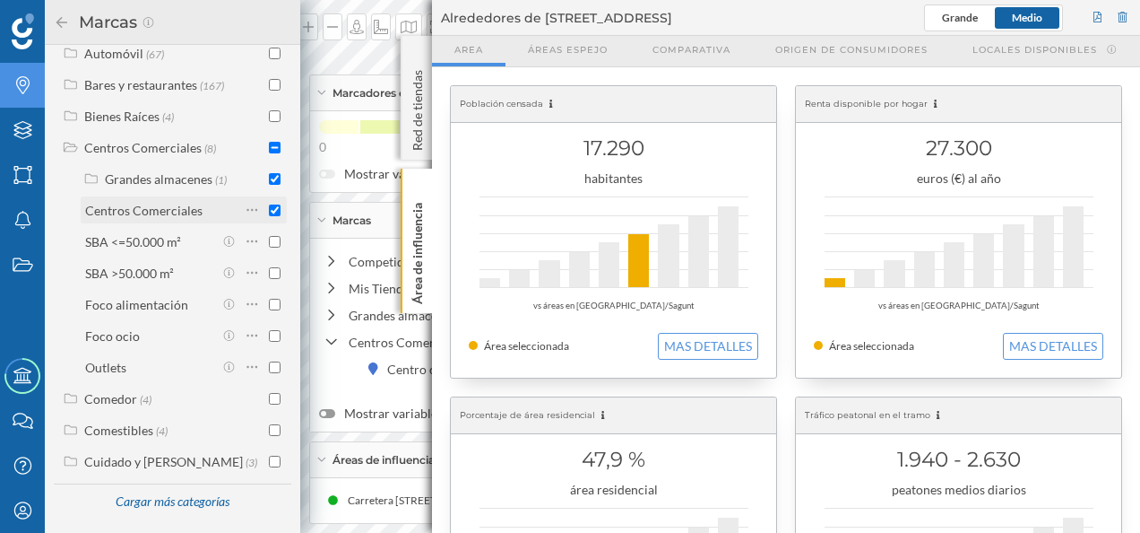
click at [269, 207] on input "checkbox" at bounding box center [275, 210] width 12 height 12
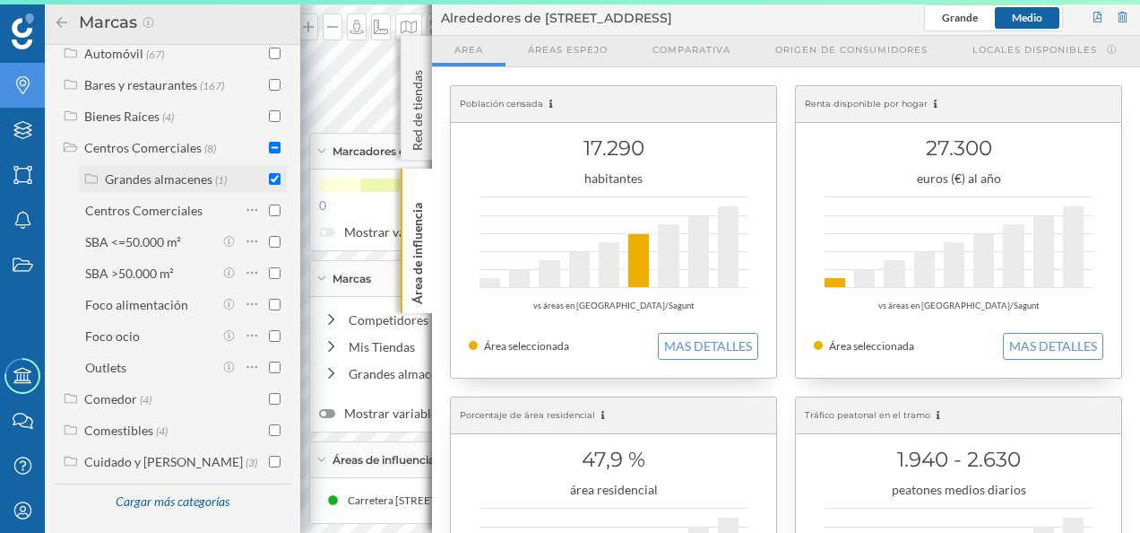
click at [91, 176] on icon at bounding box center [91, 178] width 16 height 13
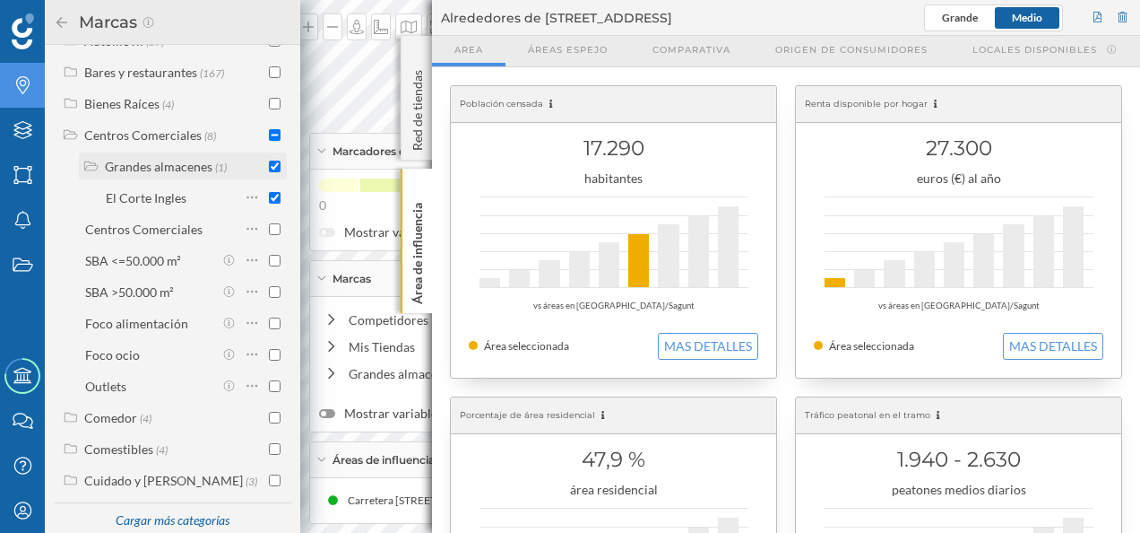
click at [97, 172] on icon at bounding box center [91, 166] width 16 height 13
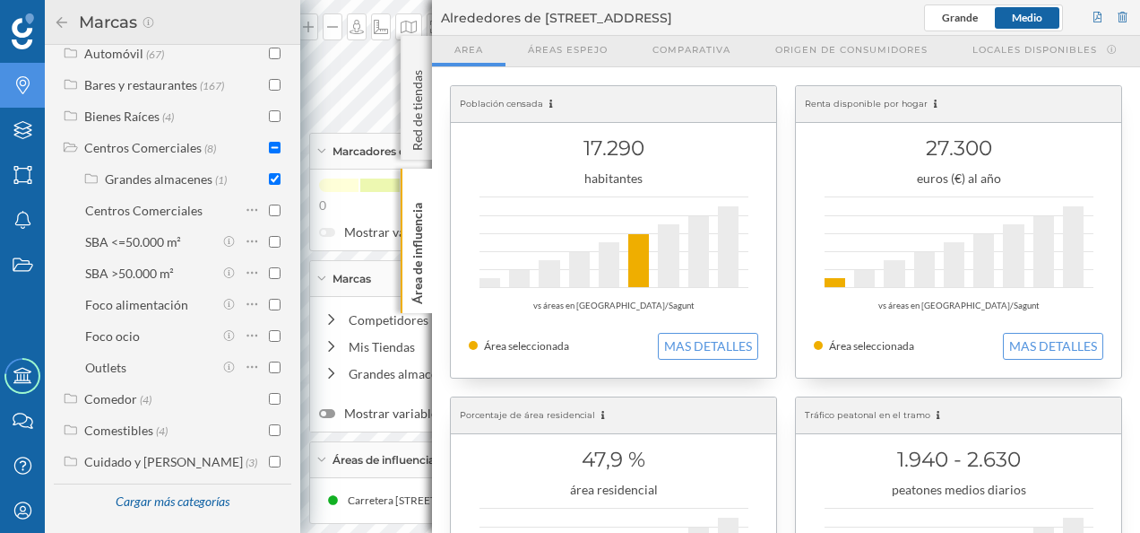
click at [65, 22] on icon at bounding box center [61, 21] width 11 height 11
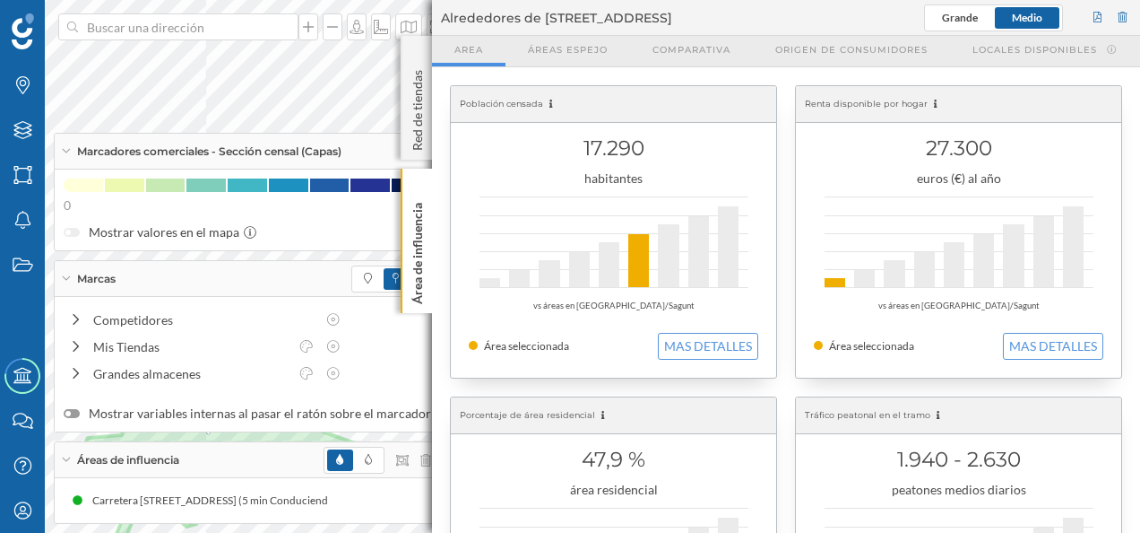
click at [66, 160] on div "Marcadores comerciales - Sección censal (Capas)" at bounding box center [248, 152] width 386 height 36
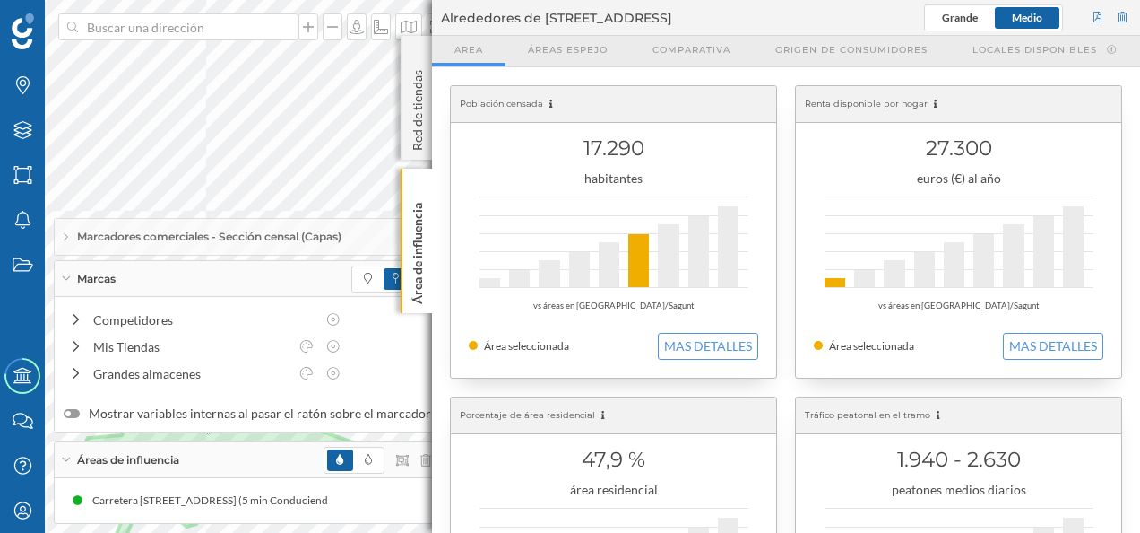
click at [66, 272] on div "Marcas" at bounding box center [248, 279] width 386 height 36
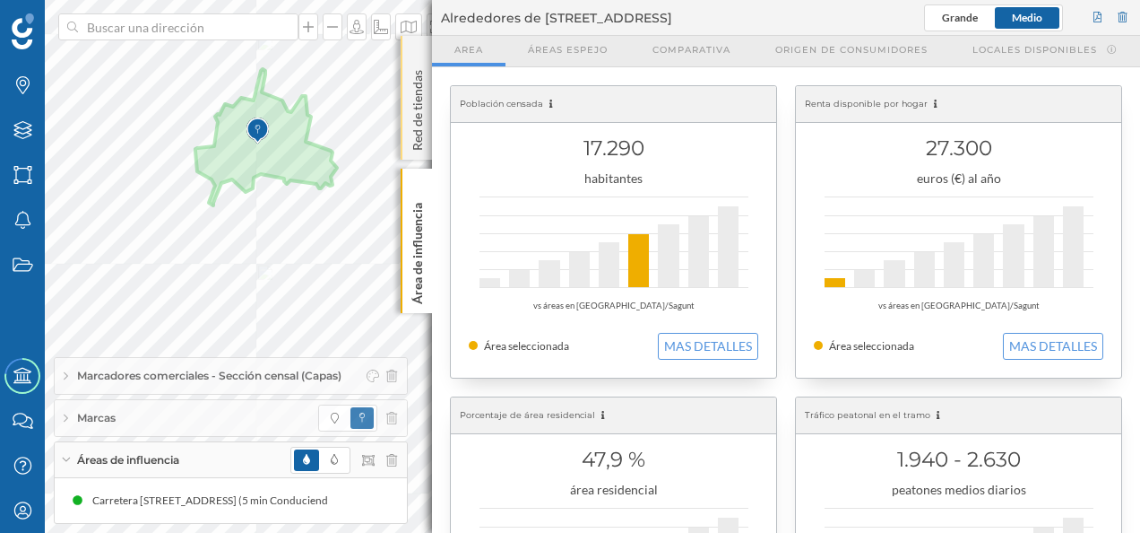
click at [411, 104] on p "Red de tiendas" at bounding box center [418, 107] width 18 height 88
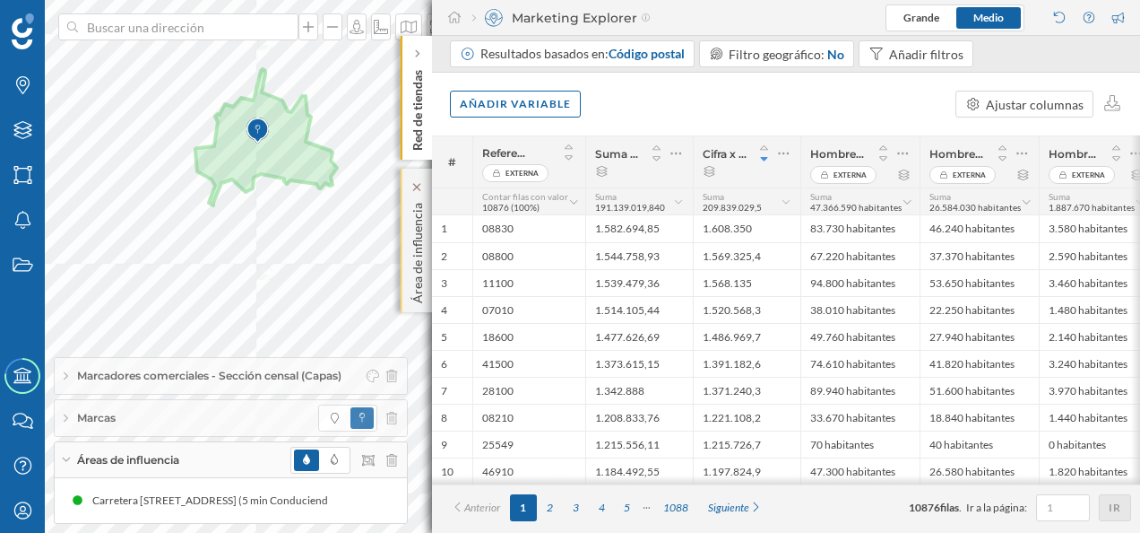
click at [420, 231] on p "Área de influencia" at bounding box center [418, 249] width 18 height 108
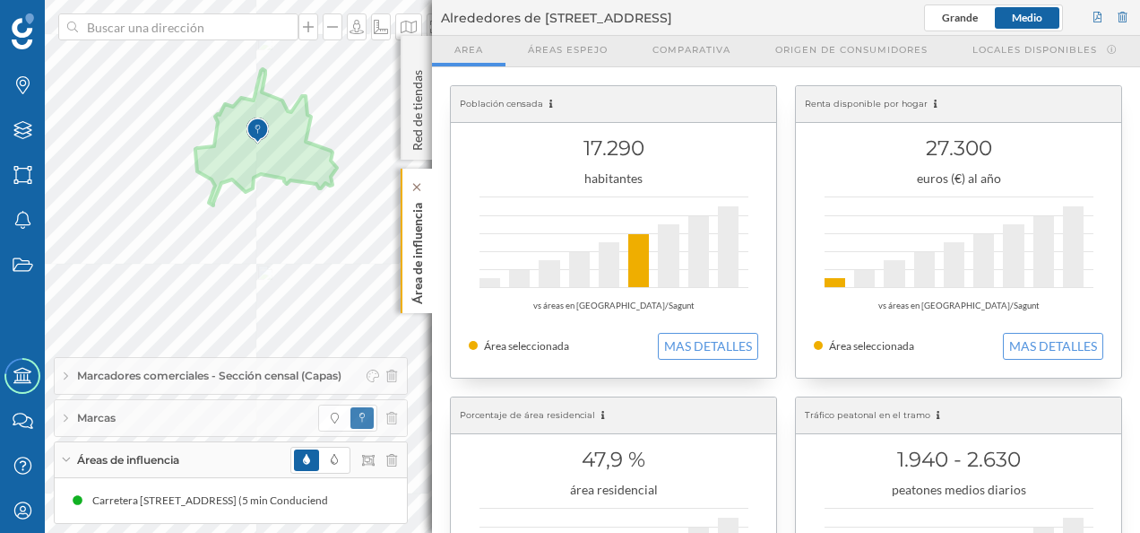
click at [412, 244] on p "Área de influencia" at bounding box center [418, 249] width 18 height 108
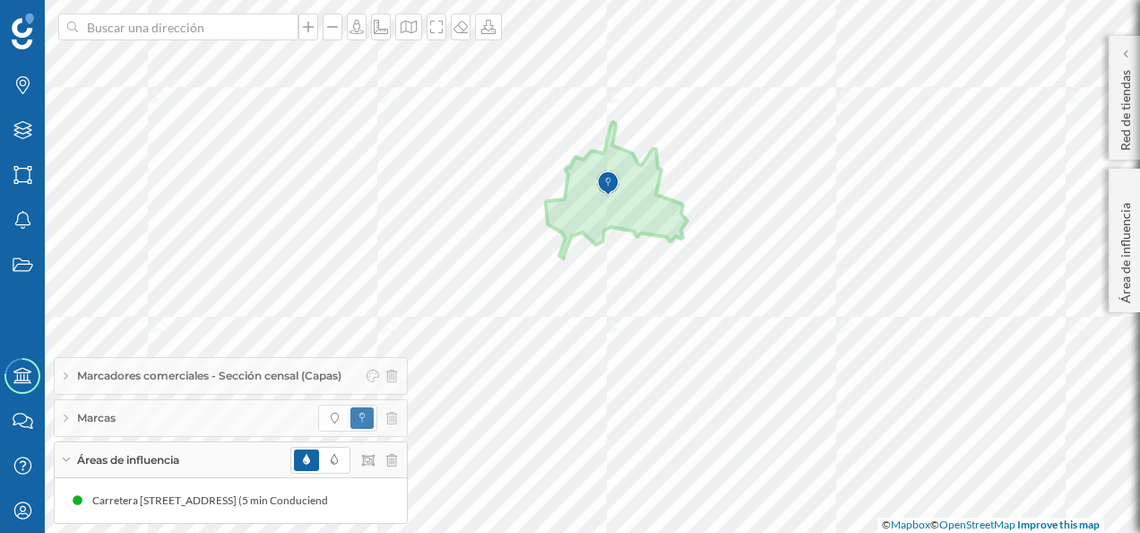
click at [111, 377] on span "Marcadores comerciales - Sección censal (Capas)" at bounding box center [209, 376] width 264 height 16
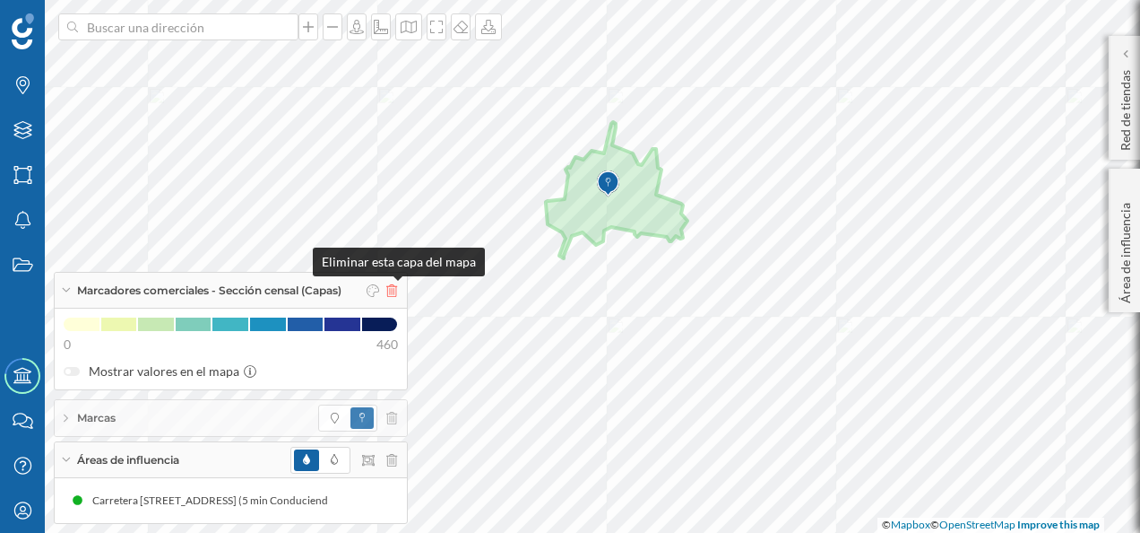
click at [397, 292] on icon at bounding box center [391, 290] width 11 height 13
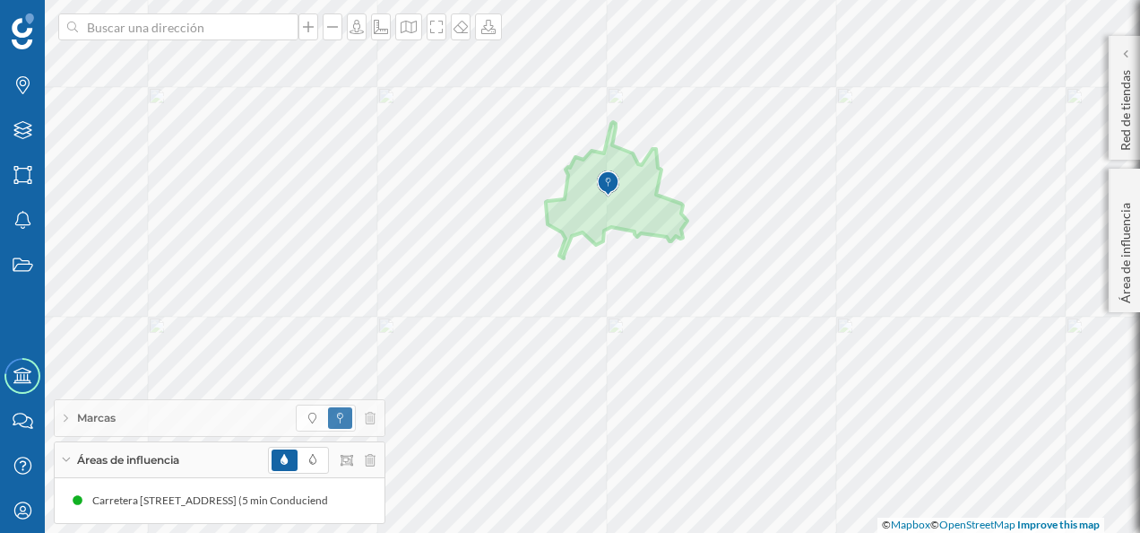
click at [99, 424] on span "Marcas" at bounding box center [96, 418] width 39 height 16
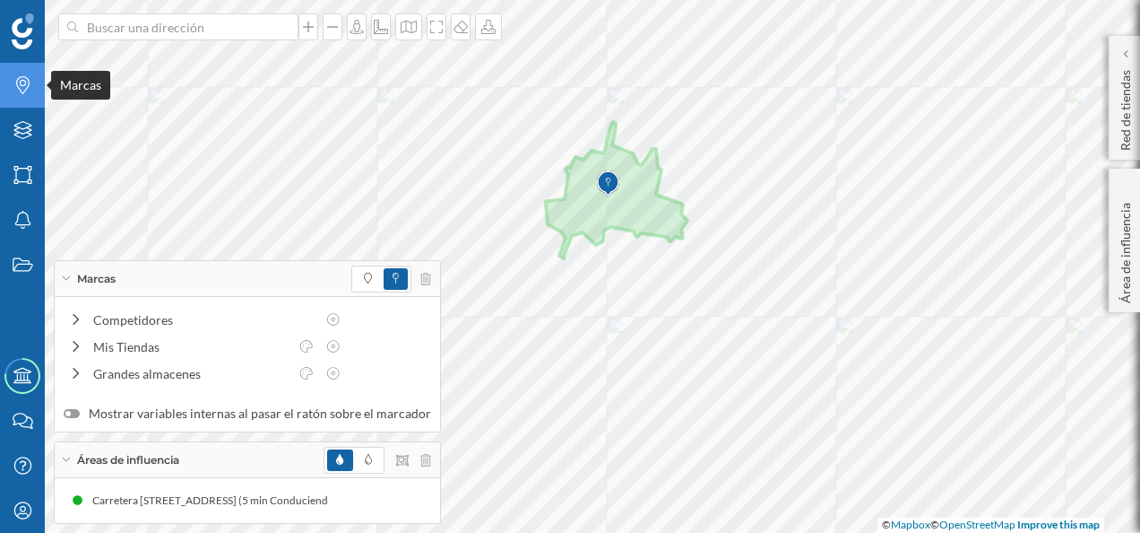
click at [29, 97] on div "Marcas" at bounding box center [22, 85] width 45 height 45
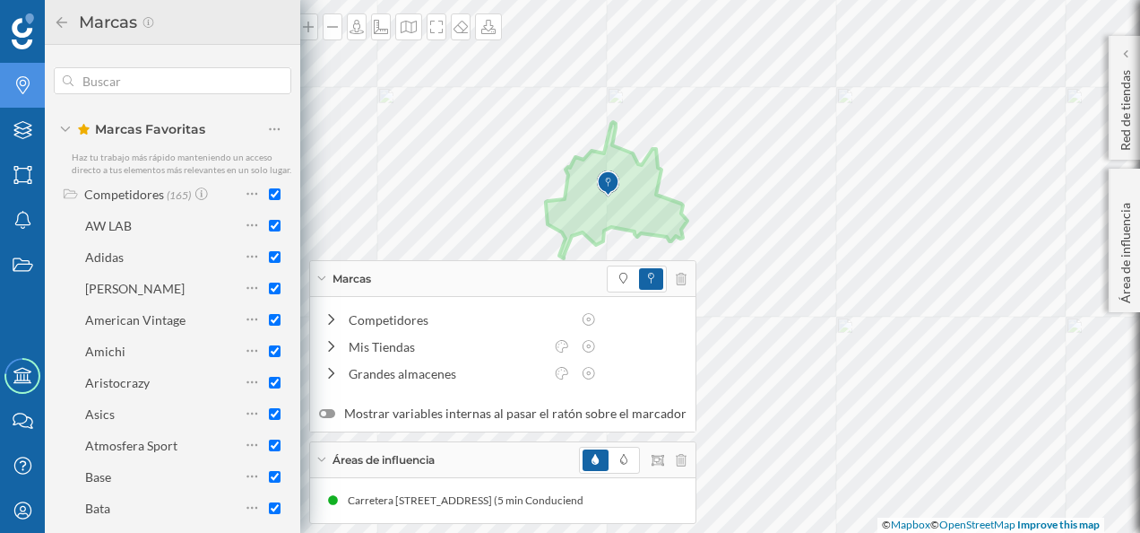
click at [63, 129] on icon at bounding box center [65, 128] width 9 height 5
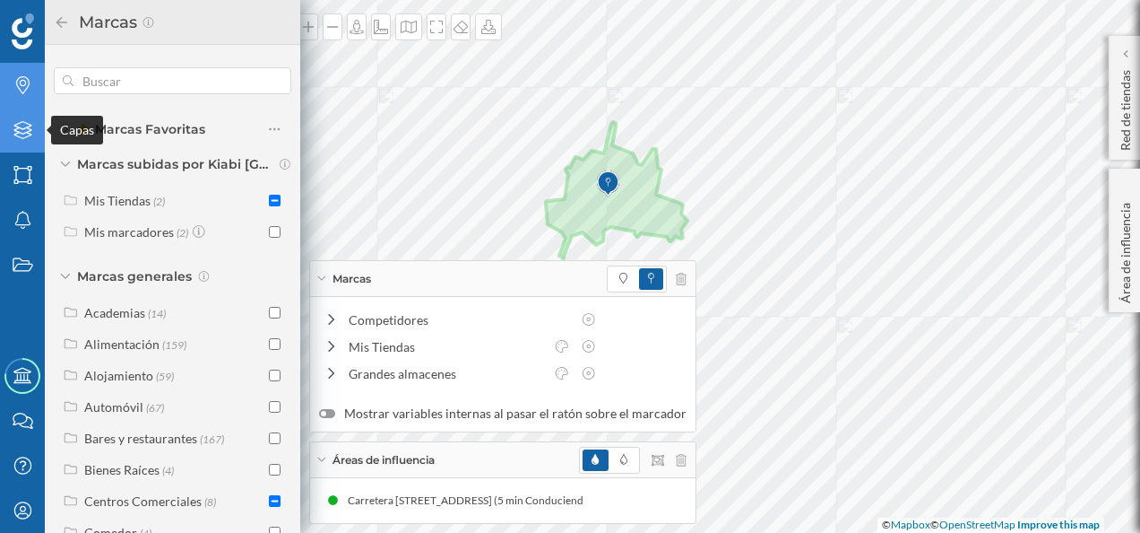
click at [30, 138] on icon "Capas" at bounding box center [23, 130] width 22 height 18
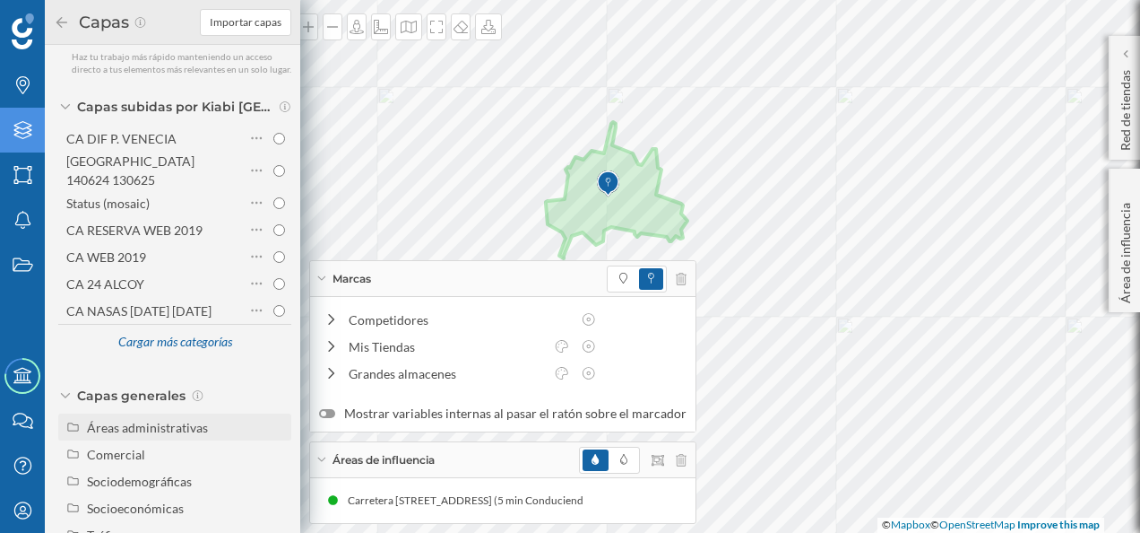
scroll to position [144, 0]
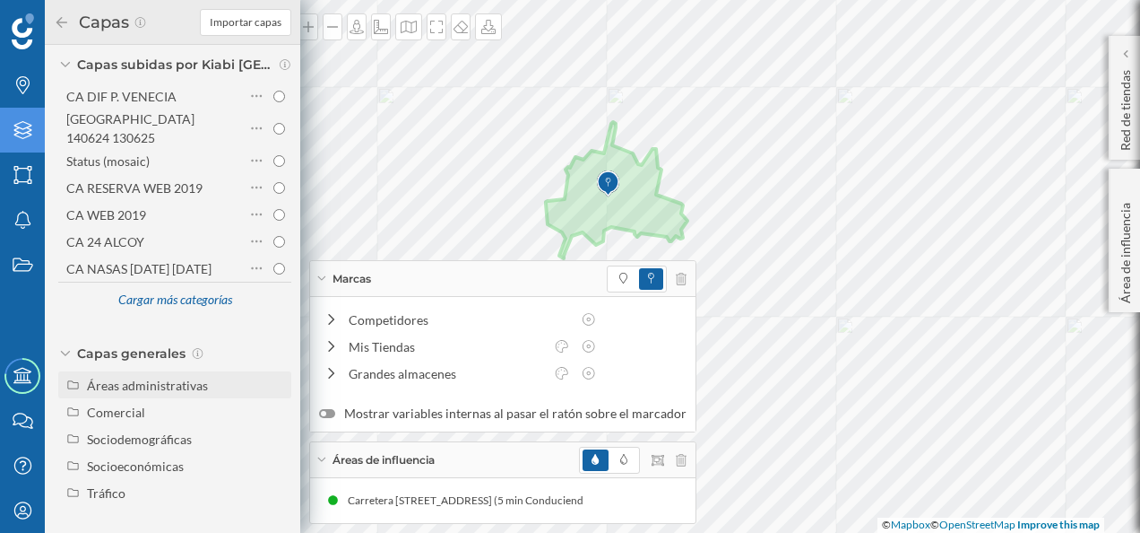
click at [129, 379] on div "Áreas administrativas" at bounding box center [147, 384] width 121 height 15
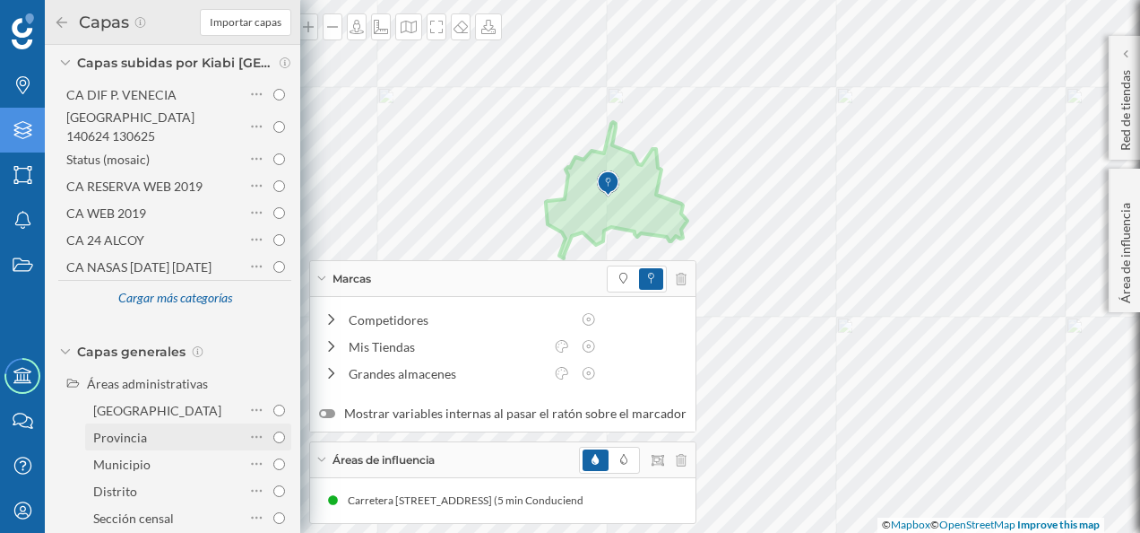
scroll to position [234, 0]
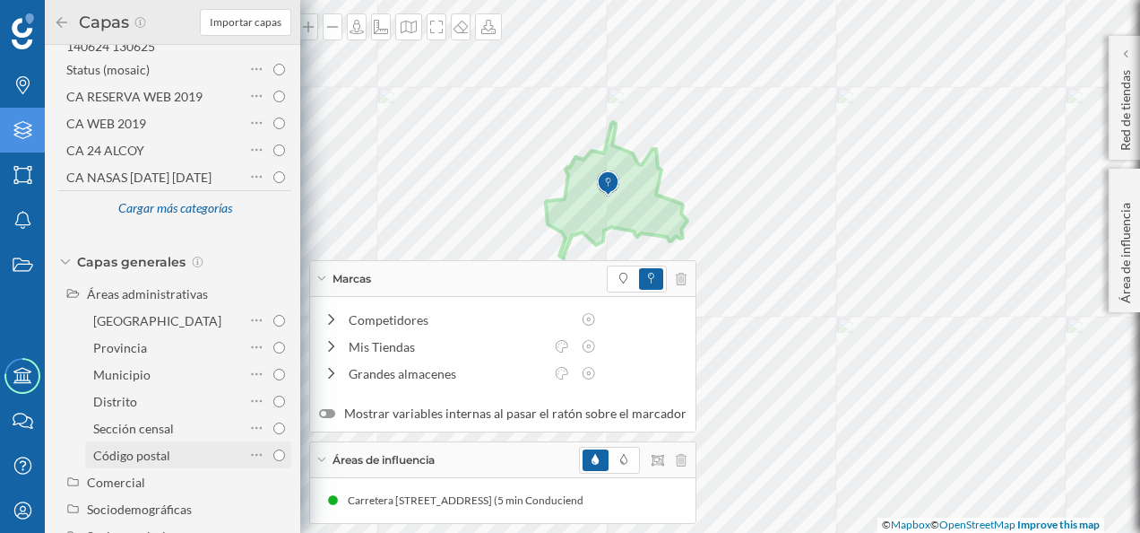
click at [144, 455] on div "Código postal" at bounding box center [131, 454] width 77 height 15
click at [273, 455] on input "Código postal" at bounding box center [279, 455] width 12 height 12
radio input "true"
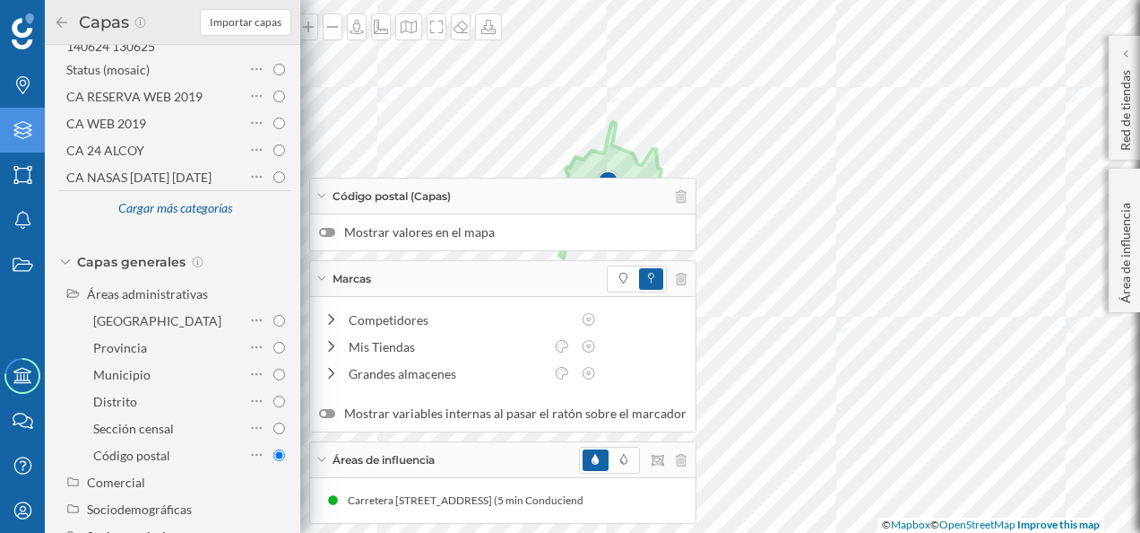
click at [328, 231] on div at bounding box center [327, 232] width 16 height 9
click at [0, 0] on input "Mostrar valores en el mapa" at bounding box center [0, 0] width 0 height 0
click at [323, 197] on icon at bounding box center [321, 196] width 8 height 4
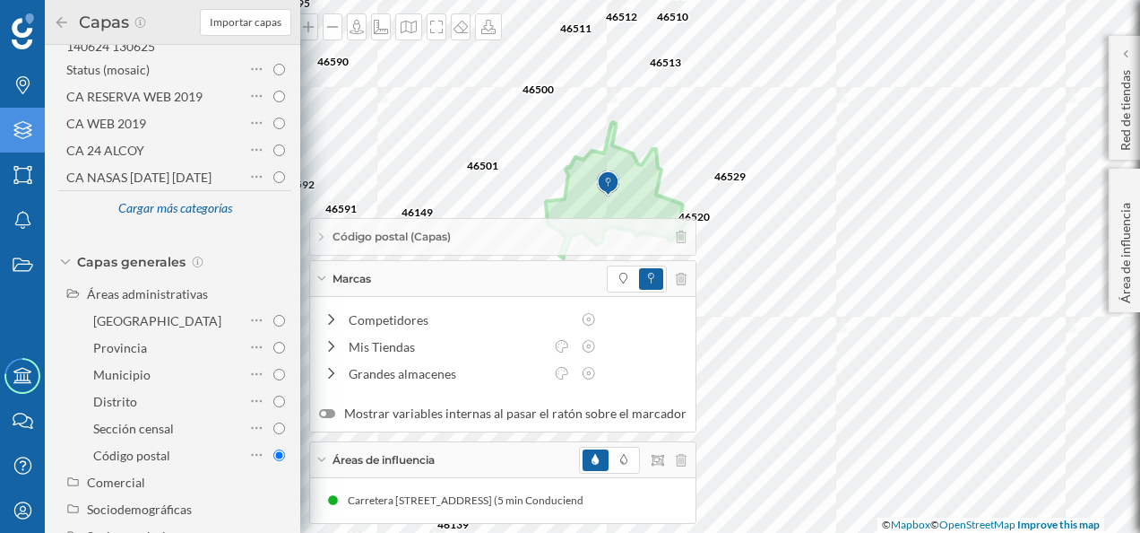
click at [319, 282] on div "Marcas" at bounding box center [503, 279] width 386 height 36
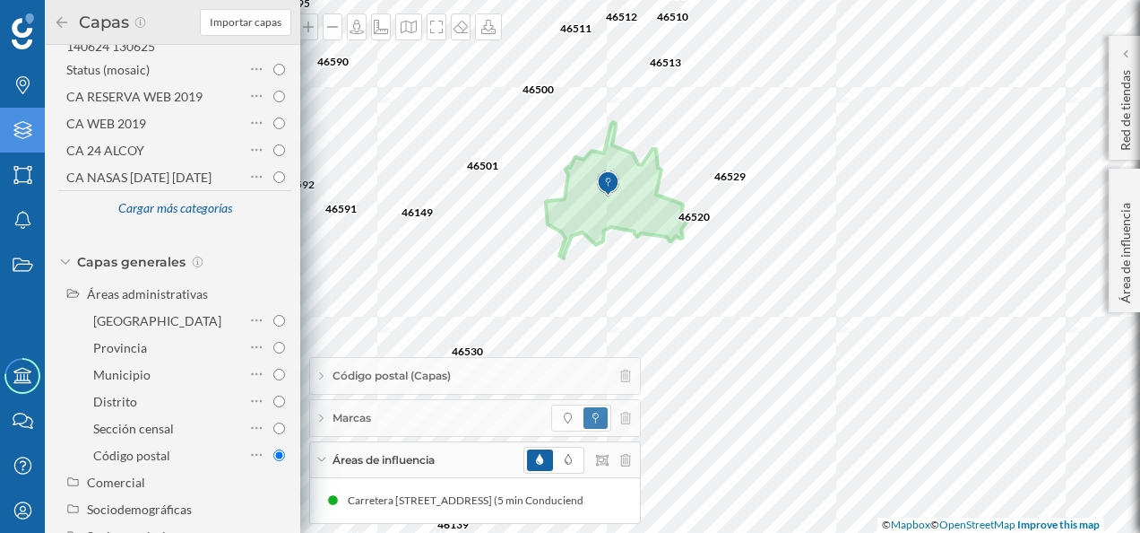
click at [317, 452] on div "Áreas de influencia" at bounding box center [475, 460] width 330 height 36
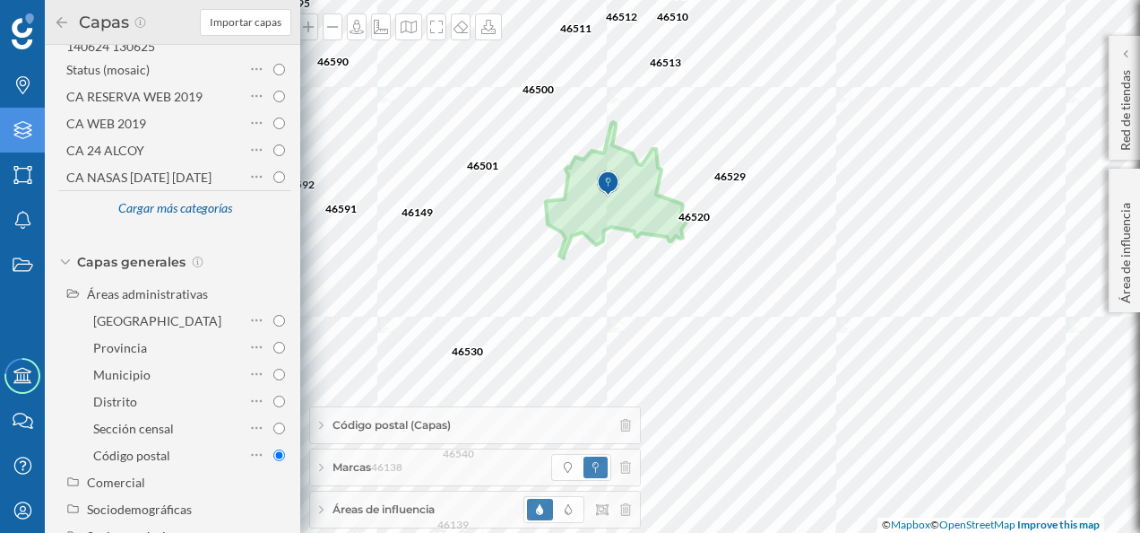
click at [23, 127] on icon "Capas" at bounding box center [23, 130] width 22 height 18
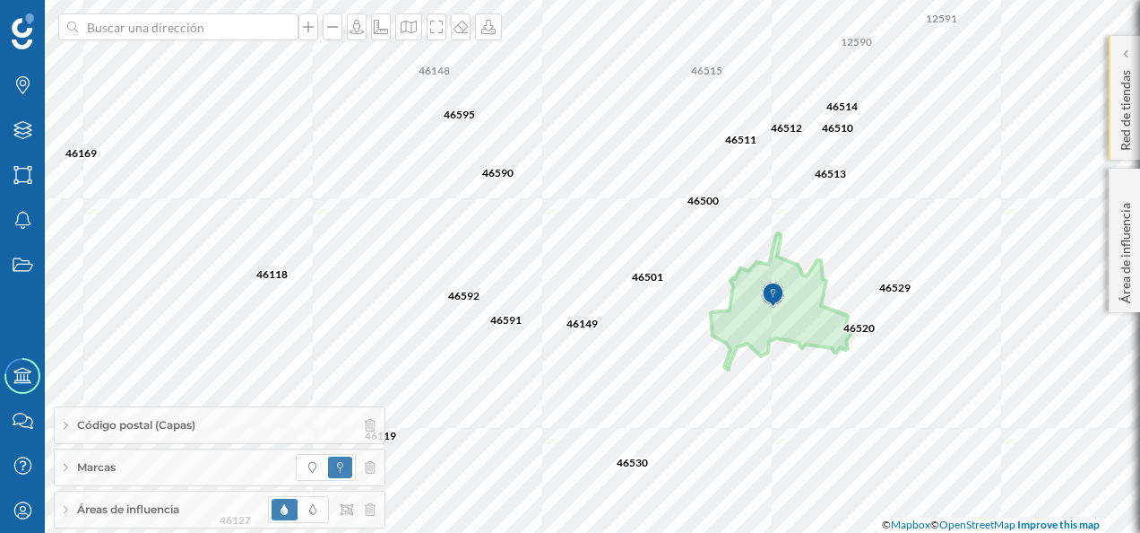
click at [1130, 93] on p "Red de tiendas" at bounding box center [1126, 107] width 18 height 88
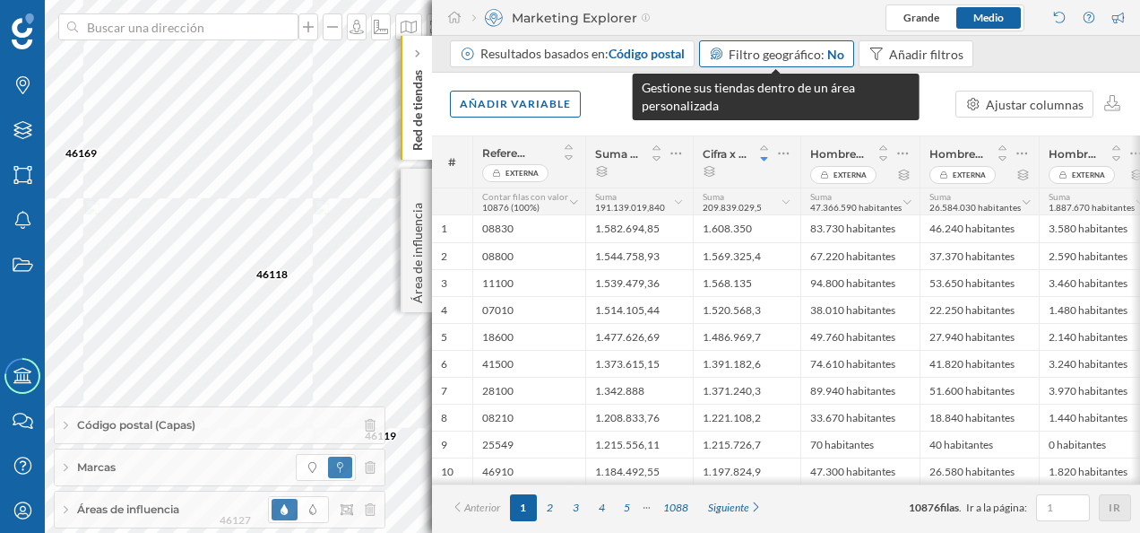
click at [789, 62] on div "Filtro geográfico: No" at bounding box center [787, 54] width 116 height 19
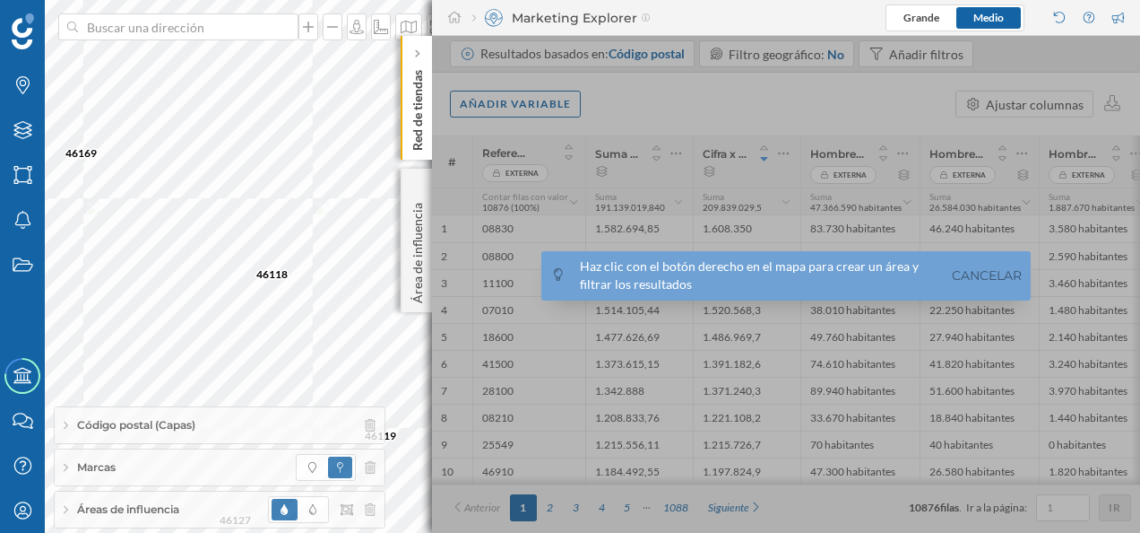
click at [141, 506] on span "Áreas de influencia" at bounding box center [128, 509] width 102 height 16
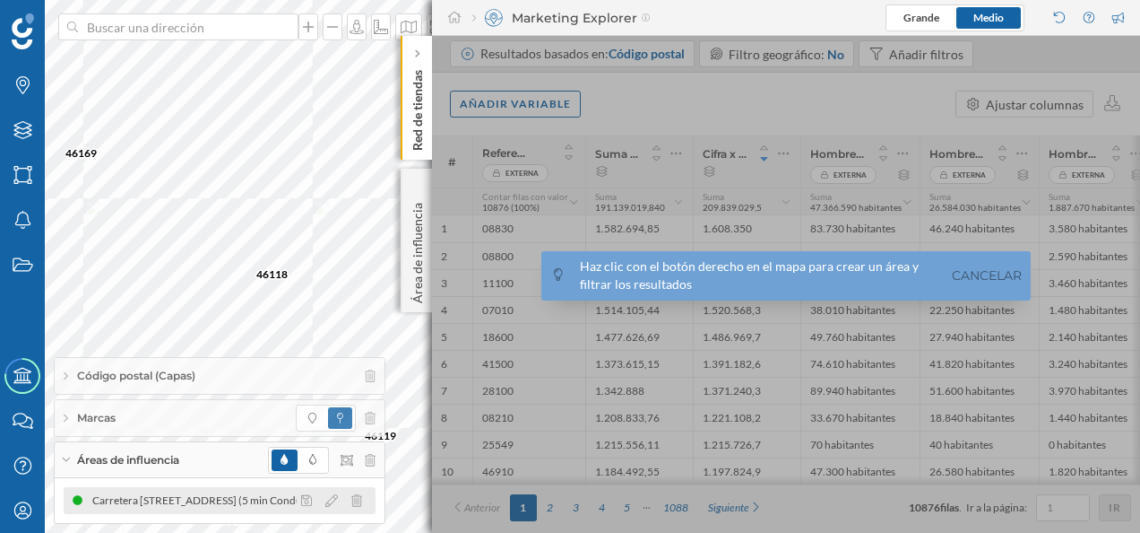
click at [152, 507] on div "Carretera [STREET_ADDRESS] (5 min Conduciendo)" at bounding box center [219, 500] width 255 height 18
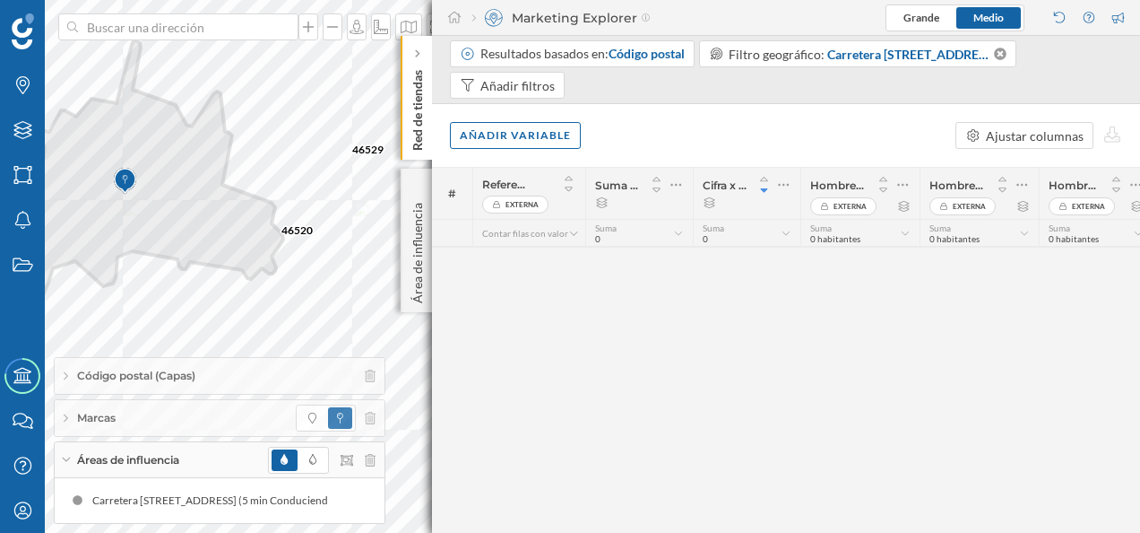
click at [414, 113] on p "Red de tiendas" at bounding box center [418, 107] width 18 height 88
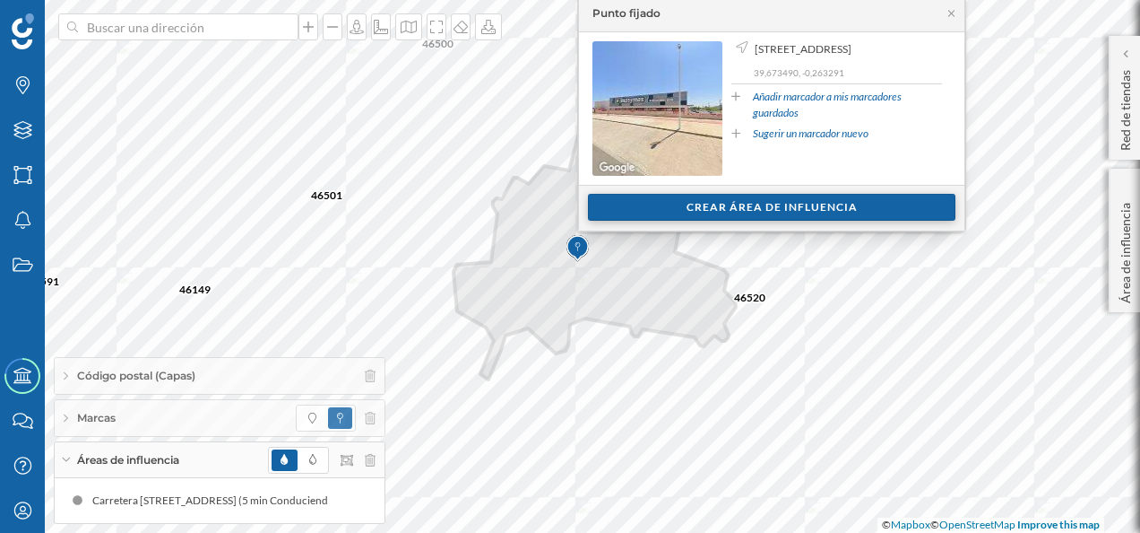
click at [688, 206] on div "Crear área de influencia" at bounding box center [772, 207] width 368 height 27
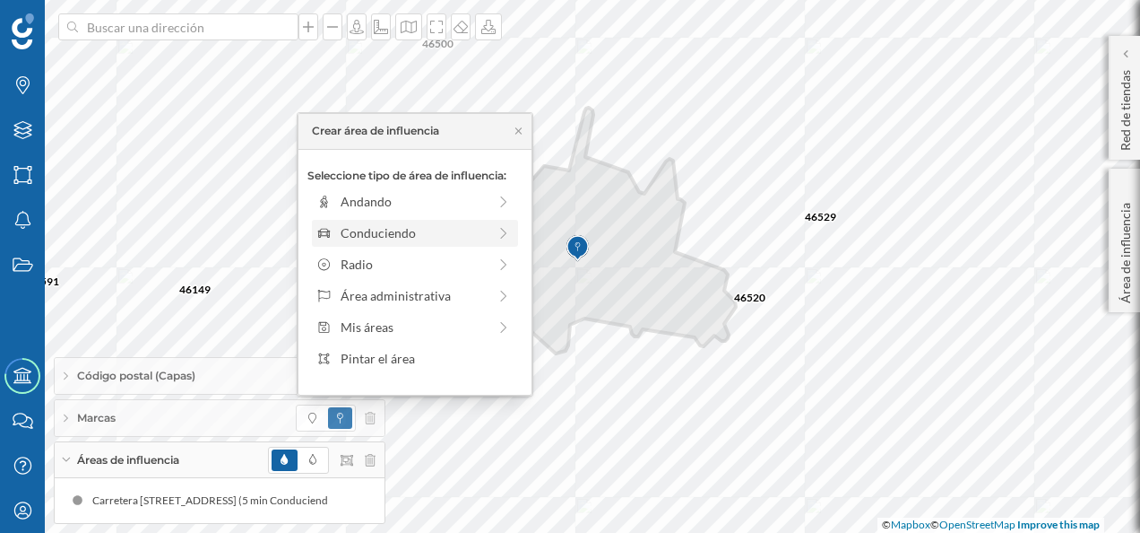
click at [383, 228] on div "Conduciendo" at bounding box center [414, 232] width 146 height 19
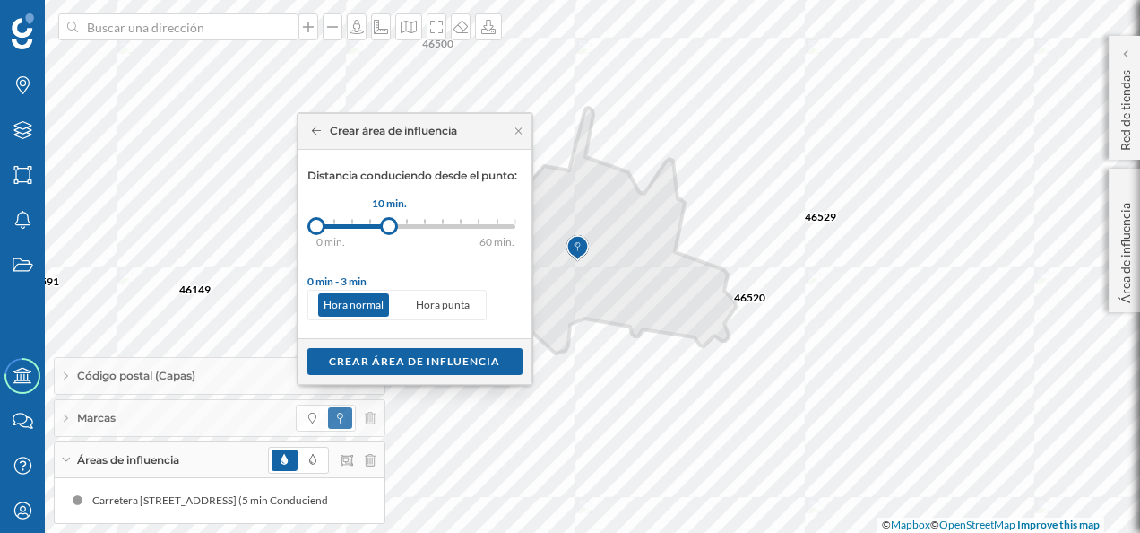
drag, startPoint x: 328, startPoint y: 227, endPoint x: 389, endPoint y: 228, distance: 61.0
click at [389, 228] on div at bounding box center [389, 226] width 18 height 18
click at [422, 366] on div "Crear área de influencia" at bounding box center [415, 360] width 215 height 27
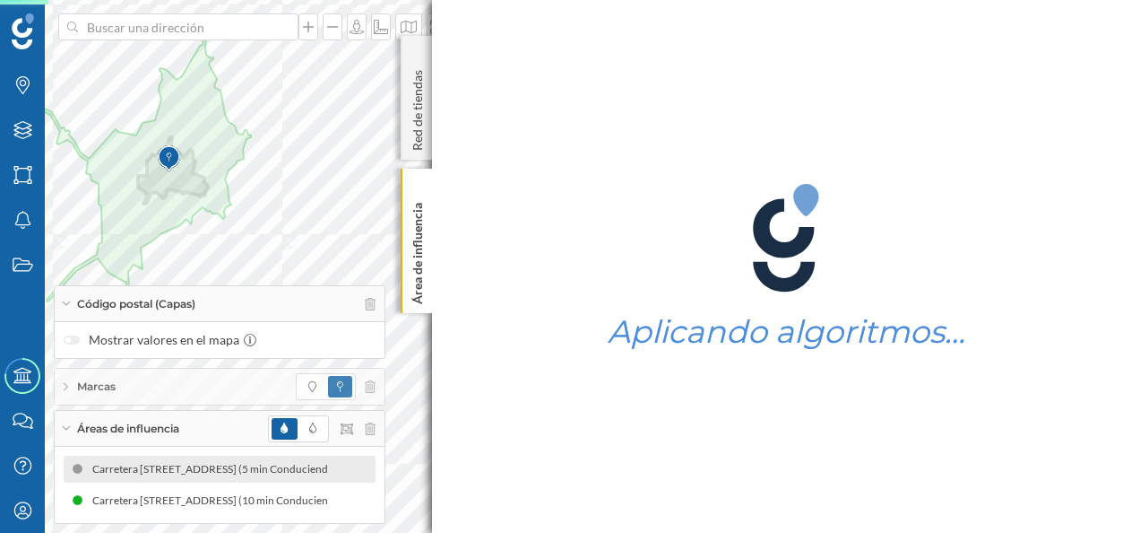
click at [344, 471] on div "[GEOGRAPHIC_DATA][STREET_ADDRESS][GEOGRAPHIC_DATA] (5 min Conduciendo) [STREET_…" at bounding box center [220, 468] width 312 height 27
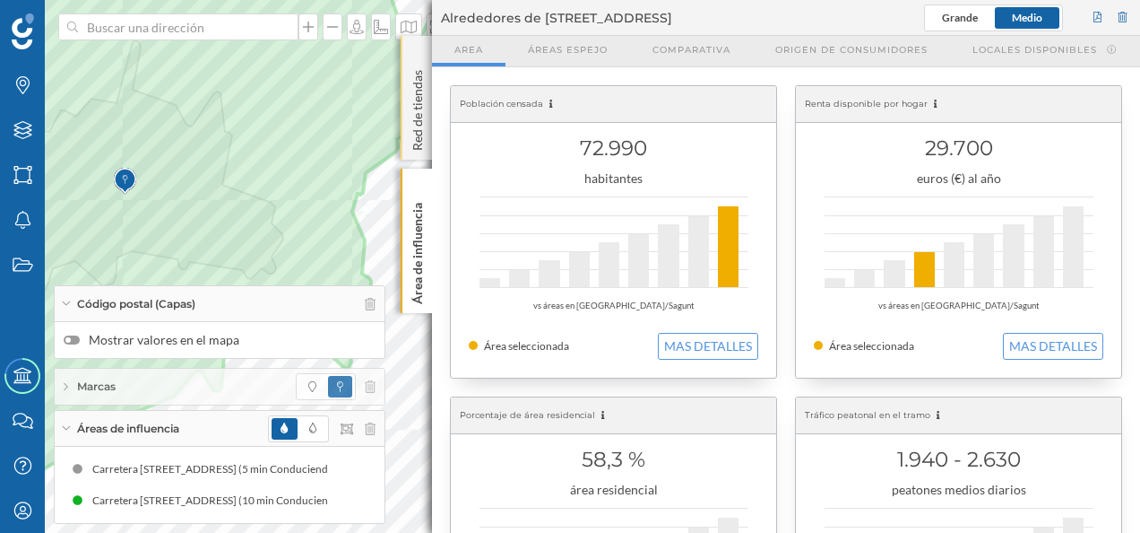
click at [412, 105] on p "Red de tiendas" at bounding box center [418, 107] width 18 height 88
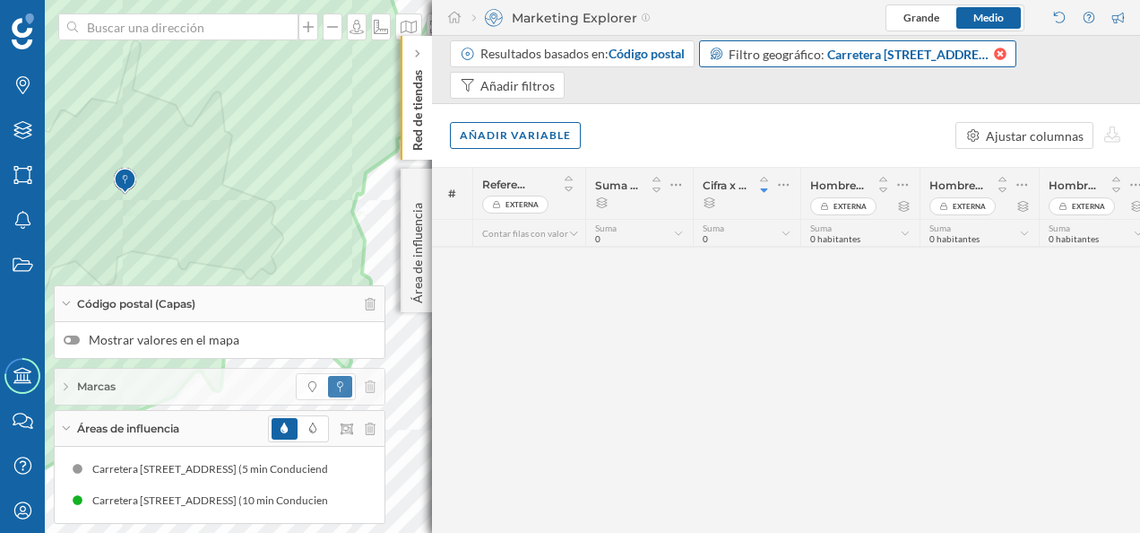
click at [997, 54] on icon at bounding box center [999, 54] width 15 height 13
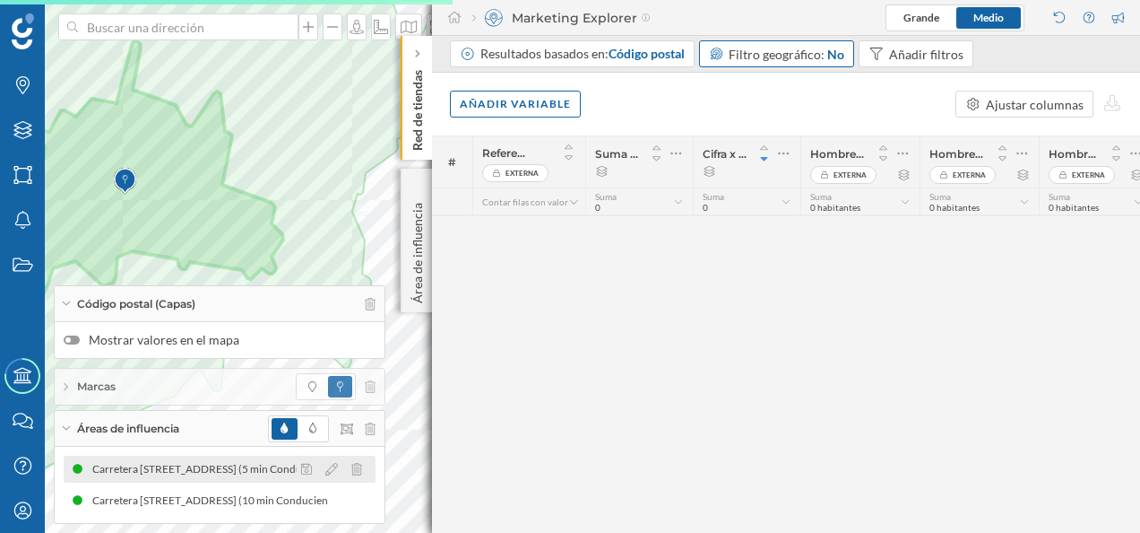
click at [207, 458] on div "[GEOGRAPHIC_DATA][STREET_ADDRESS][GEOGRAPHIC_DATA] (5 min Conduciendo) [STREET_…" at bounding box center [220, 468] width 312 height 27
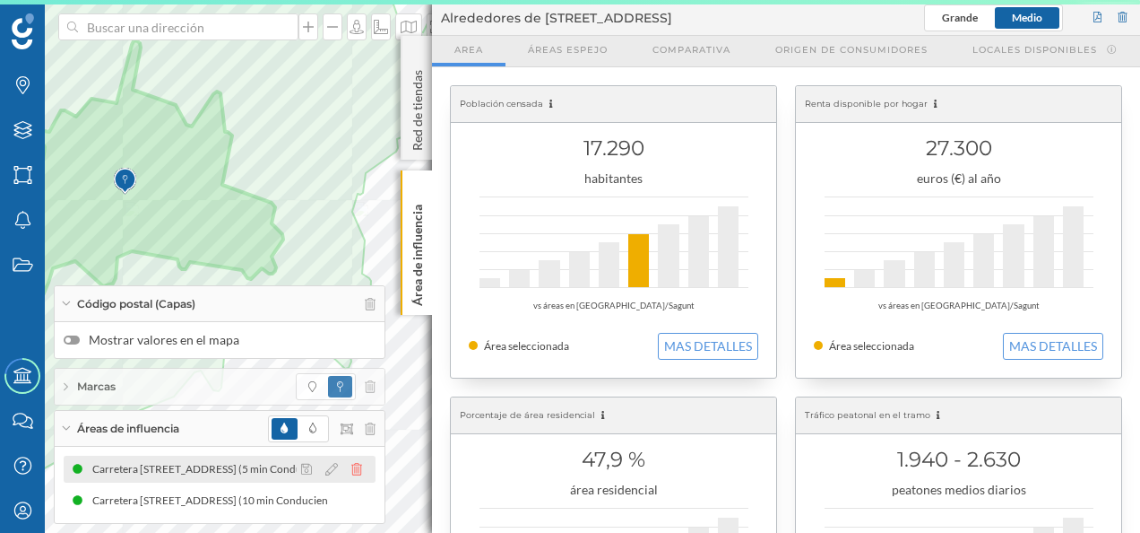
click at [355, 474] on icon at bounding box center [356, 469] width 11 height 13
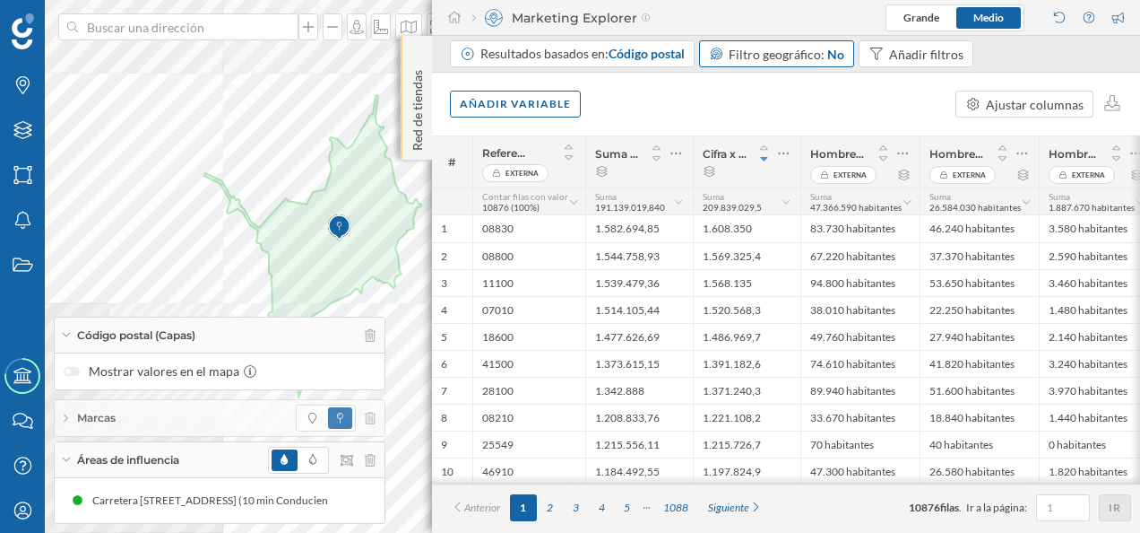
click at [416, 100] on p "Red de tiendas" at bounding box center [418, 107] width 18 height 88
click at [424, 53] on div at bounding box center [418, 54] width 18 height 18
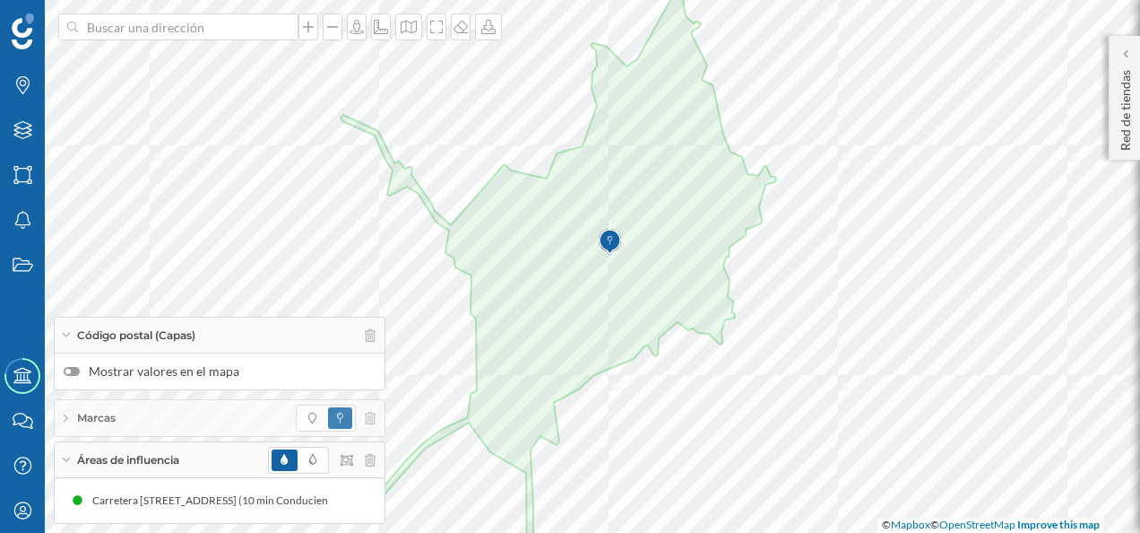
click at [74, 368] on label "Mostrar valores en el mapa" at bounding box center [220, 371] width 312 height 18
click at [0, 0] on input "Mostrar valores en el mapa" at bounding box center [0, 0] width 0 height 0
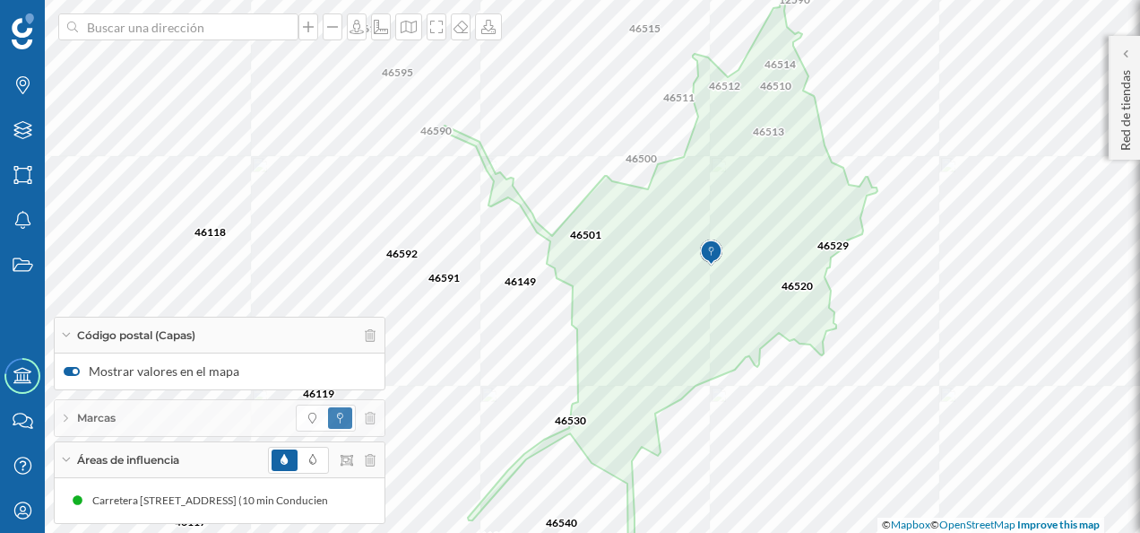
click at [1133, 61] on div at bounding box center [1126, 54] width 18 height 18
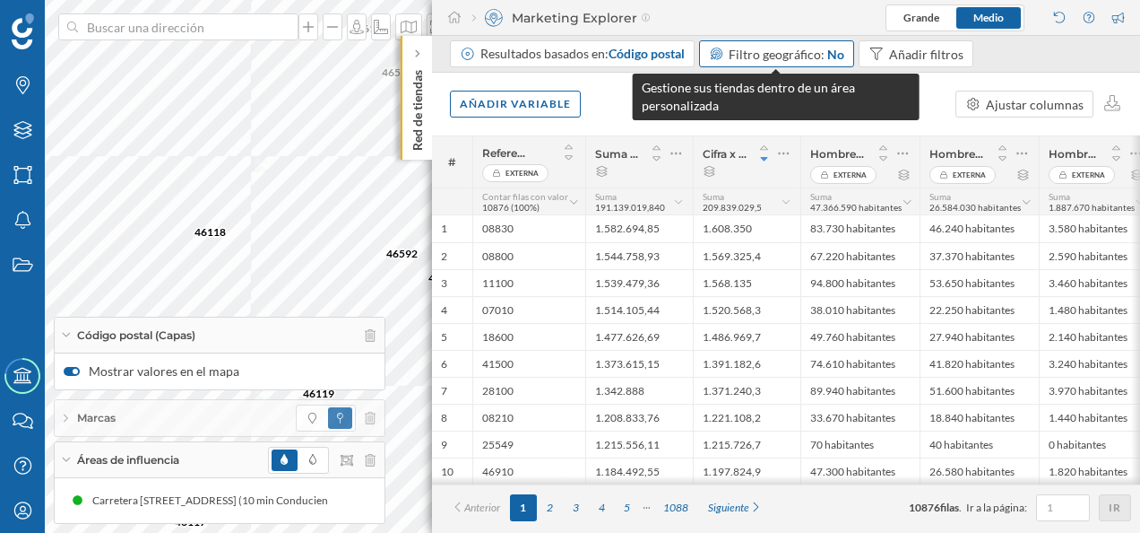
click at [803, 52] on span "Filtro geográfico:" at bounding box center [777, 54] width 96 height 15
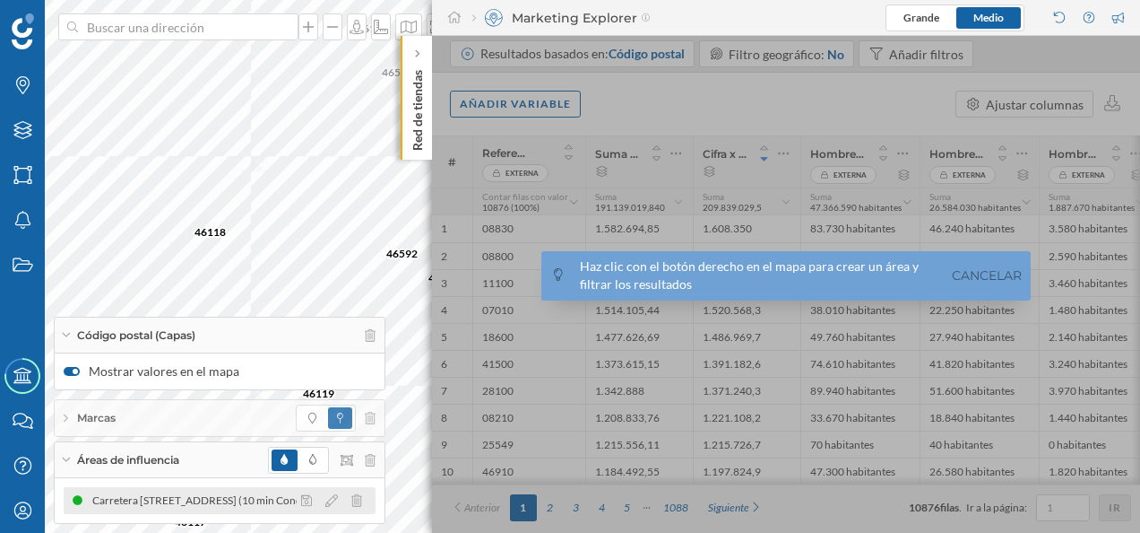
click at [171, 505] on div "Carretera [STREET_ADDRESS] (10 min Conduciendo)" at bounding box center [222, 500] width 261 height 18
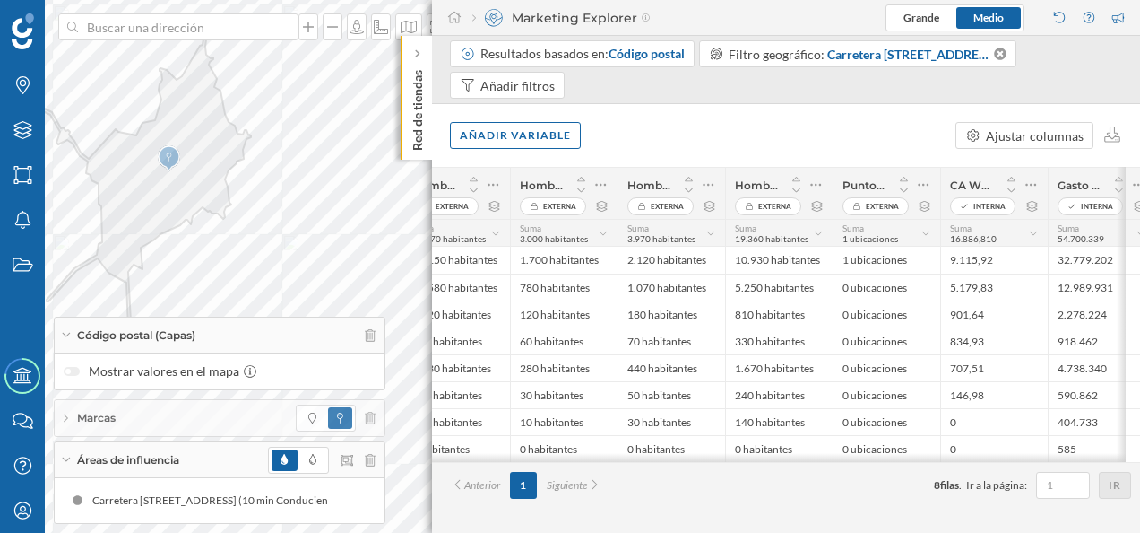
scroll to position [0, 521]
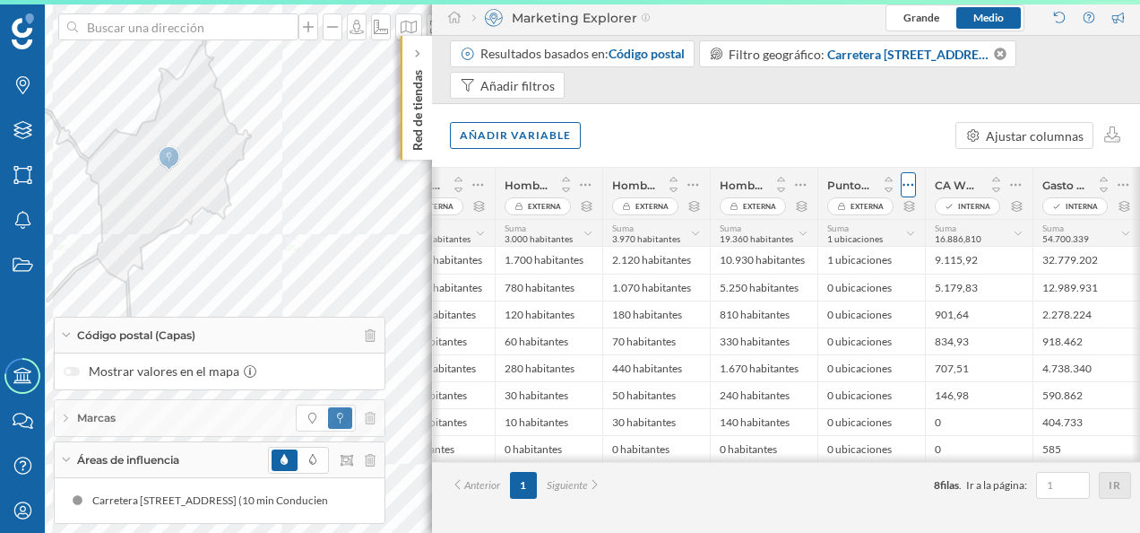
click at [913, 189] on icon at bounding box center [909, 185] width 12 height 18
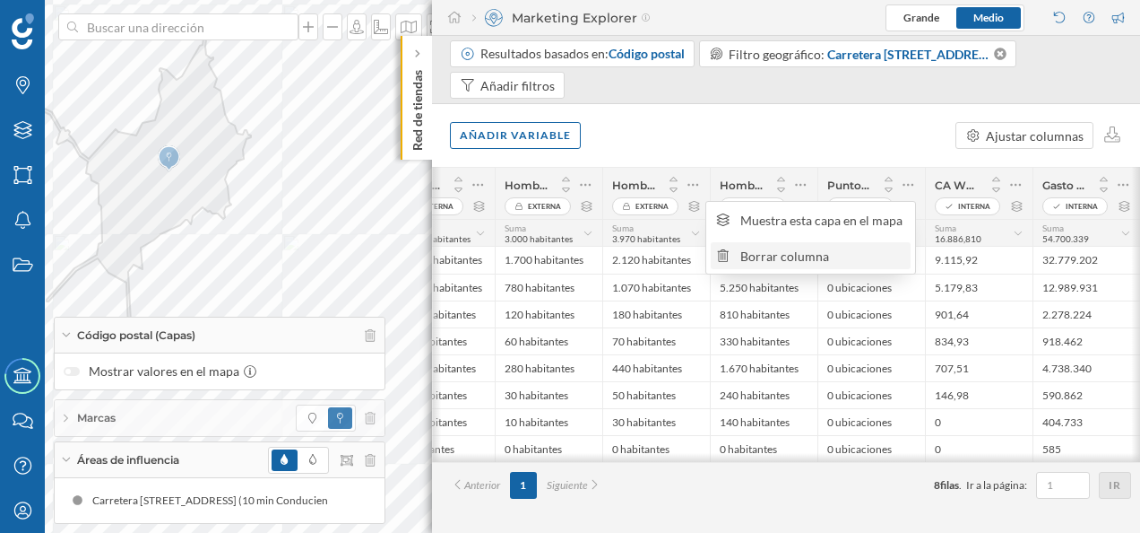
click at [819, 248] on div "Borrar columna" at bounding box center [823, 256] width 165 height 19
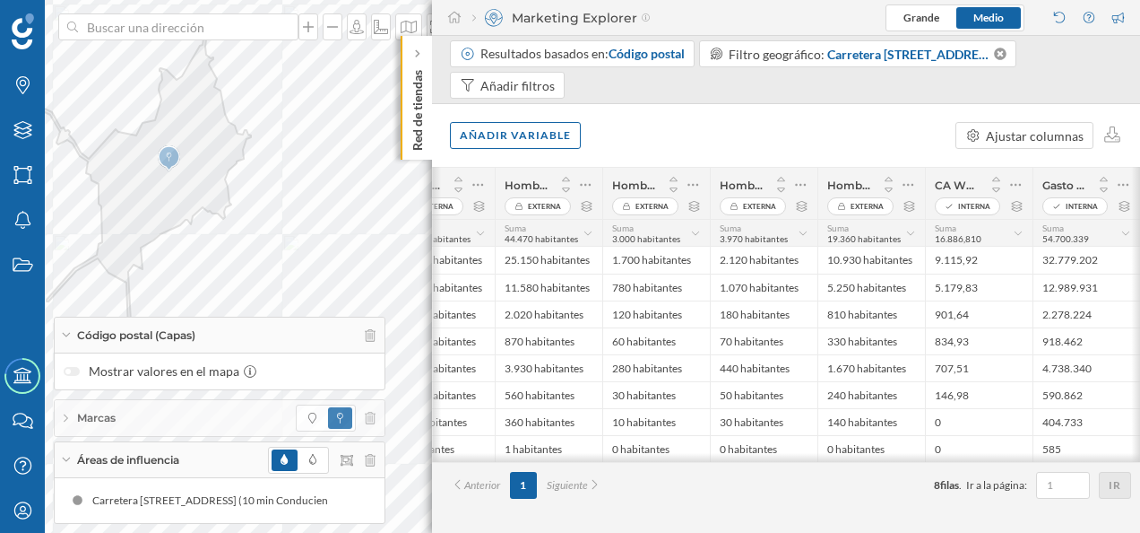
drag, startPoint x: 866, startPoint y: 466, endPoint x: 619, endPoint y: 460, distance: 247.5
click at [619, 460] on div "# Referencia Externa Suma de Ventas Cifra x canal 2019 Hombres y mujeres entre …" at bounding box center [786, 350] width 708 height 366
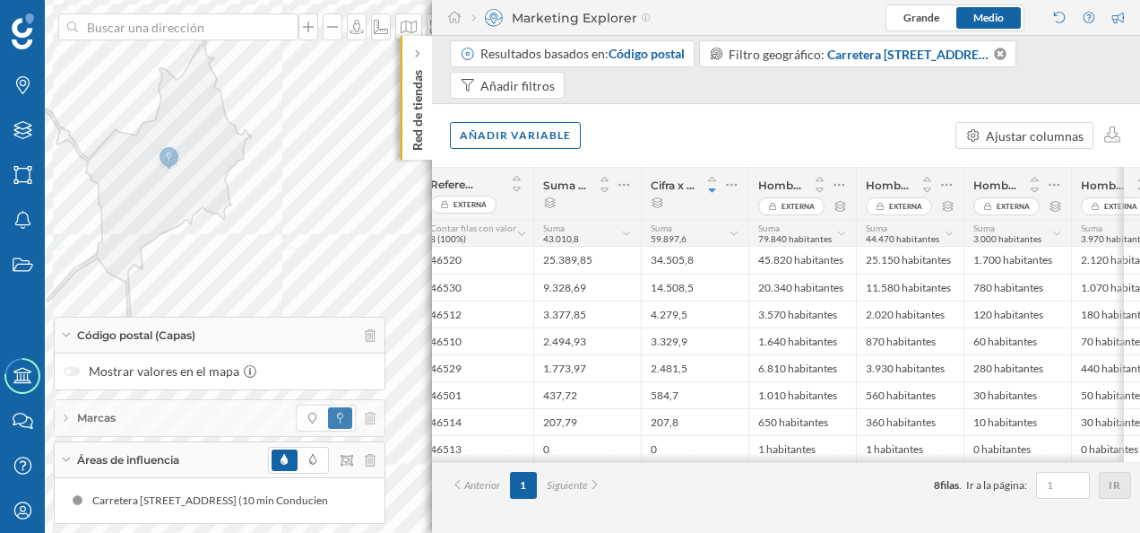
scroll to position [0, 26]
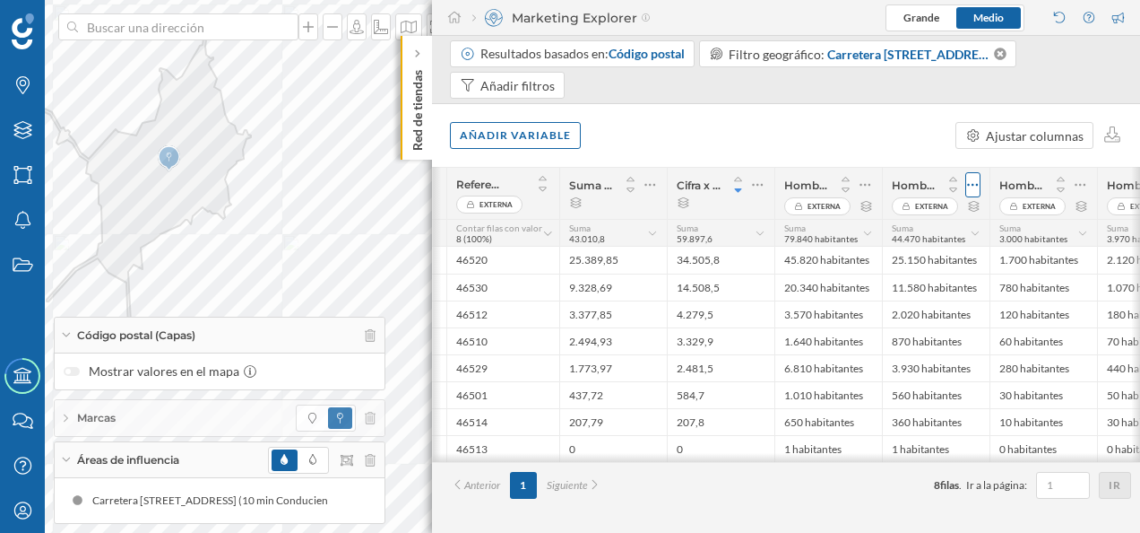
click at [972, 184] on icon at bounding box center [973, 185] width 11 height 3
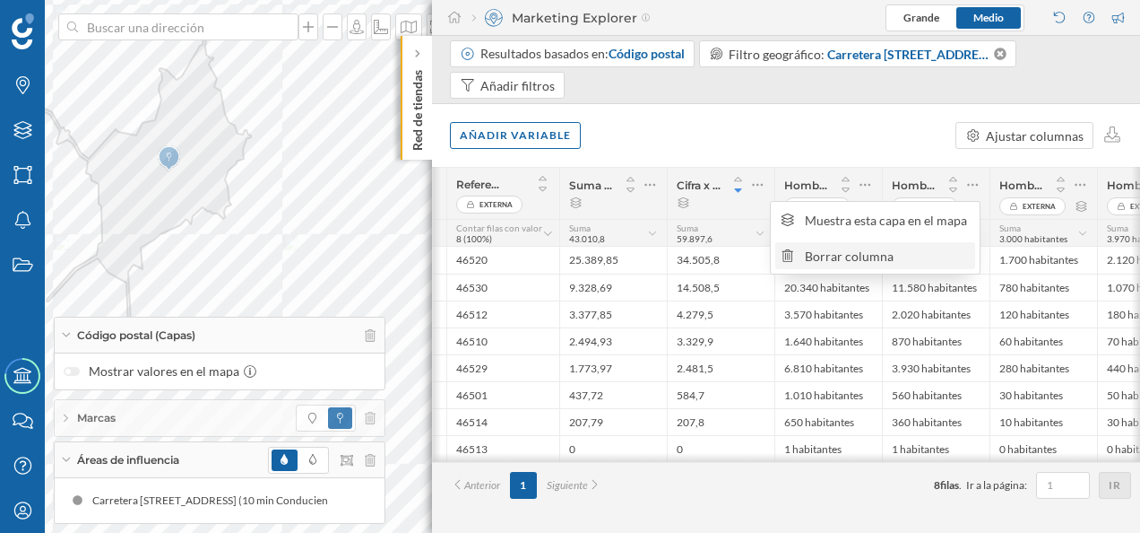
click at [925, 262] on div "Borrar columna" at bounding box center [887, 256] width 165 height 19
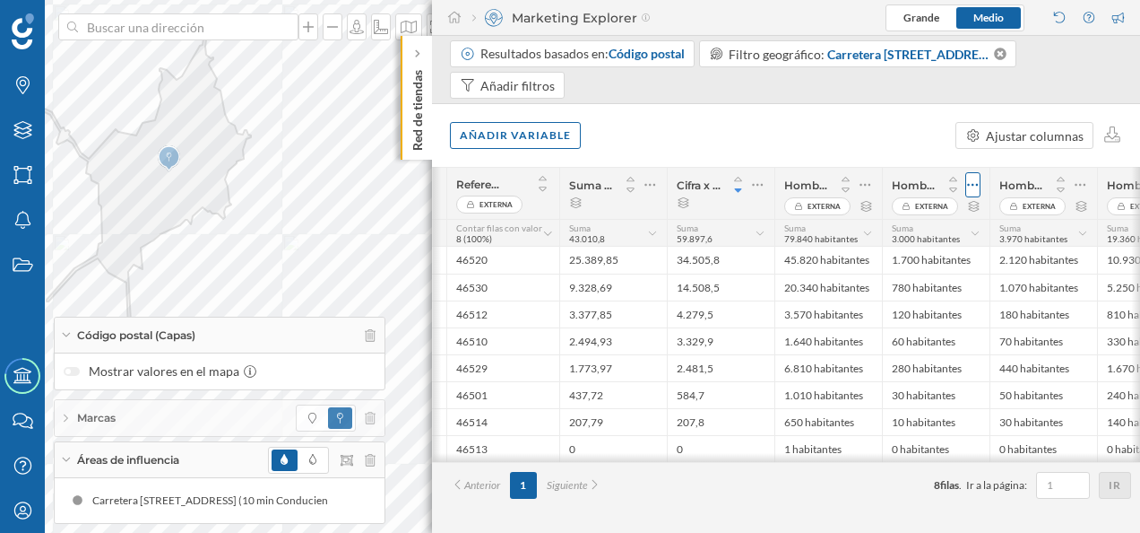
click at [972, 185] on icon at bounding box center [973, 185] width 12 height 18
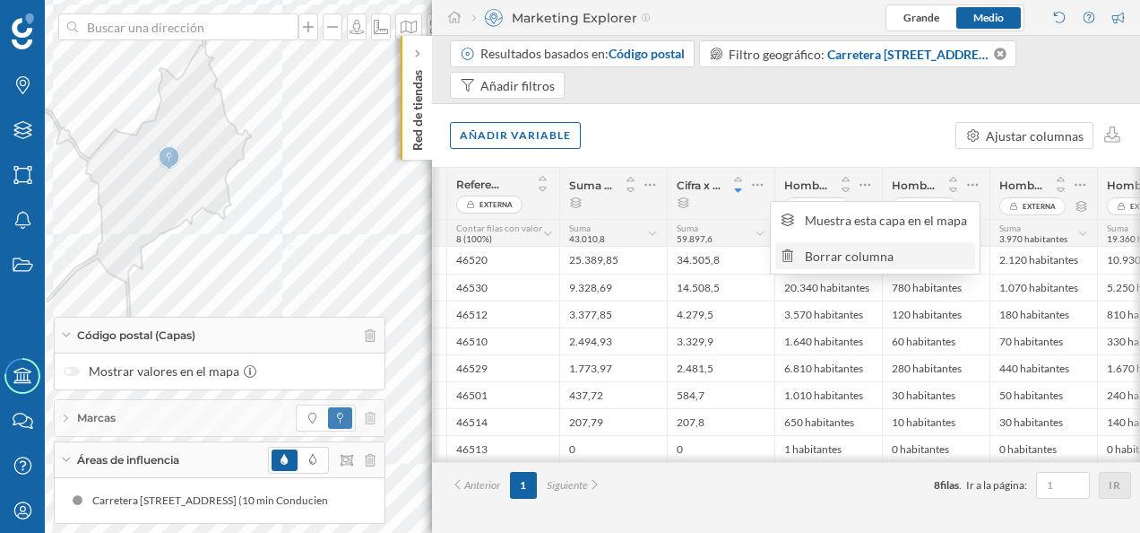
click at [923, 256] on div "Borrar columna" at bounding box center [887, 256] width 165 height 19
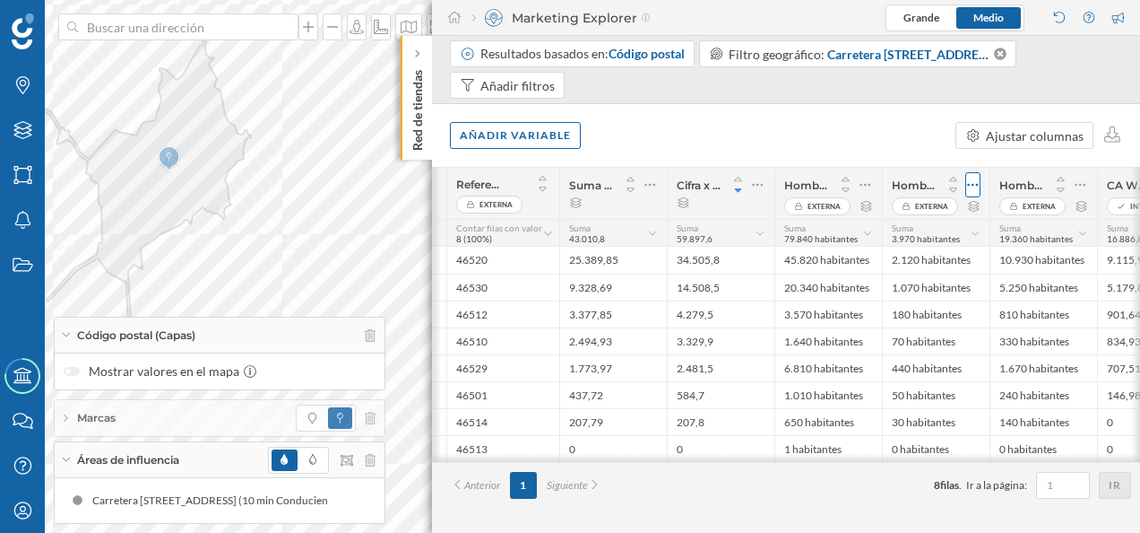
click at [970, 181] on icon at bounding box center [973, 185] width 12 height 18
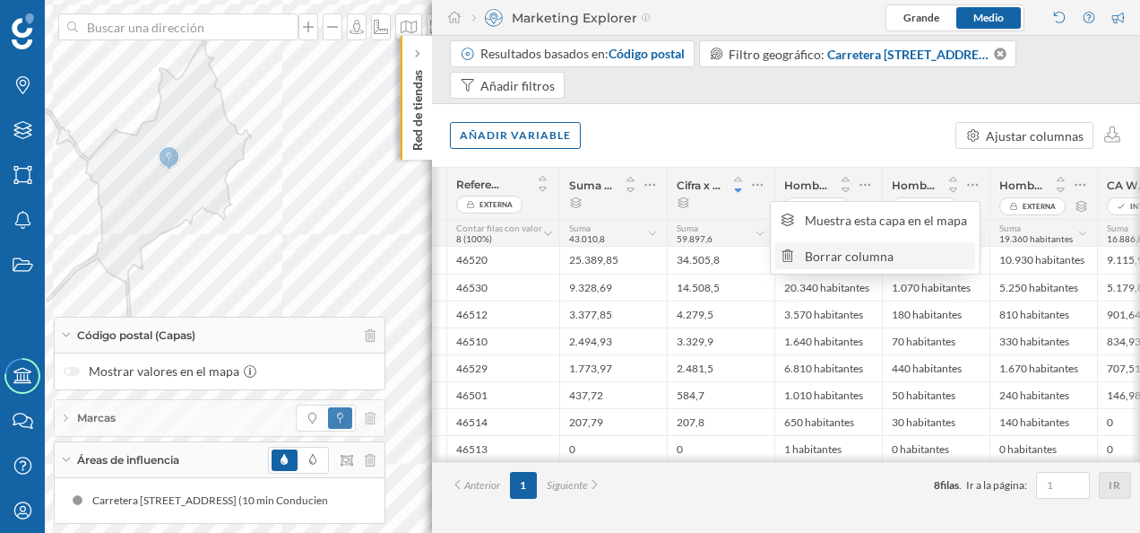
click at [903, 264] on div "Borrar columna" at bounding box center [887, 256] width 165 height 19
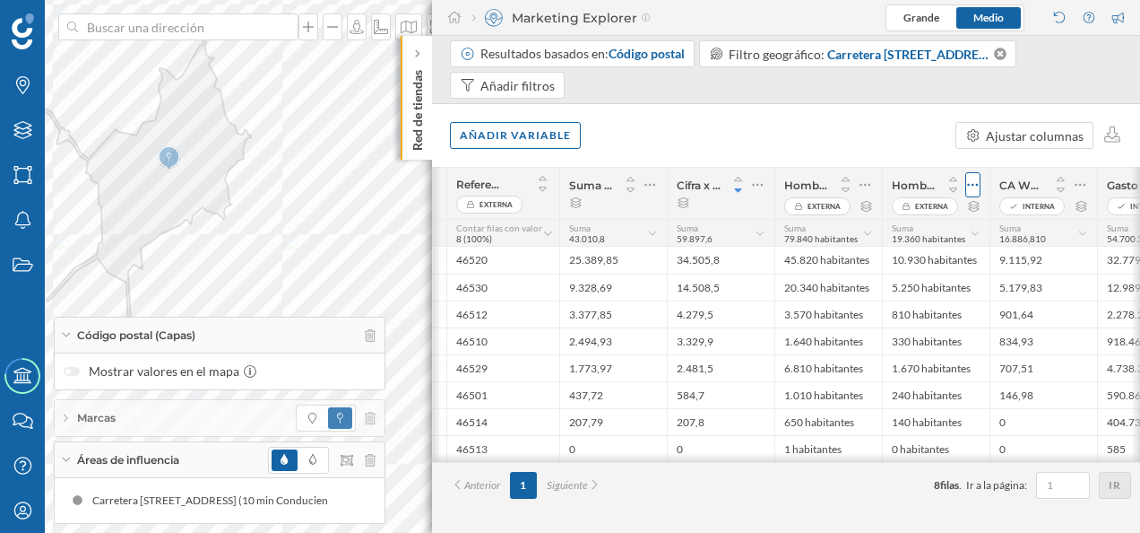
click at [970, 178] on icon at bounding box center [973, 185] width 12 height 18
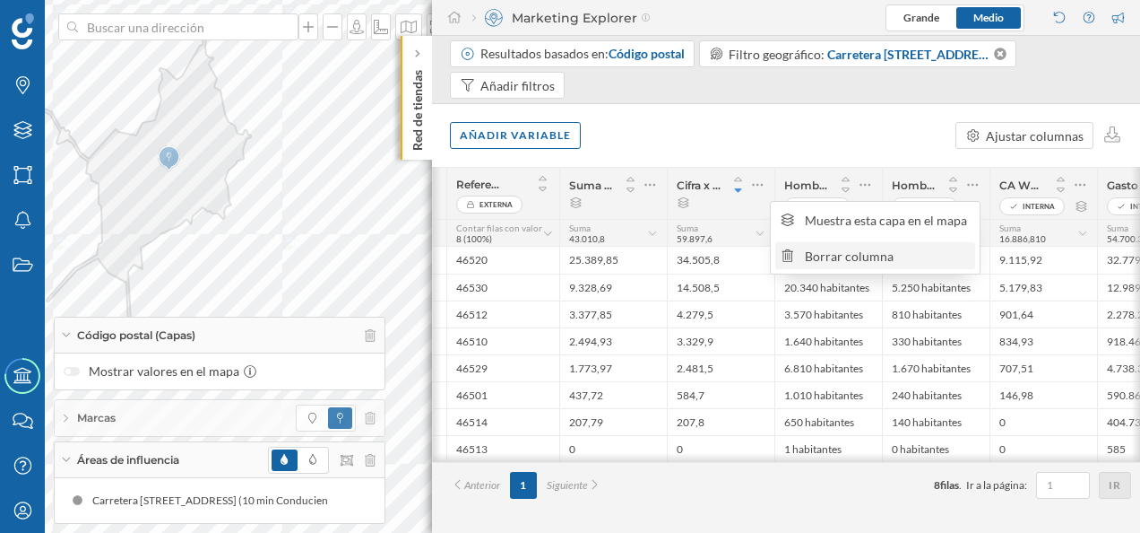
click at [894, 260] on div "Borrar columna" at bounding box center [887, 256] width 165 height 19
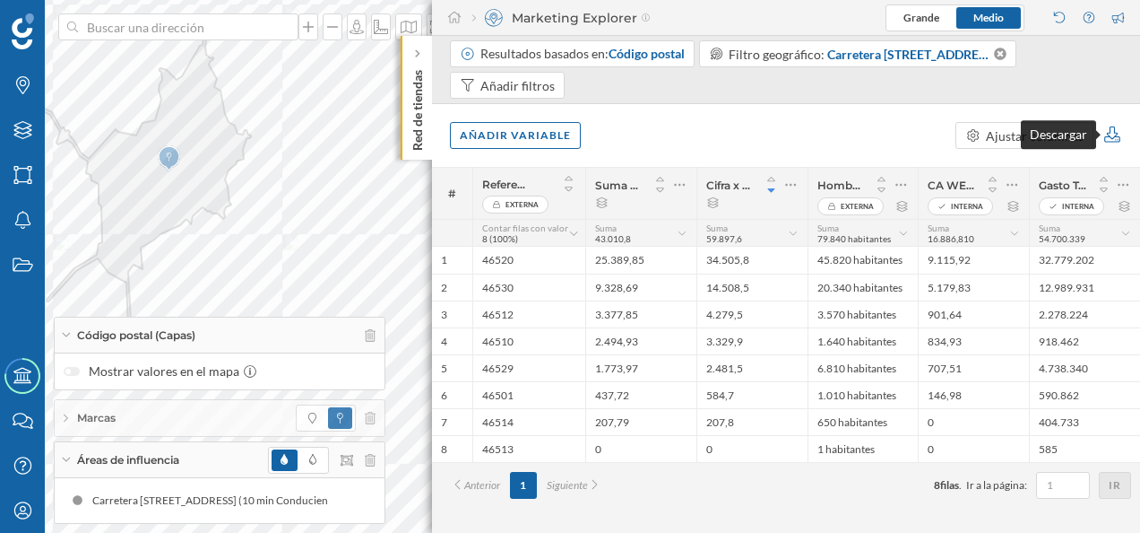
click at [1115, 136] on icon at bounding box center [1113, 134] width 16 height 16
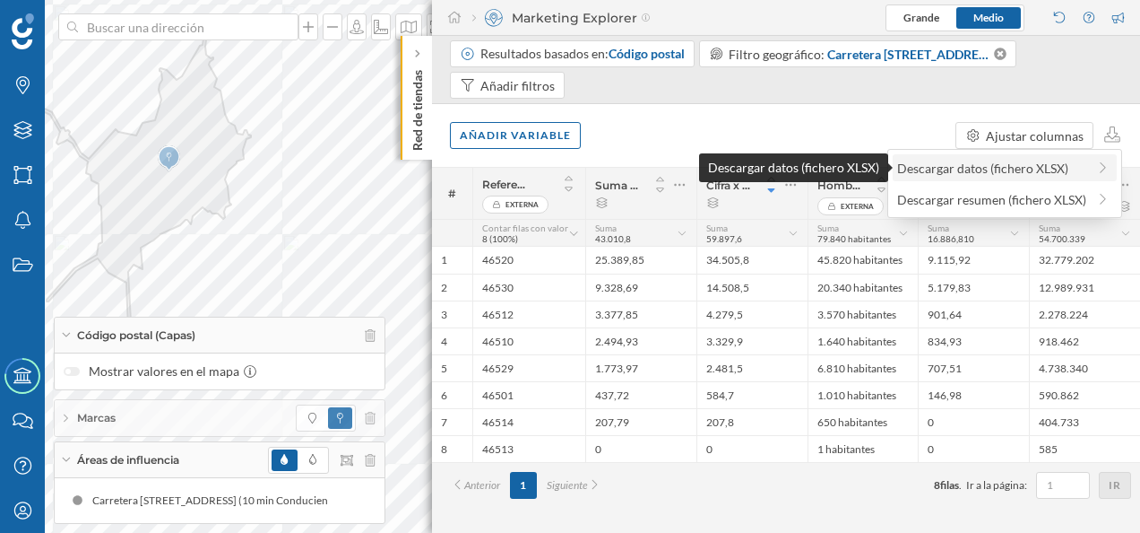
click at [998, 168] on div "Descargar datos (fichero XLSX)" at bounding box center [991, 168] width 189 height 19
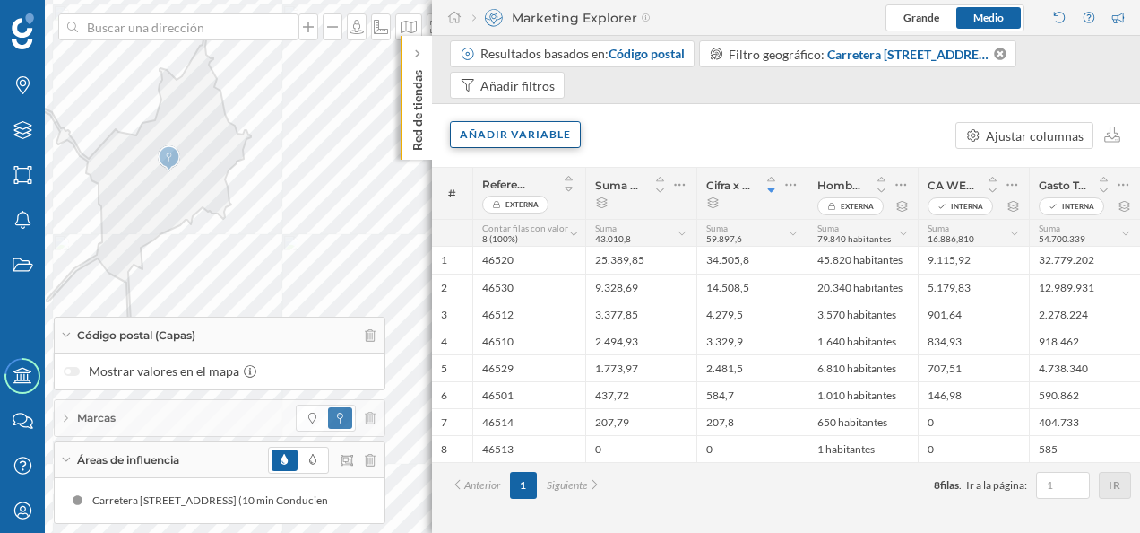
click at [527, 128] on div "Añadir variable" at bounding box center [515, 134] width 131 height 27
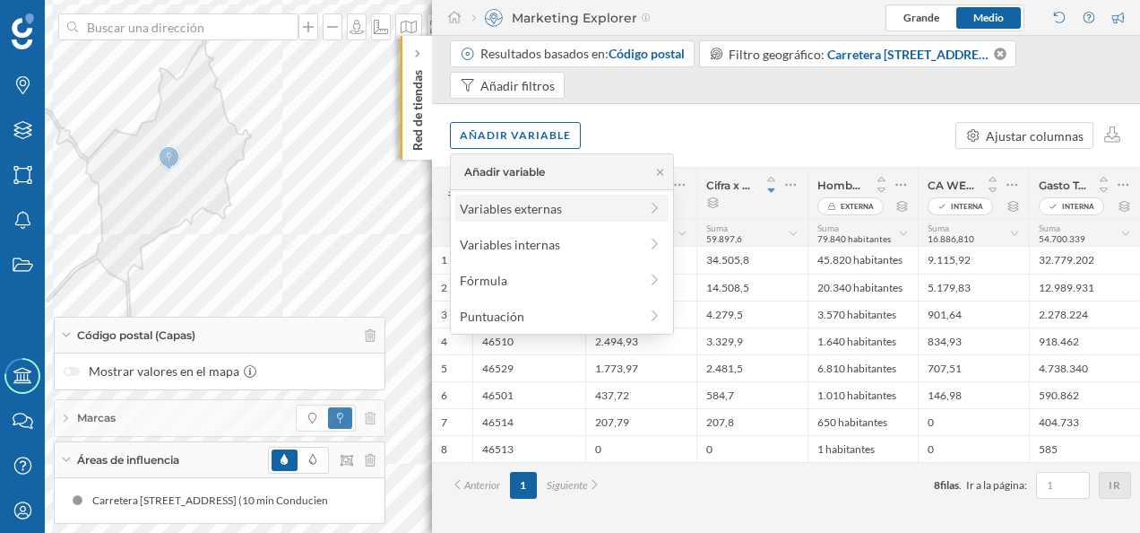
click at [567, 209] on div "Variables externas" at bounding box center [549, 208] width 178 height 19
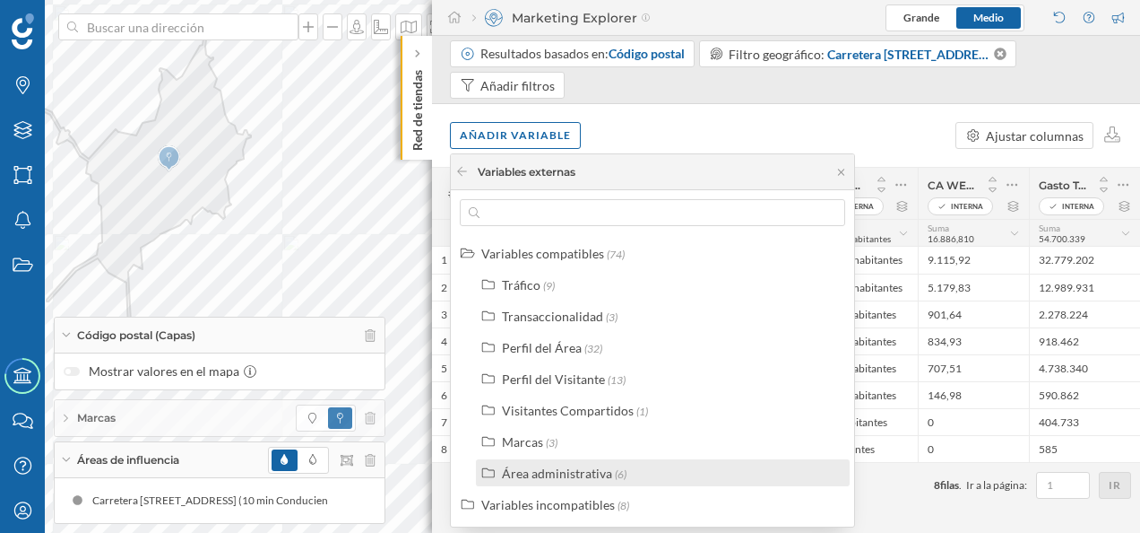
click at [542, 472] on div "Área administrativa" at bounding box center [557, 472] width 110 height 15
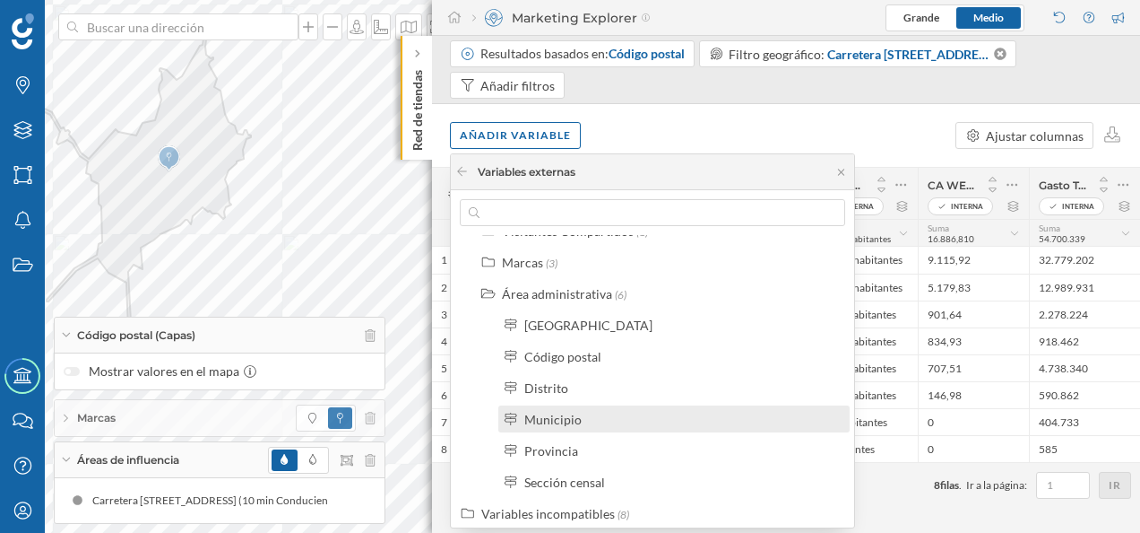
click at [555, 427] on label "Municipio" at bounding box center [552, 419] width 57 height 19
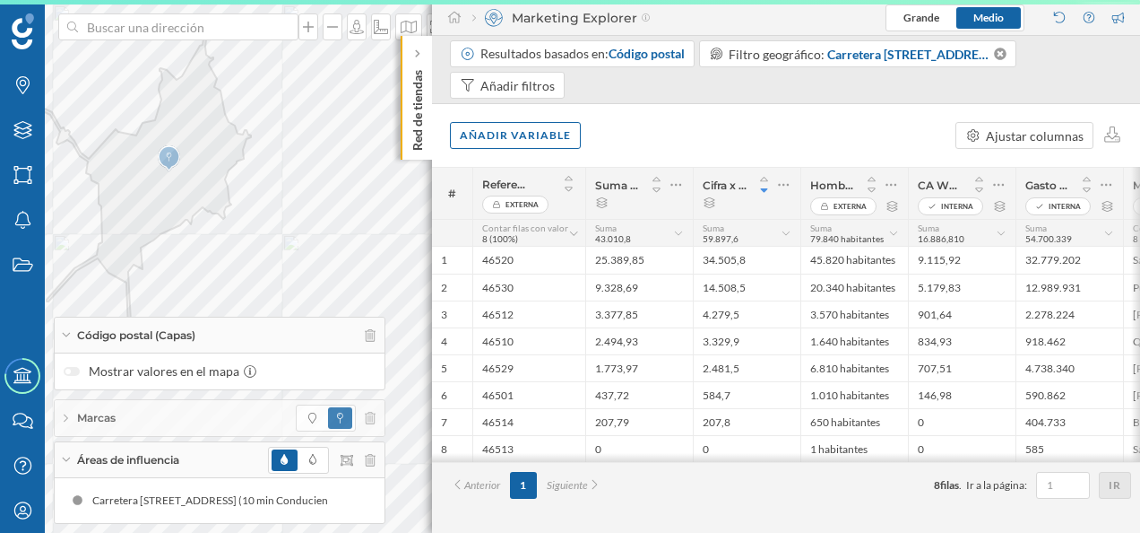
scroll to position [0, 0]
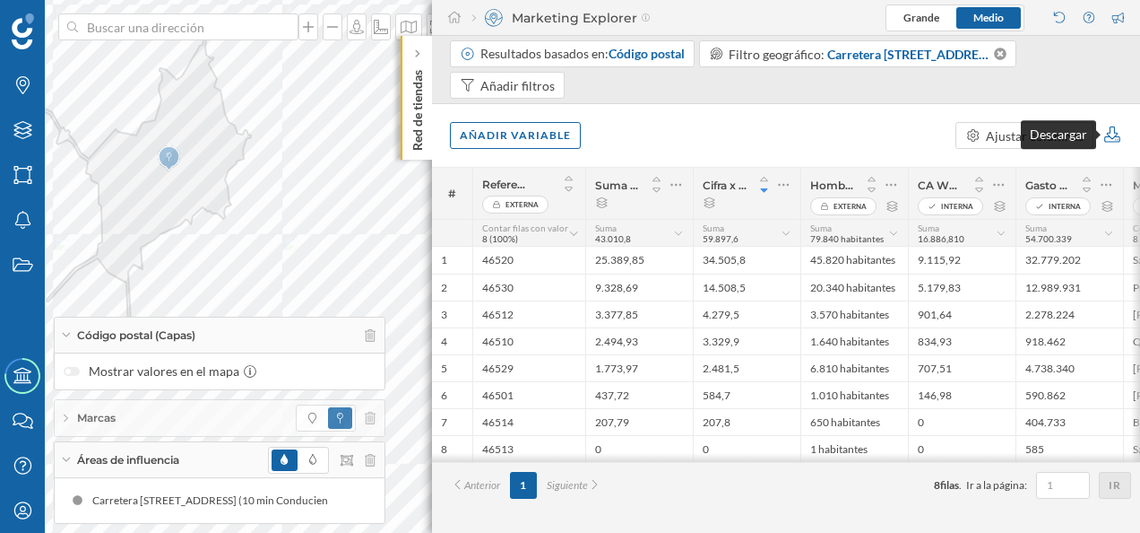
click at [1114, 141] on icon at bounding box center [1113, 134] width 16 height 16
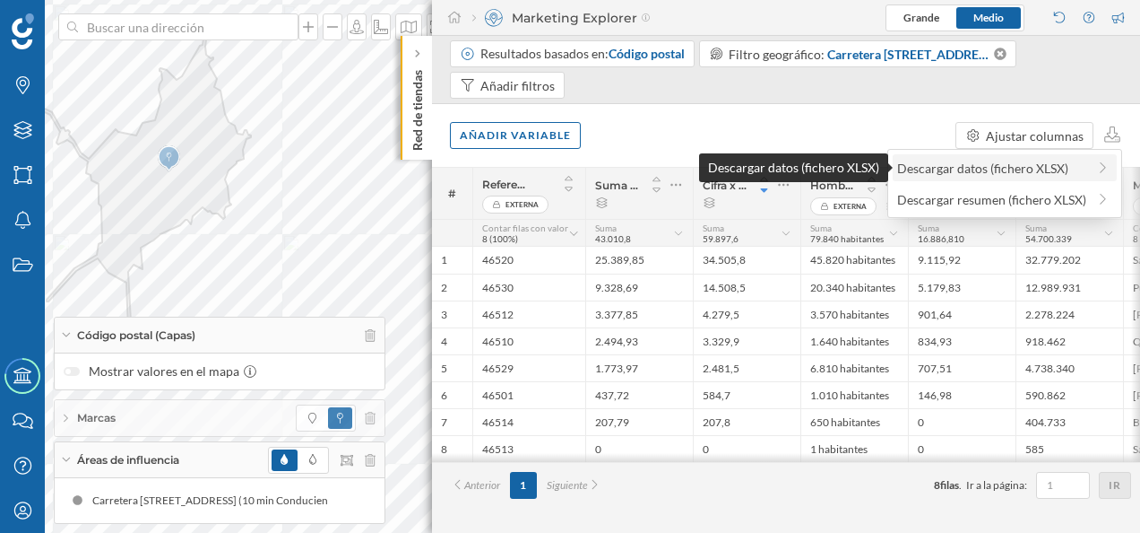
click at [1043, 168] on div "Descargar datos (fichero XLSX)" at bounding box center [991, 168] width 189 height 19
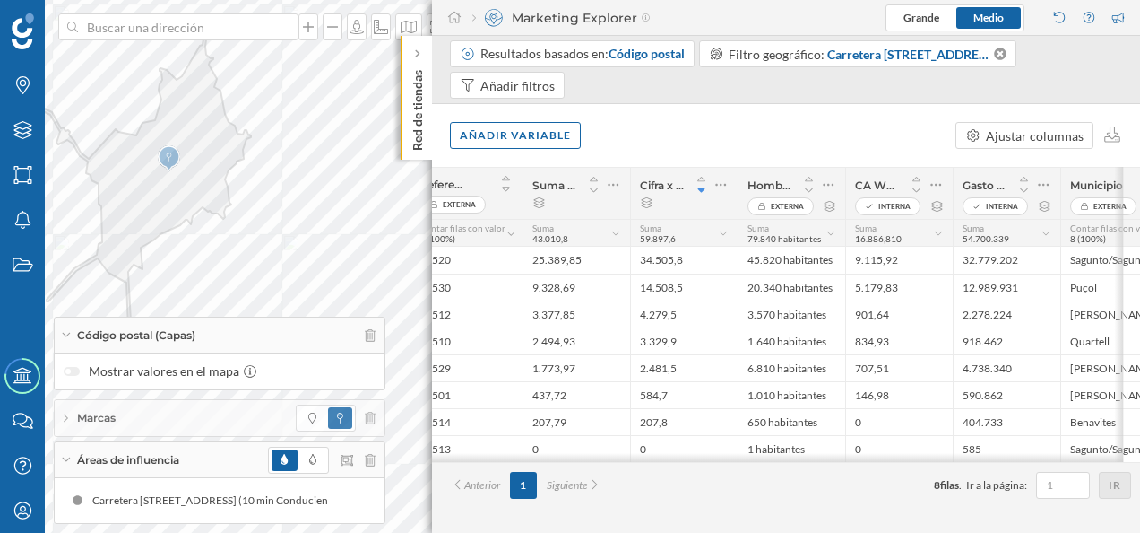
scroll to position [0, 105]
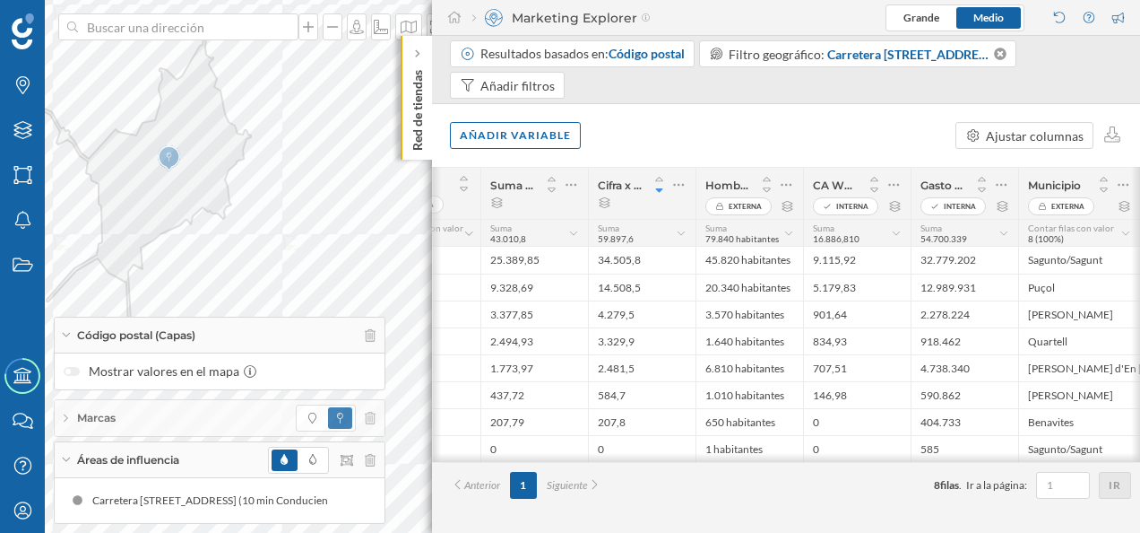
click at [414, 93] on p "Red de tiendas" at bounding box center [418, 107] width 18 height 88
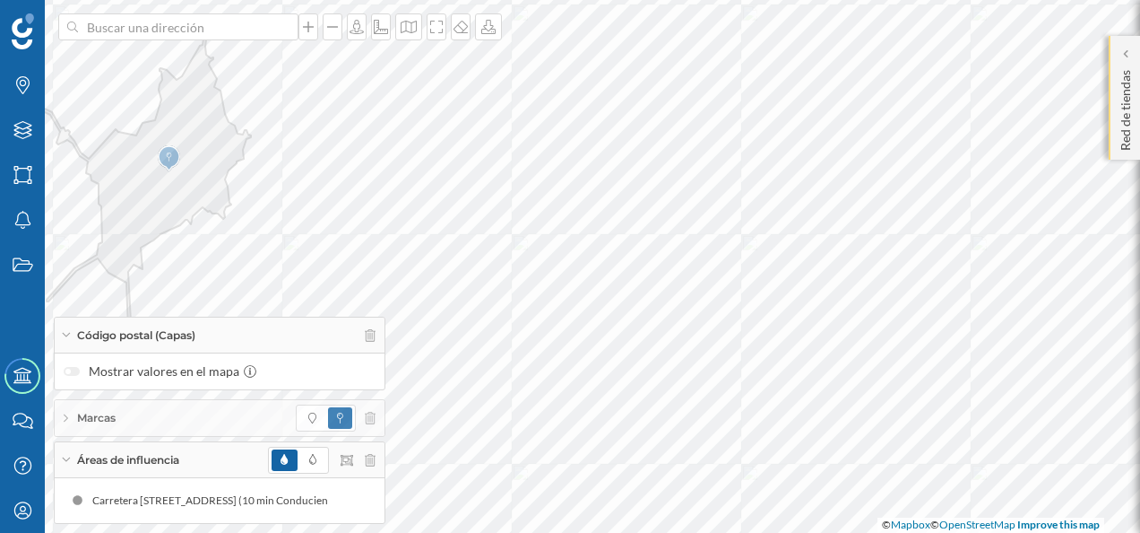
click at [1128, 82] on p "Red de tiendas" at bounding box center [1126, 107] width 18 height 88
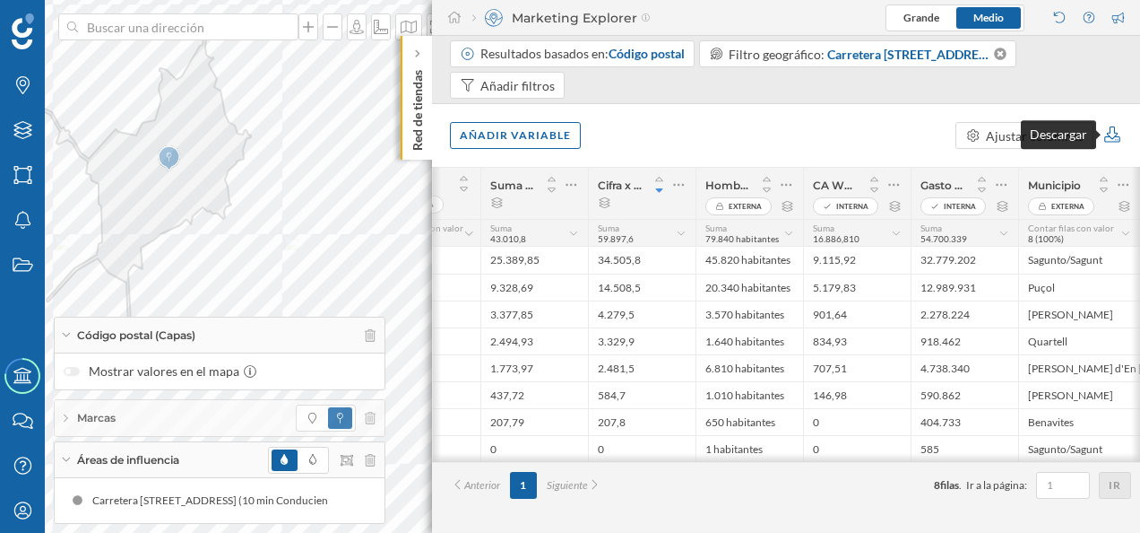
click at [1110, 133] on icon at bounding box center [1113, 134] width 16 height 16
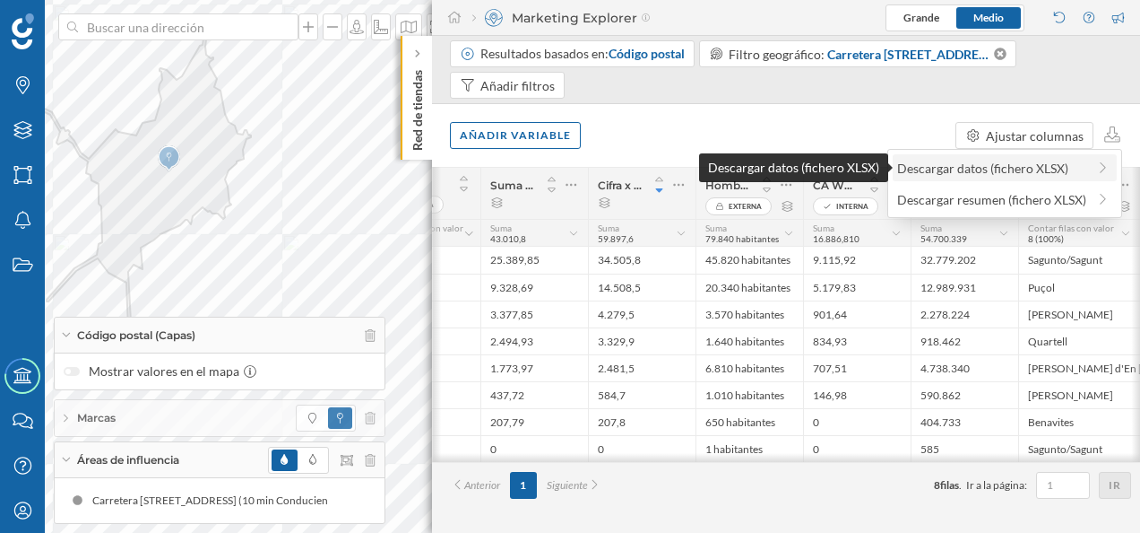
click at [1027, 171] on div "Descargar datos (fichero XLSX)" at bounding box center [991, 168] width 189 height 19
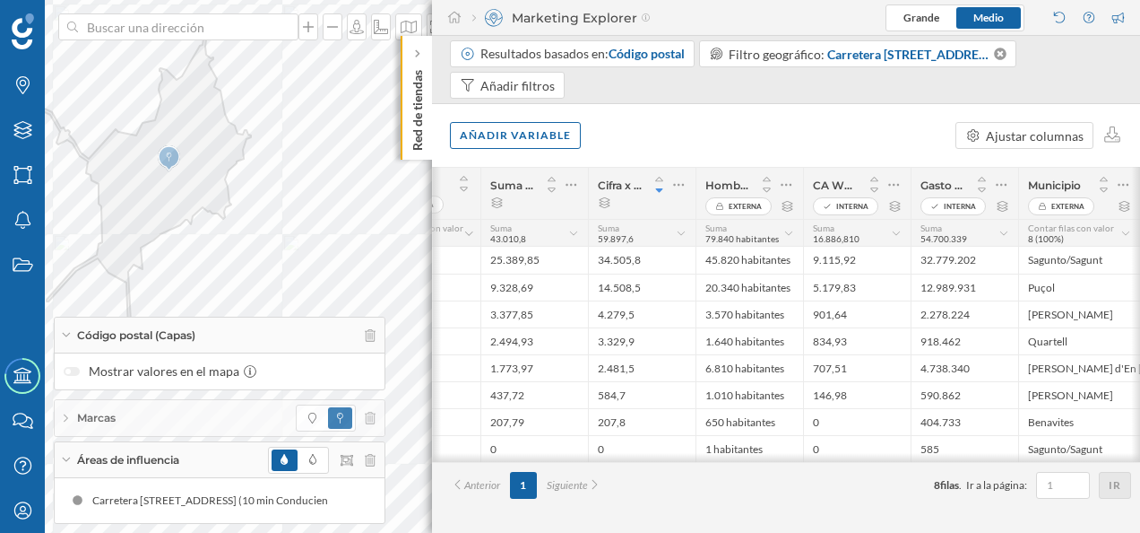
click at [646, 131] on div "Añadir variable Ajustar columnas" at bounding box center [786, 135] width 708 height 63
click at [931, 235] on span "54.700.339" at bounding box center [944, 238] width 47 height 11
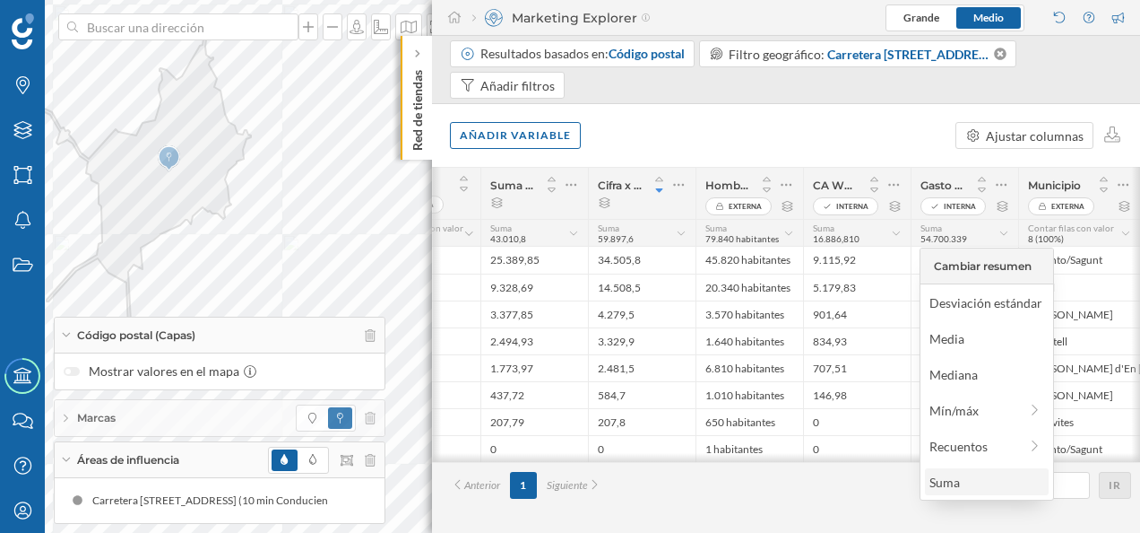
click at [955, 477] on div "Suma" at bounding box center [986, 481] width 113 height 19
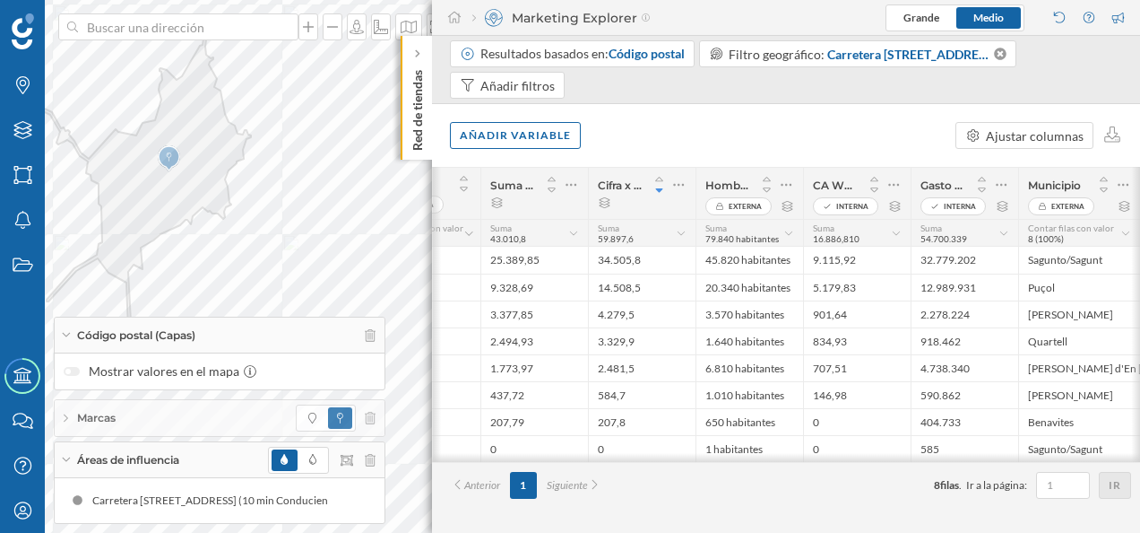
drag, startPoint x: 983, startPoint y: 240, endPoint x: 921, endPoint y: 239, distance: 61.9
click at [922, 239] on div "Suma 54.700.339" at bounding box center [960, 233] width 78 height 22
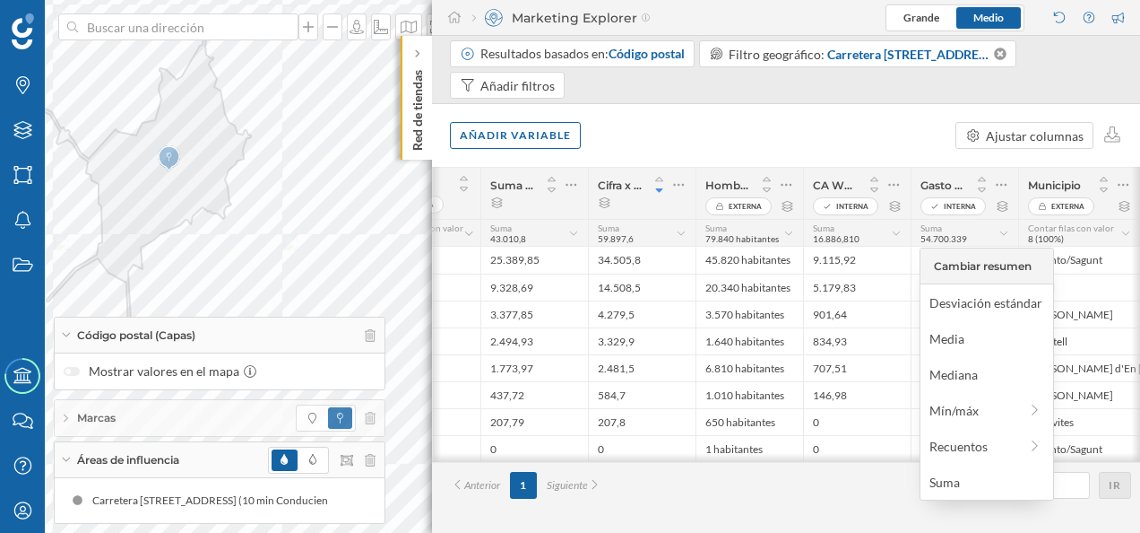
click at [831, 507] on div "Anterior 1 Siguiente 8 filas . Ir a la página: Ir" at bounding box center [786, 485] width 708 height 46
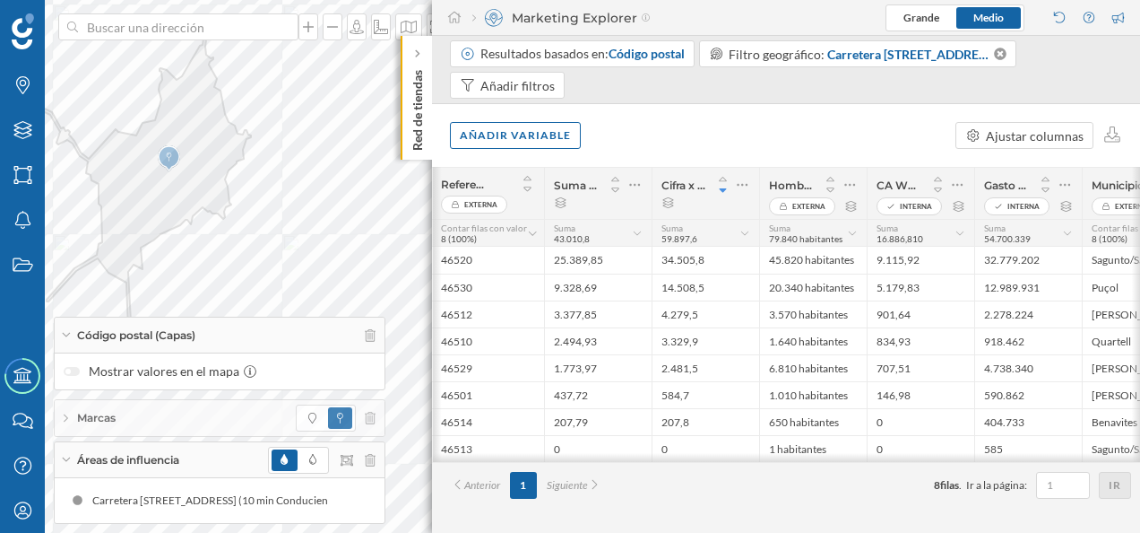
scroll to position [0, 0]
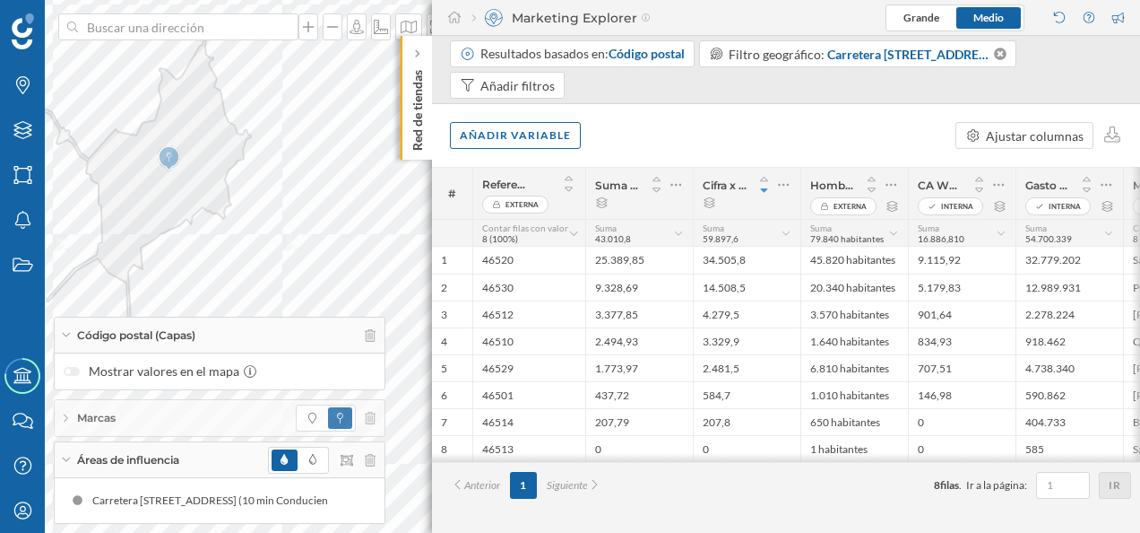
click at [412, 73] on p "Red de tiendas" at bounding box center [418, 107] width 18 height 88
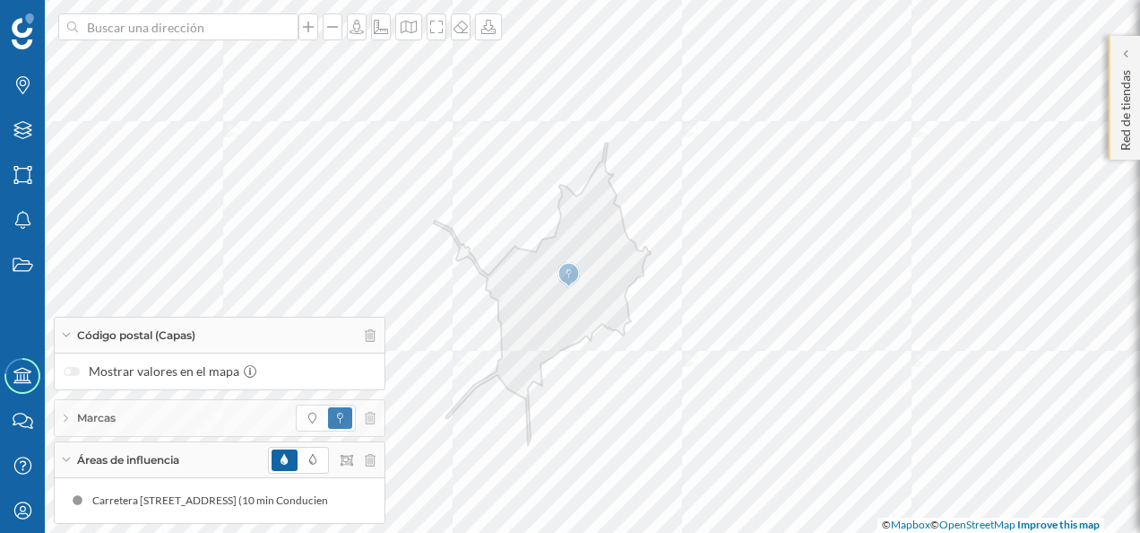
click at [1130, 75] on p "Red de tiendas" at bounding box center [1126, 107] width 18 height 88
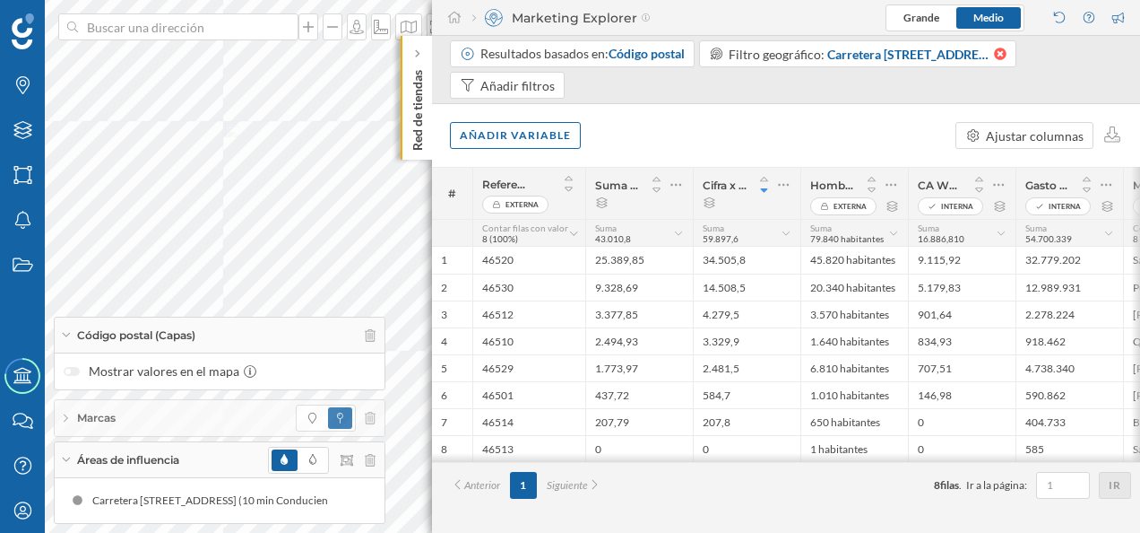
click at [997, 54] on icon at bounding box center [1000, 54] width 13 height 13
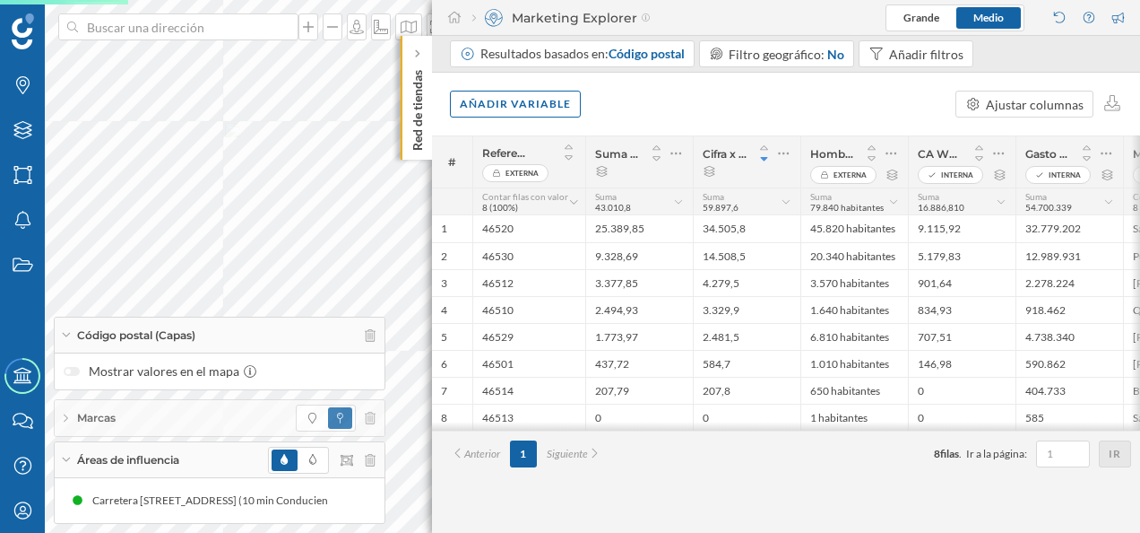
click at [417, 93] on p "Red de tiendas" at bounding box center [418, 107] width 18 height 88
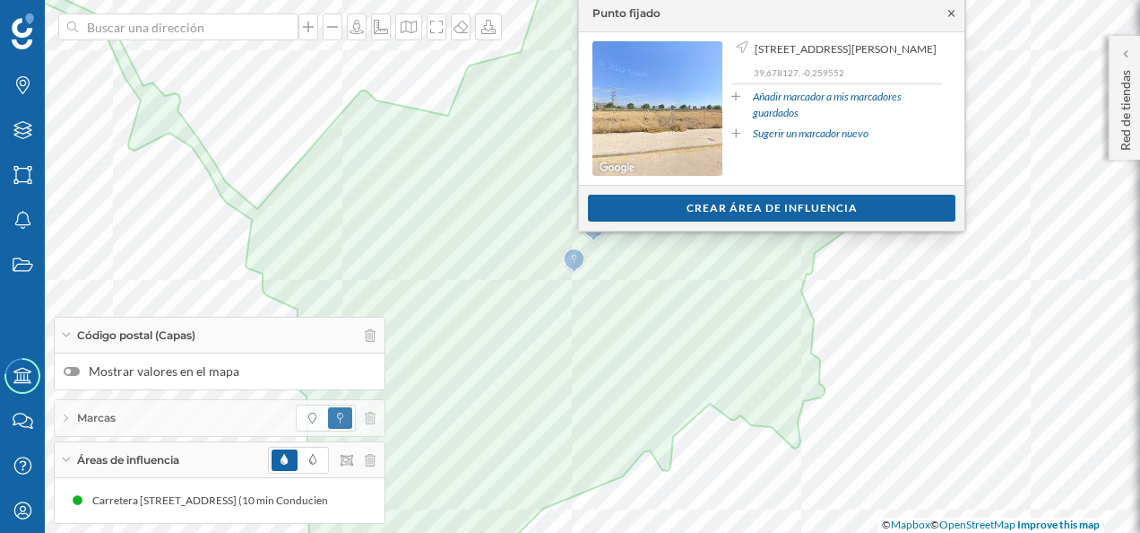
click at [956, 11] on icon at bounding box center [951, 13] width 13 height 11
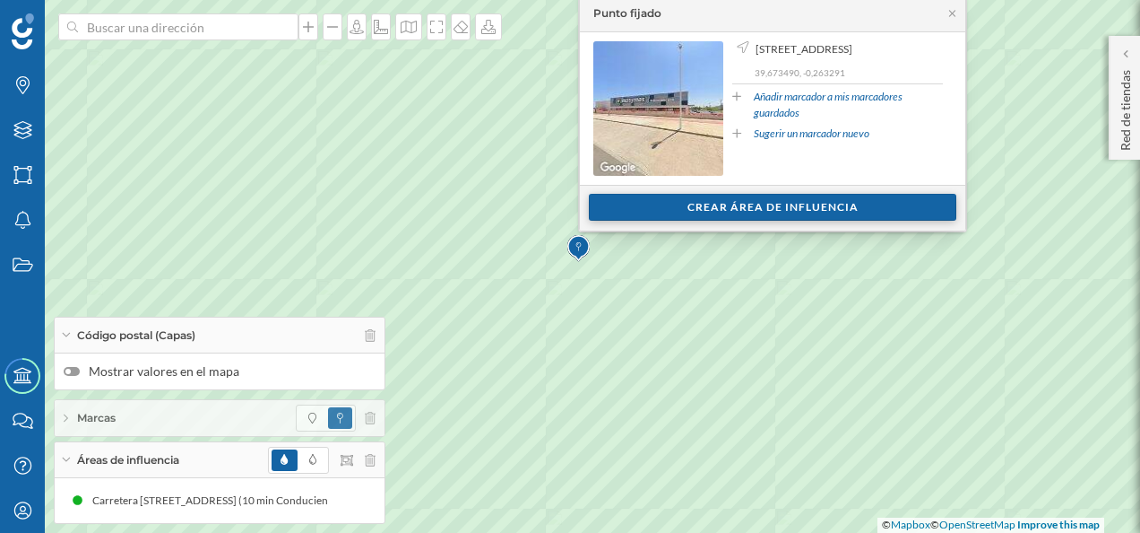
click at [731, 206] on div "Crear área de influencia" at bounding box center [773, 207] width 368 height 27
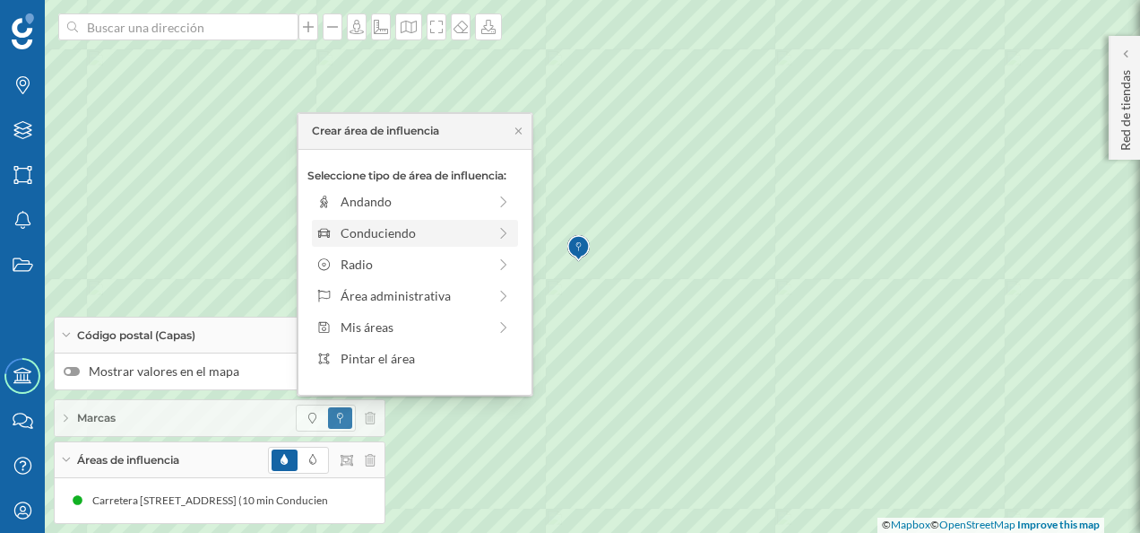
click at [423, 242] on div "Conduciendo" at bounding box center [415, 233] width 206 height 27
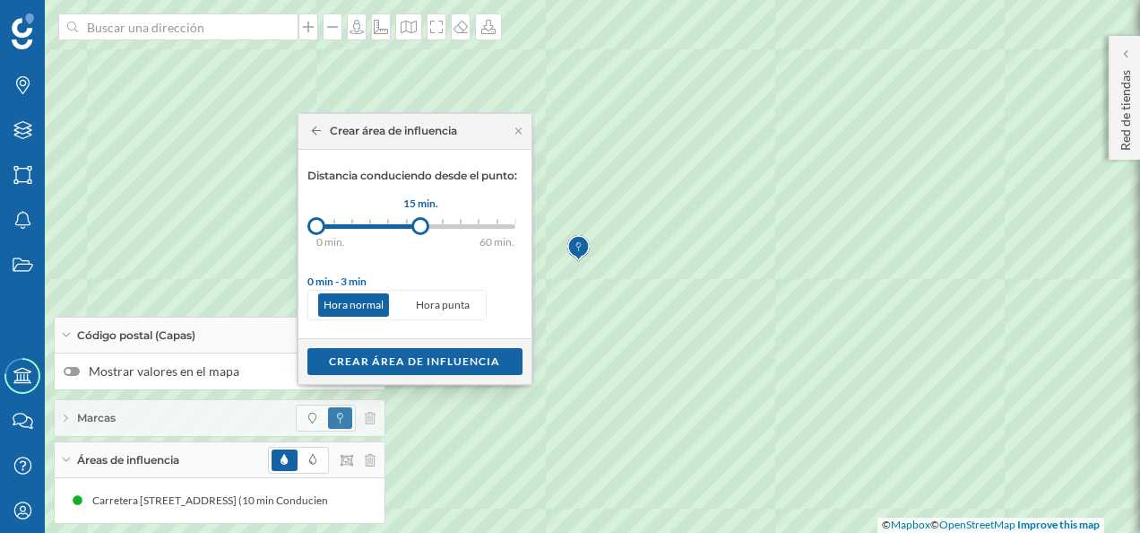
drag, startPoint x: 334, startPoint y: 219, endPoint x: 420, endPoint y: 229, distance: 87.5
click at [420, 229] on div at bounding box center [421, 226] width 18 height 18
click at [395, 359] on div "Crear área de influencia" at bounding box center [415, 360] width 215 height 27
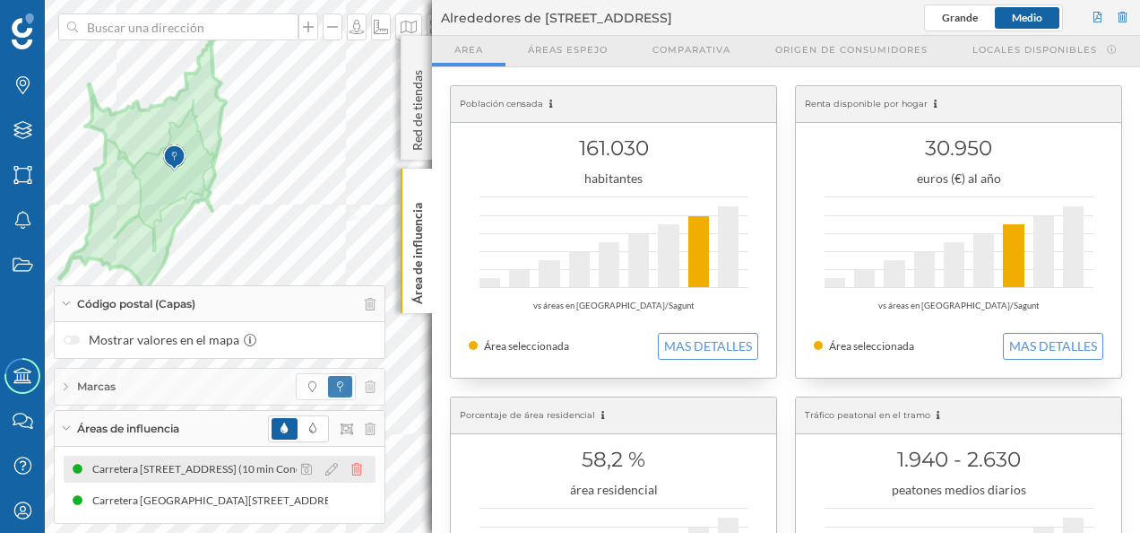
click at [355, 467] on icon at bounding box center [356, 469] width 11 height 13
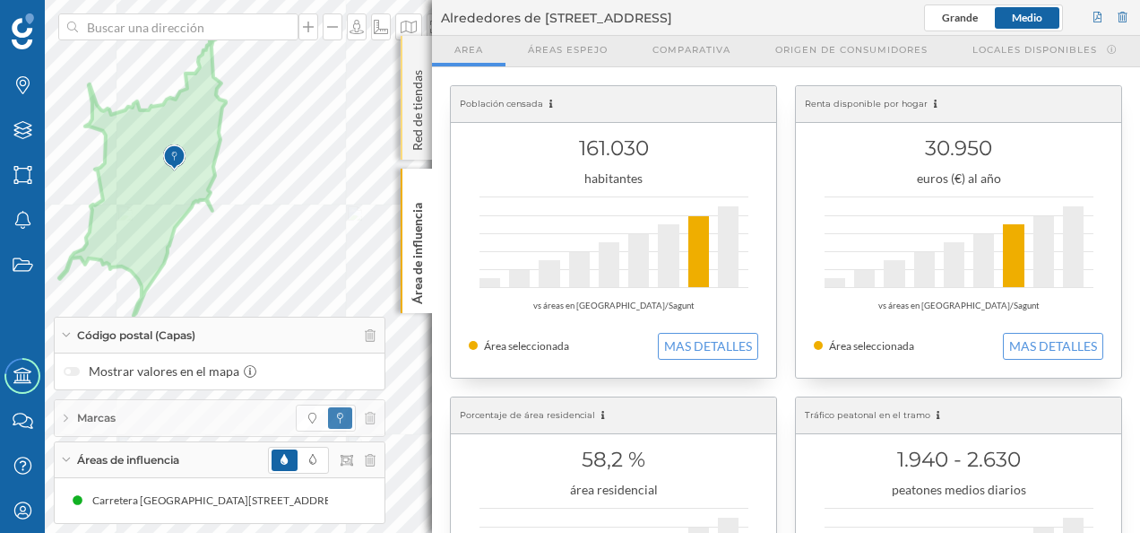
click at [411, 138] on p "Red de tiendas" at bounding box center [418, 107] width 18 height 88
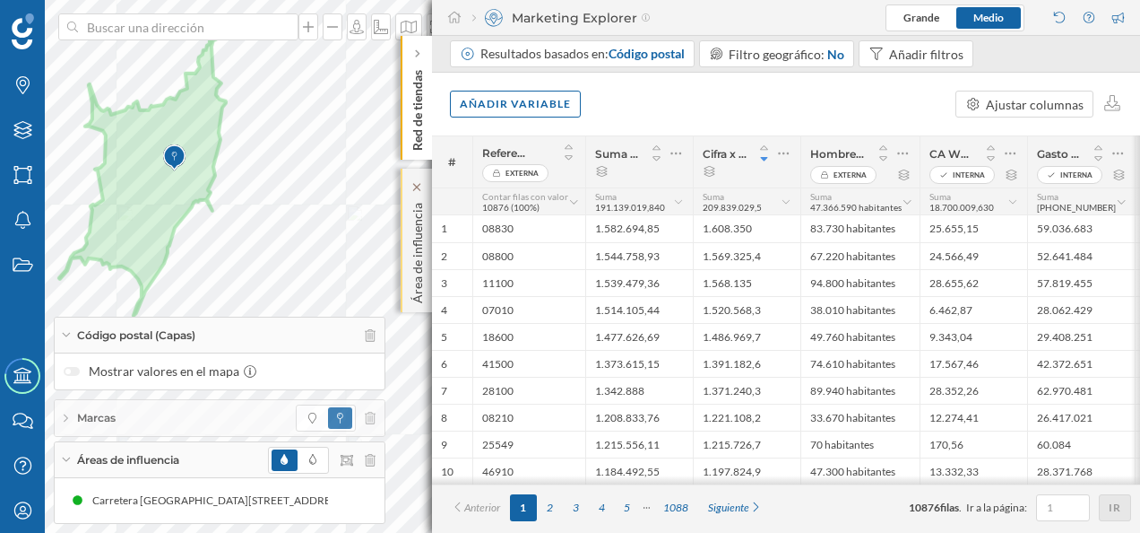
click at [411, 229] on p "Área de influencia" at bounding box center [418, 249] width 18 height 108
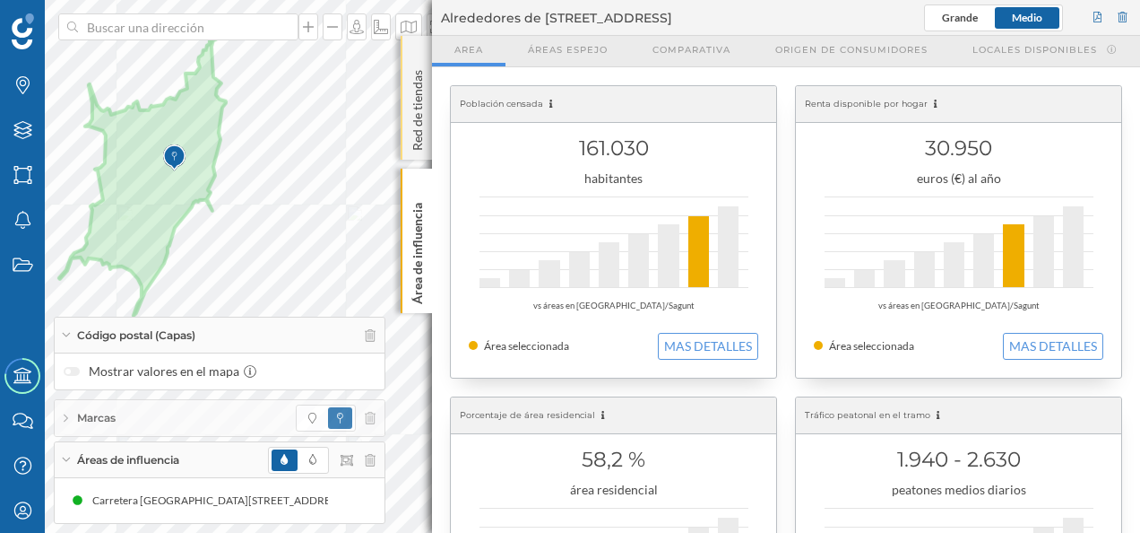
click at [411, 134] on p "Red de tiendas" at bounding box center [418, 107] width 18 height 88
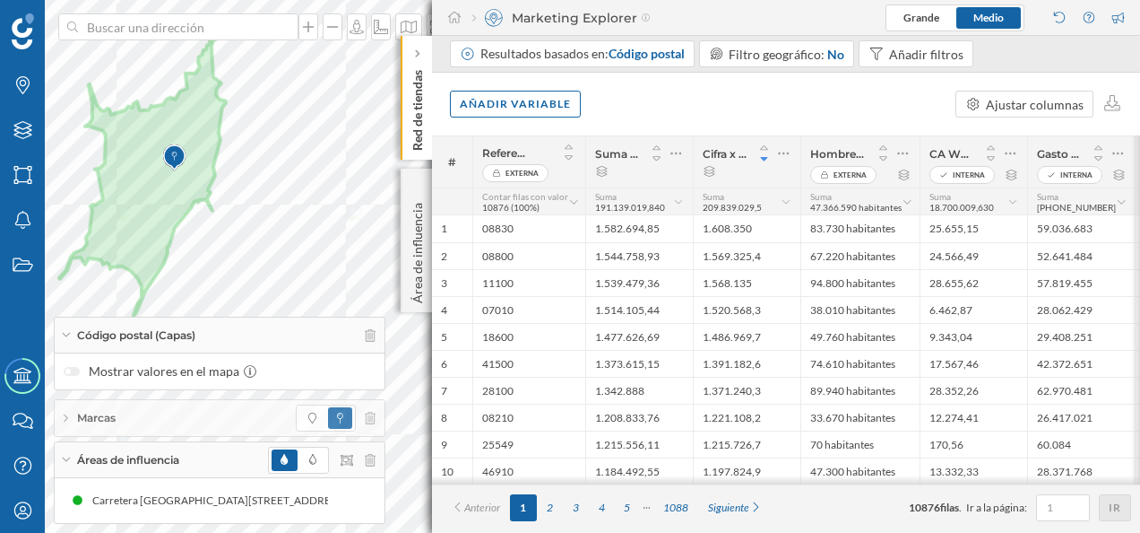
click at [423, 140] on p "Red de tiendas" at bounding box center [418, 107] width 18 height 88
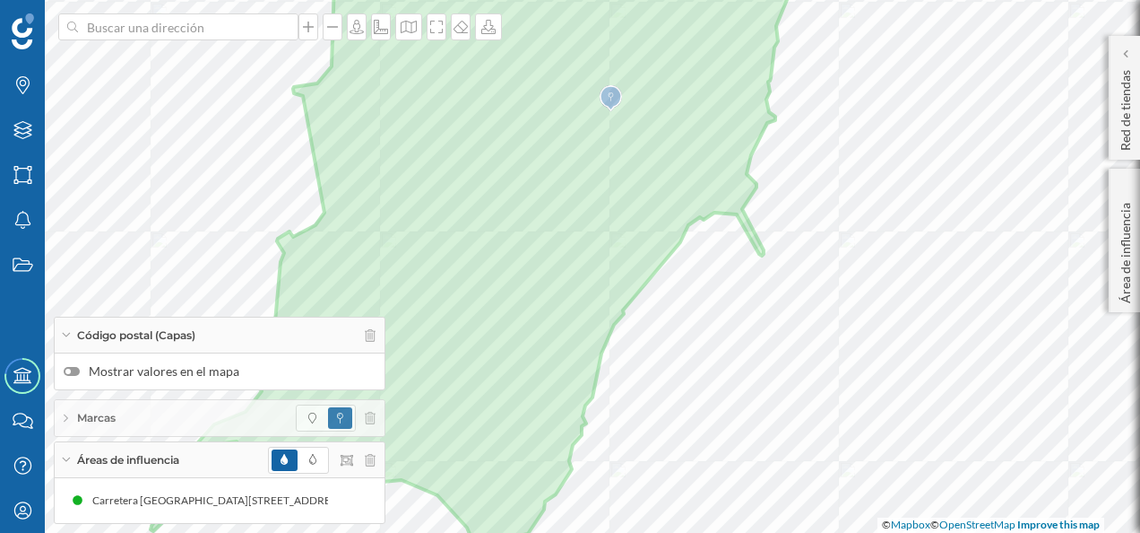
click at [67, 368] on label "Mostrar valores en el mapa" at bounding box center [220, 371] width 312 height 18
click at [0, 0] on input "Mostrar valores en el mapa" at bounding box center [0, 0] width 0 height 0
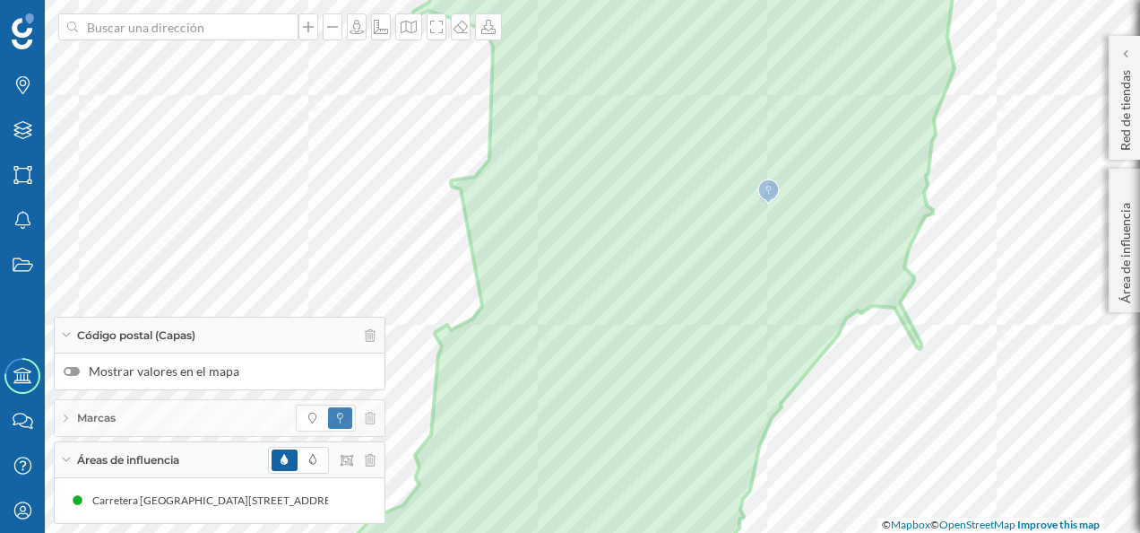
click at [74, 368] on div at bounding box center [72, 371] width 16 height 9
click at [0, 0] on input "Mostrar valores en el mapa" at bounding box center [0, 0] width 0 height 0
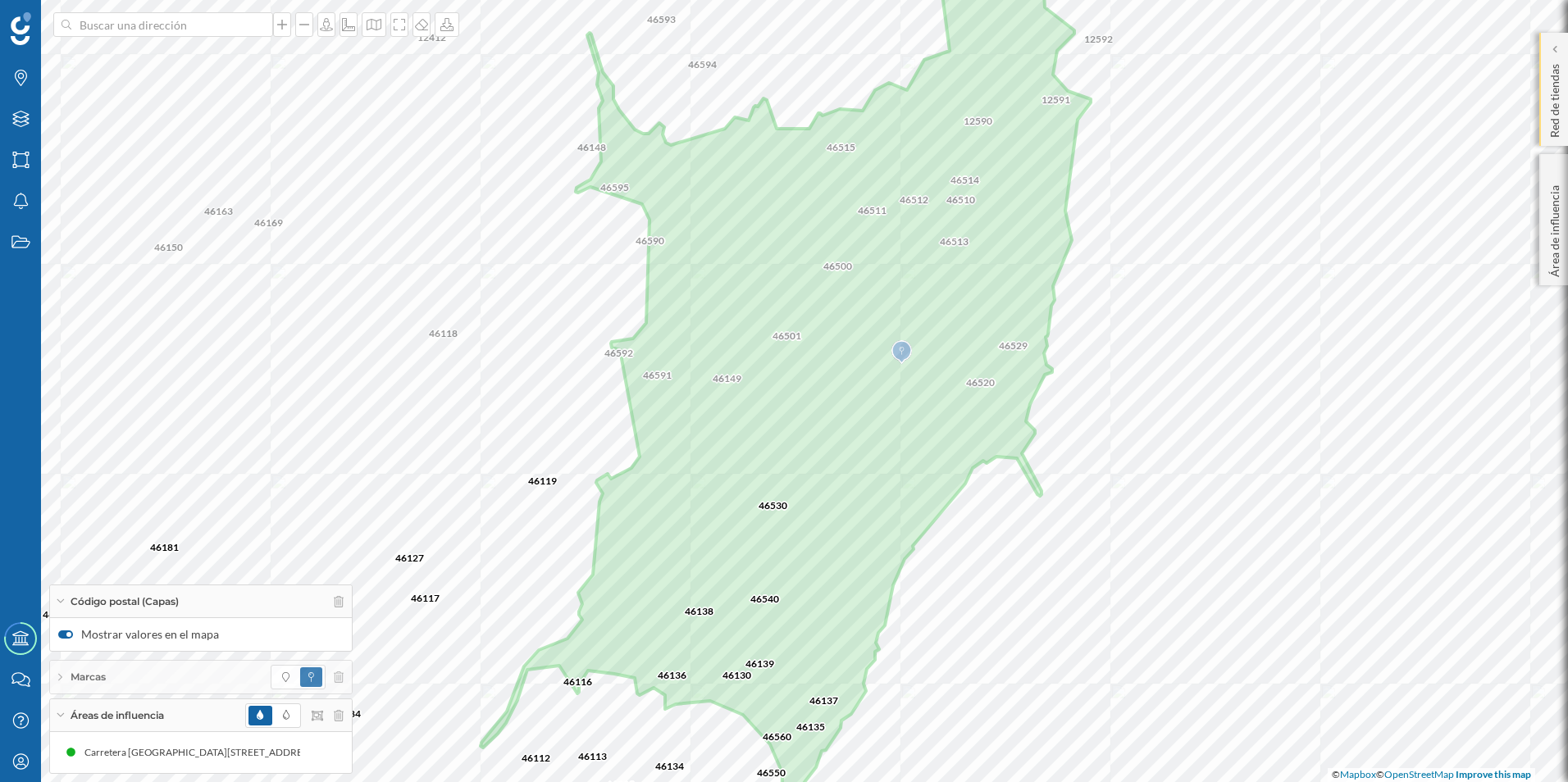
click at [1043, 75] on p "Red de tiendas" at bounding box center [1555, 98] width 16 height 80
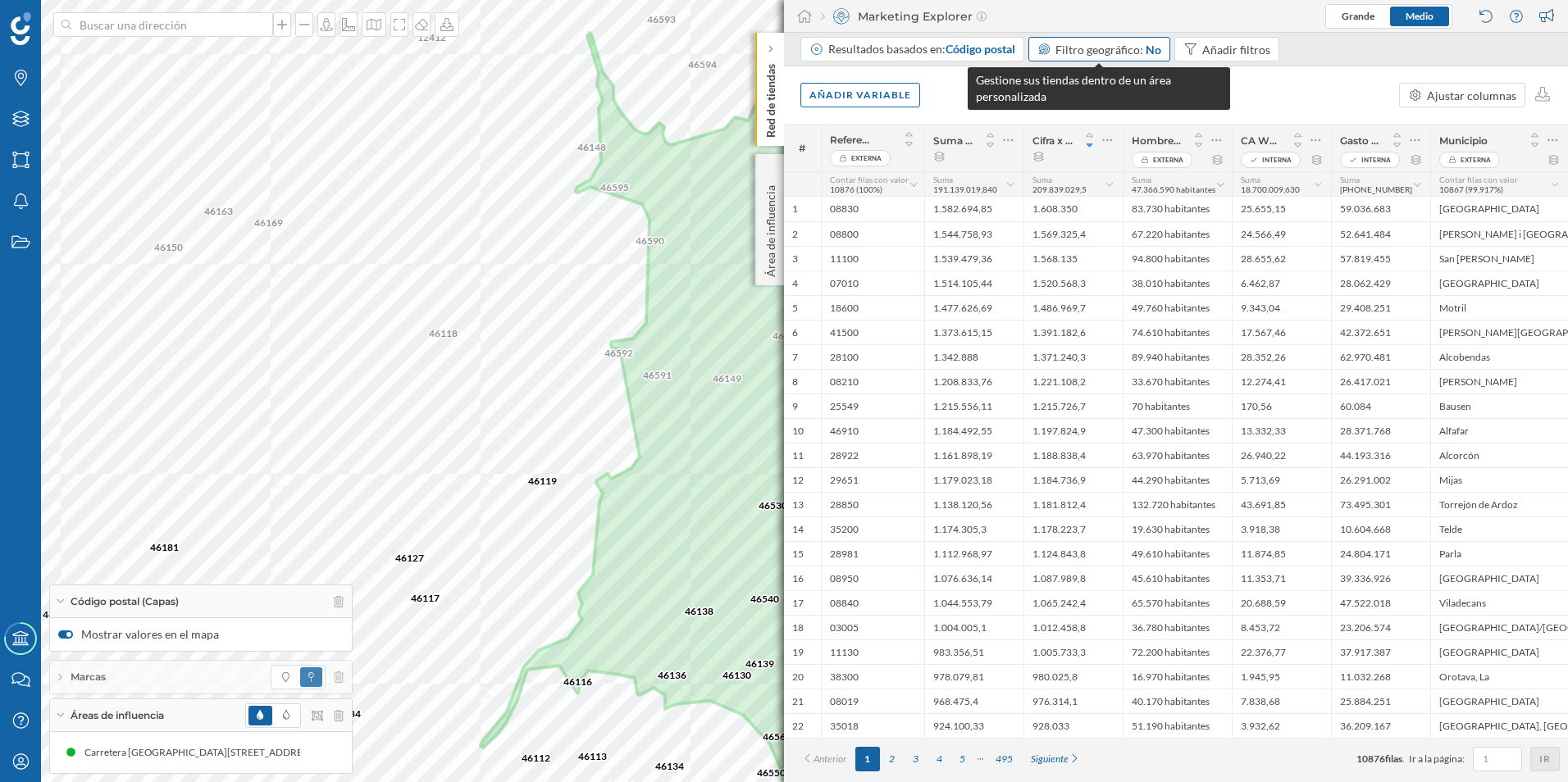
click at [1043, 52] on span "Filtro geográfico:" at bounding box center [1100, 49] width 88 height 14
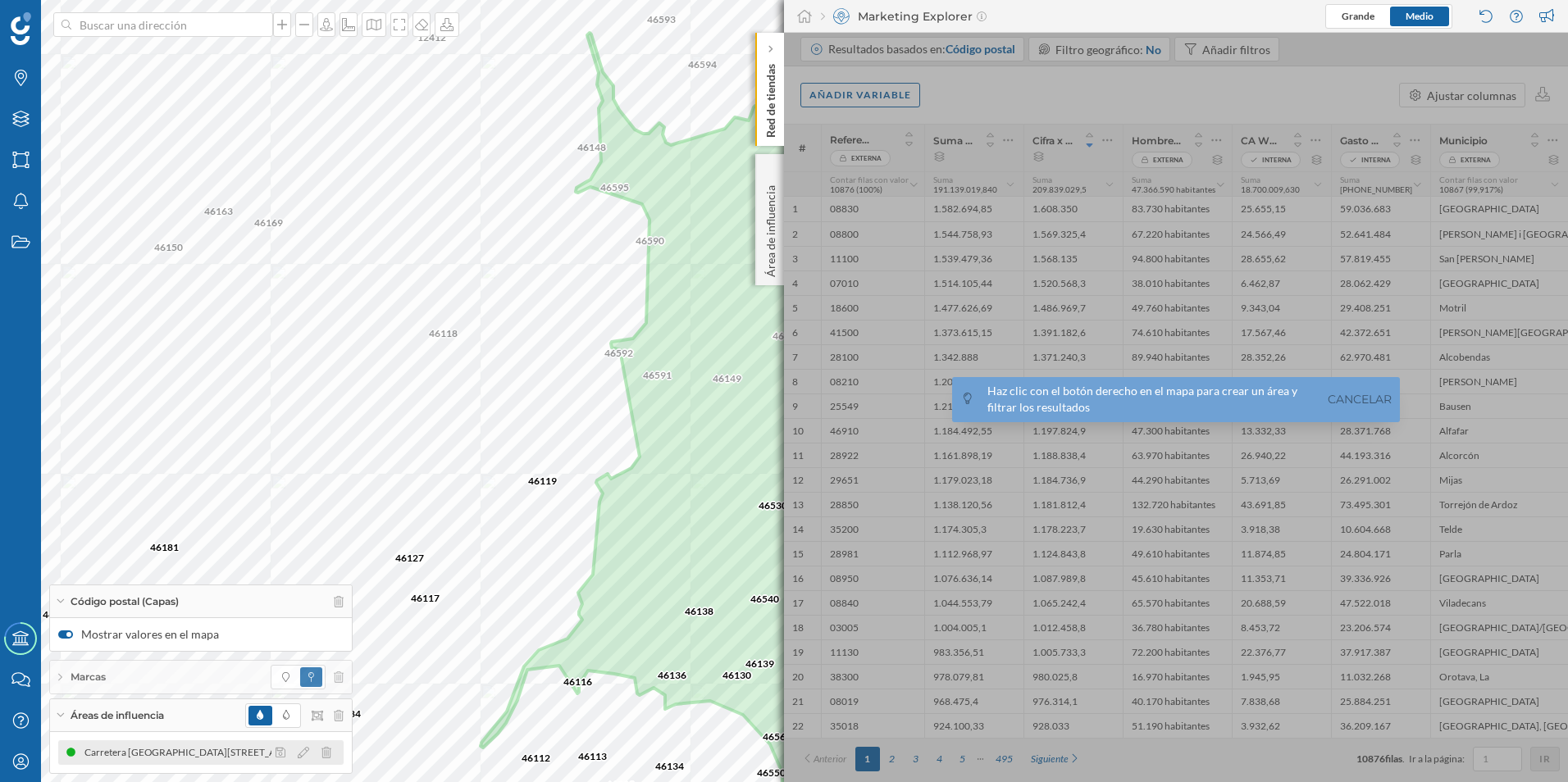
click at [163, 487] on div "Carretera [GEOGRAPHIC_DATA][STREET_ADDRESS][GEOGRAPHIC_DATA] (15 min Conduciend…" at bounding box center [303, 753] width 437 height 16
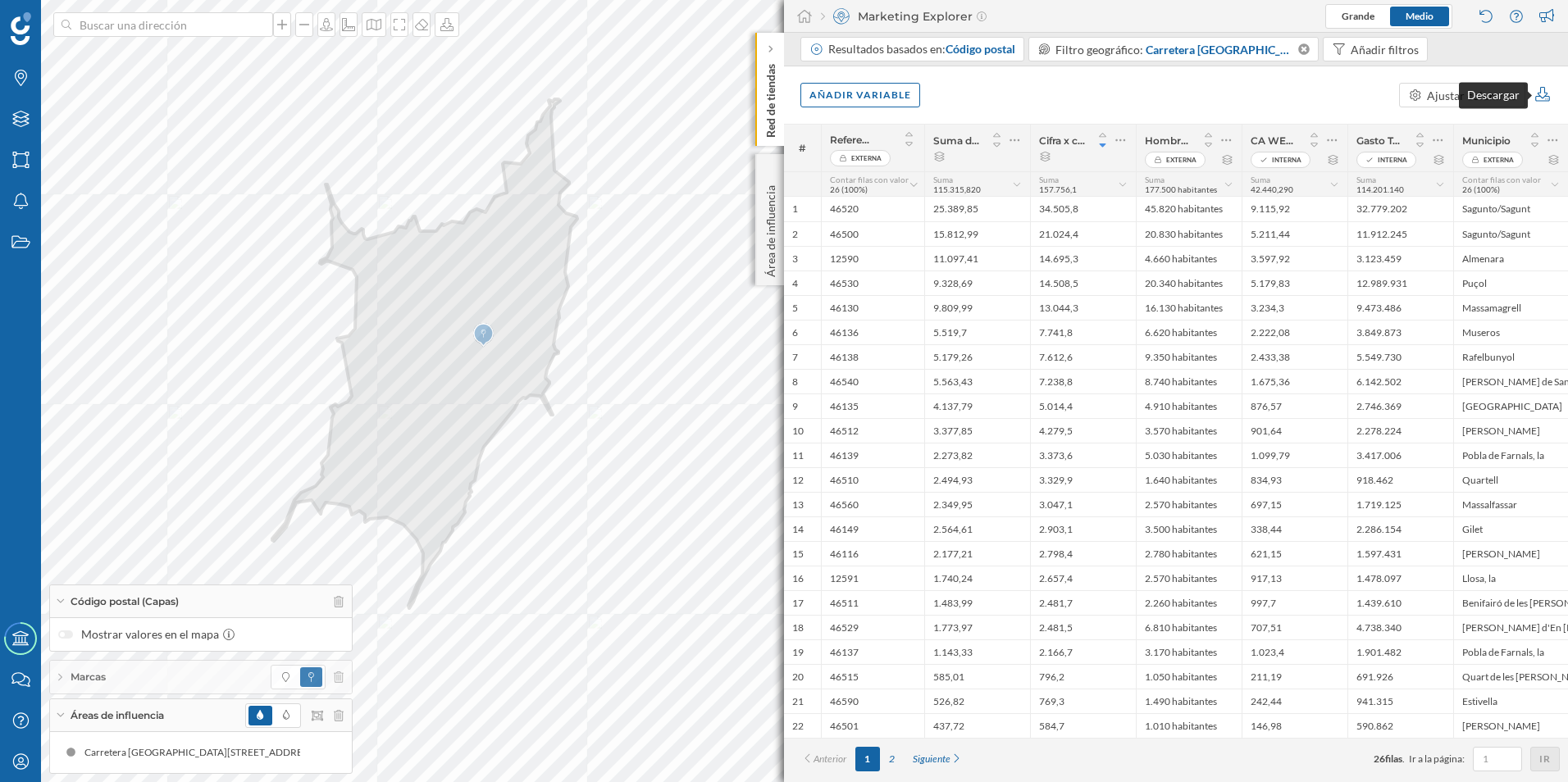
click at [1043, 92] on icon at bounding box center [1543, 94] width 19 height 15
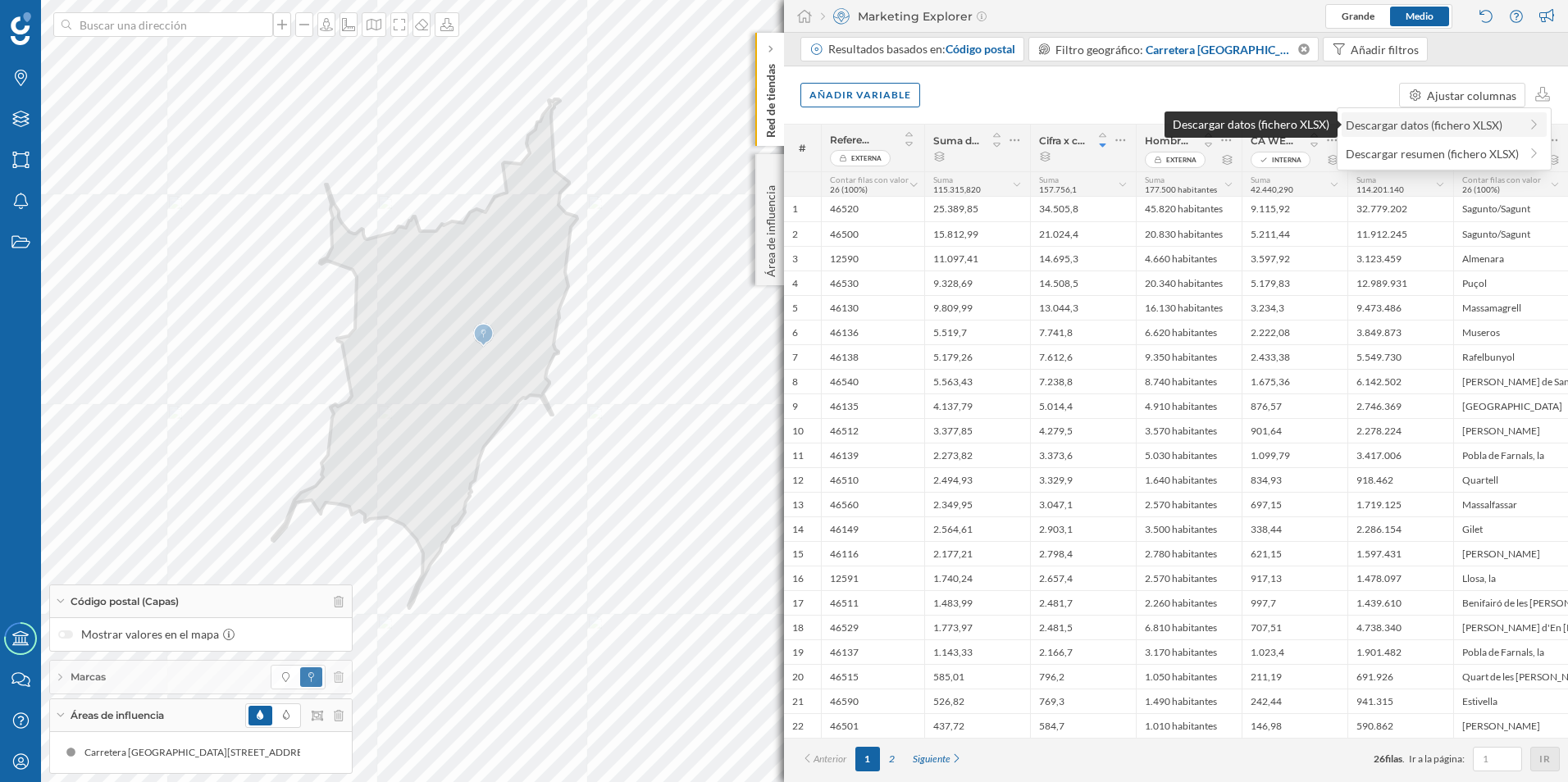
click at [1043, 120] on div "Descargar datos (fichero XLSX)" at bounding box center [1432, 124] width 173 height 17
click at [1026, 96] on div "Añadir variable Ajustar columnas" at bounding box center [1176, 95] width 784 height 58
click at [926, 487] on div "Siguiente" at bounding box center [938, 759] width 68 height 25
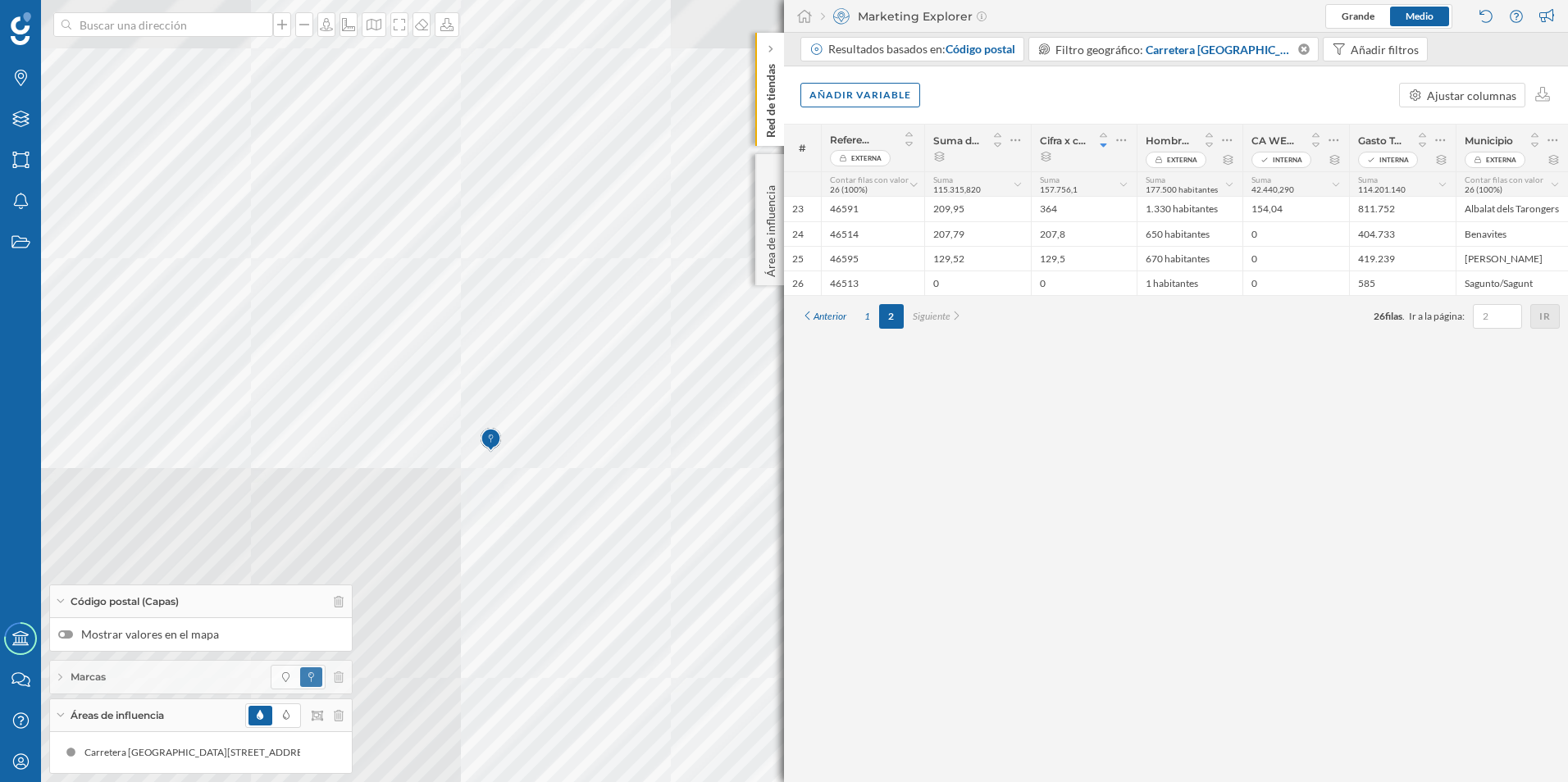
click at [777, 82] on p "Red de tiendas" at bounding box center [771, 98] width 16 height 80
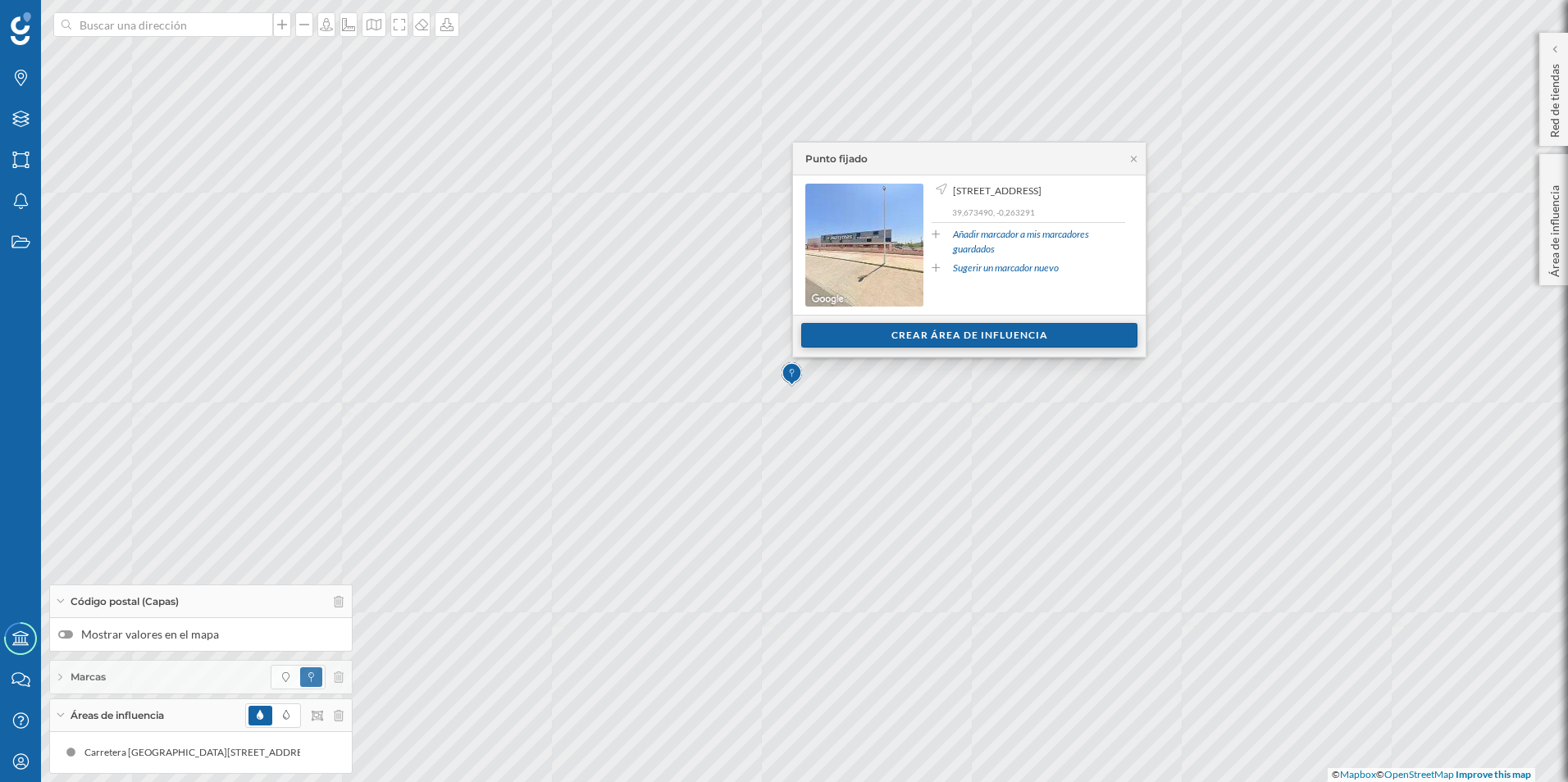
click at [881, 344] on div "Crear área de influencia" at bounding box center [970, 335] width 337 height 25
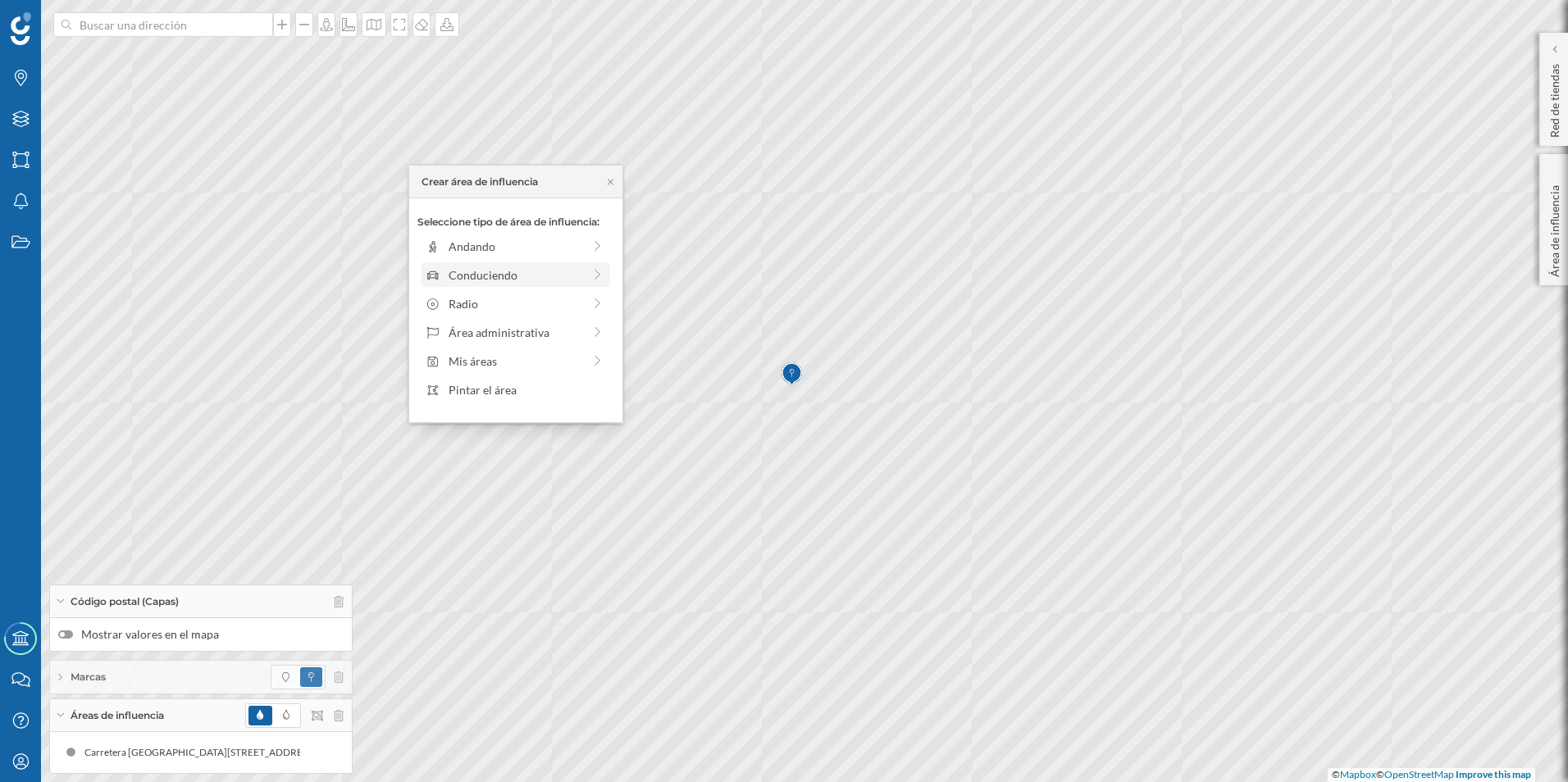
click at [564, 269] on div "Conduciendo" at bounding box center [515, 274] width 134 height 17
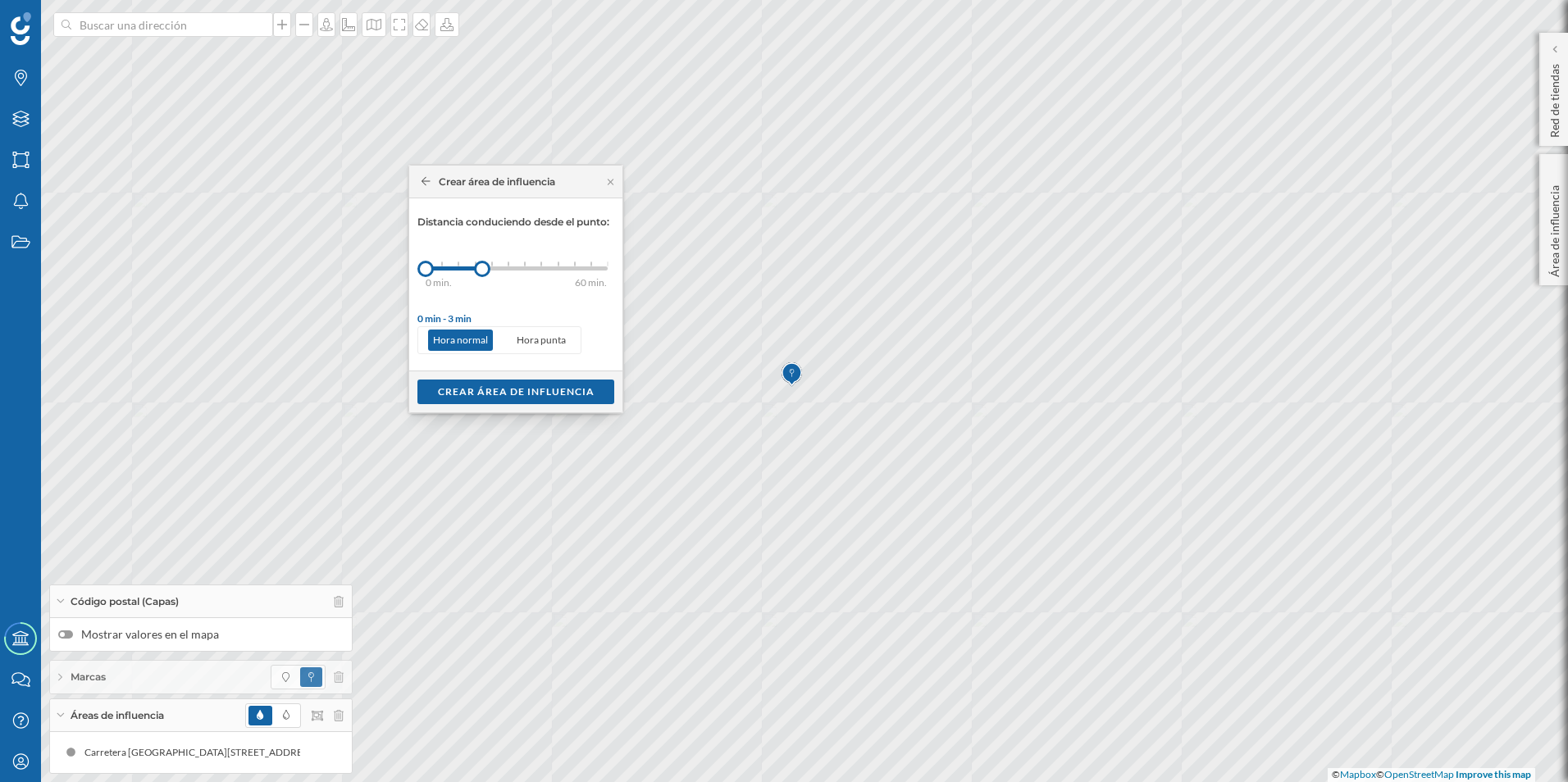
drag, startPoint x: 440, startPoint y: 275, endPoint x: 482, endPoint y: 277, distance: 42.0
click at [482, 277] on div "0 min. 3 min. 5 min. 7 min. 10 min. 12 min. 15 min. 20 min. 30 min. 45 min. 50 …" at bounding box center [516, 268] width 182 height 20
drag, startPoint x: 477, startPoint y: 269, endPoint x: 492, endPoint y: 269, distance: 15.0
click at [492, 269] on div at bounding box center [492, 269] width 16 height 16
click at [484, 398] on div "Crear área de influencia" at bounding box center [515, 391] width 197 height 25
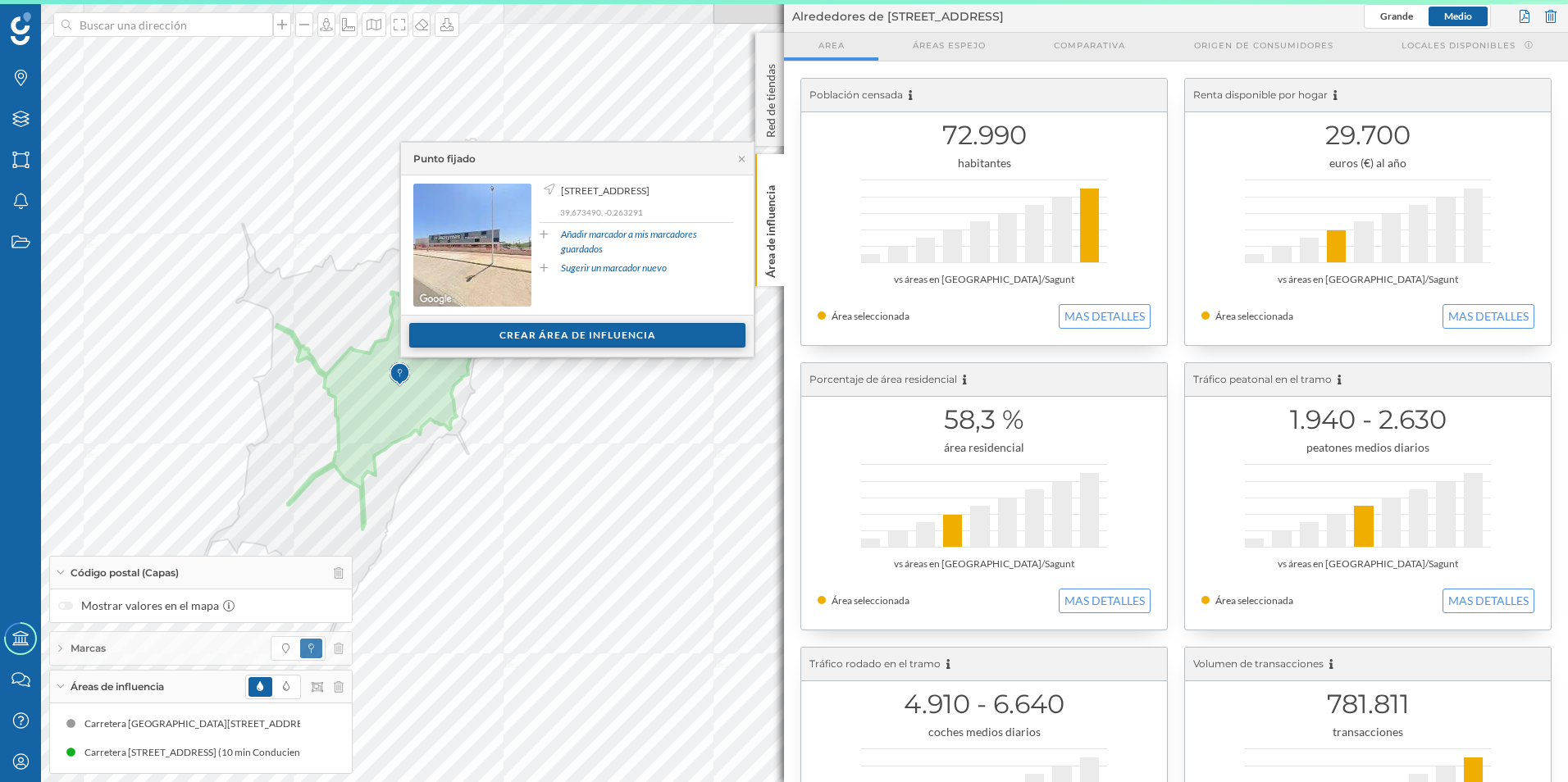
click at [472, 345] on div "Crear área de influencia" at bounding box center [577, 335] width 337 height 25
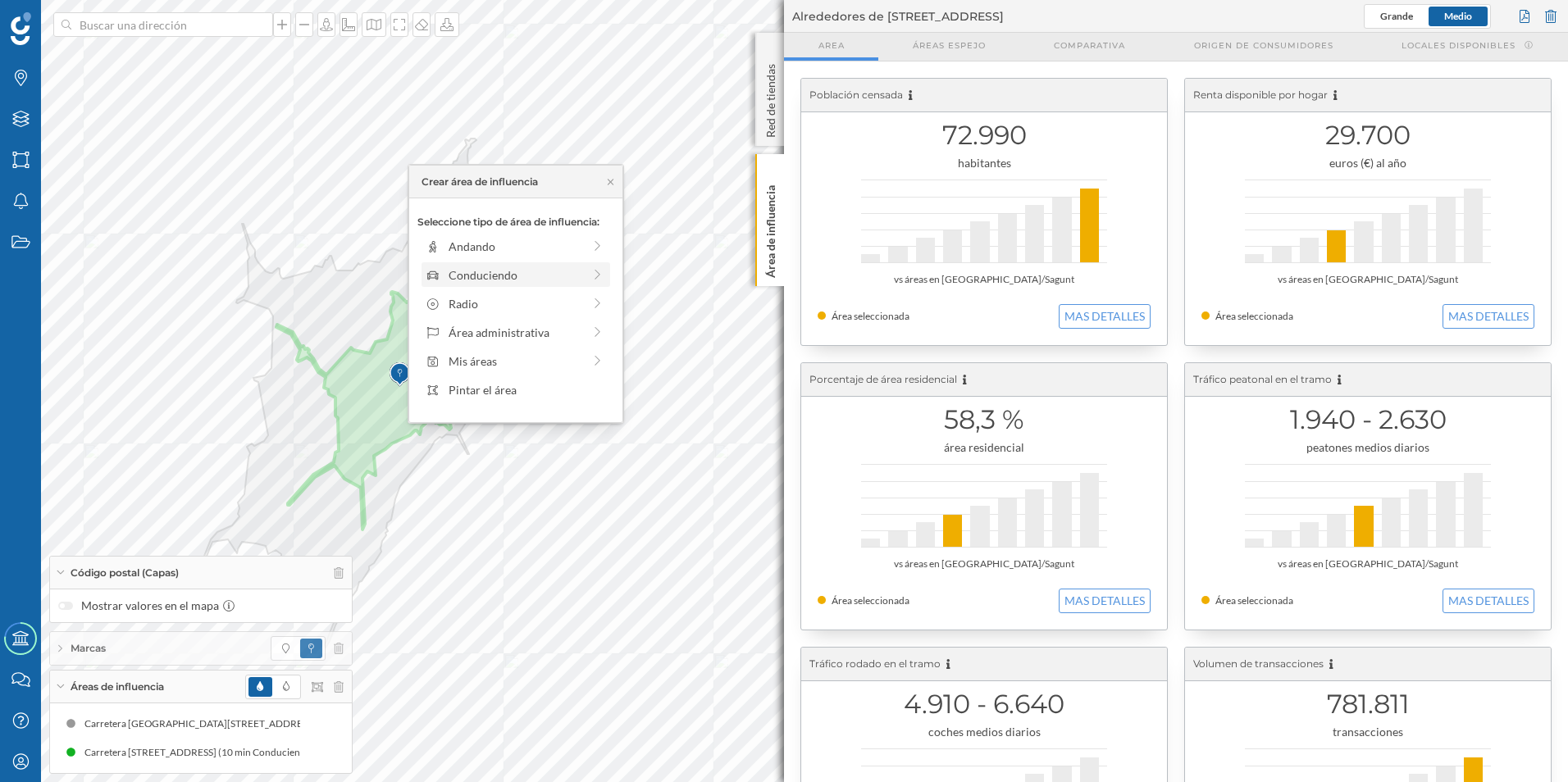
click at [587, 269] on div "Conduciendo" at bounding box center [514, 274] width 178 height 17
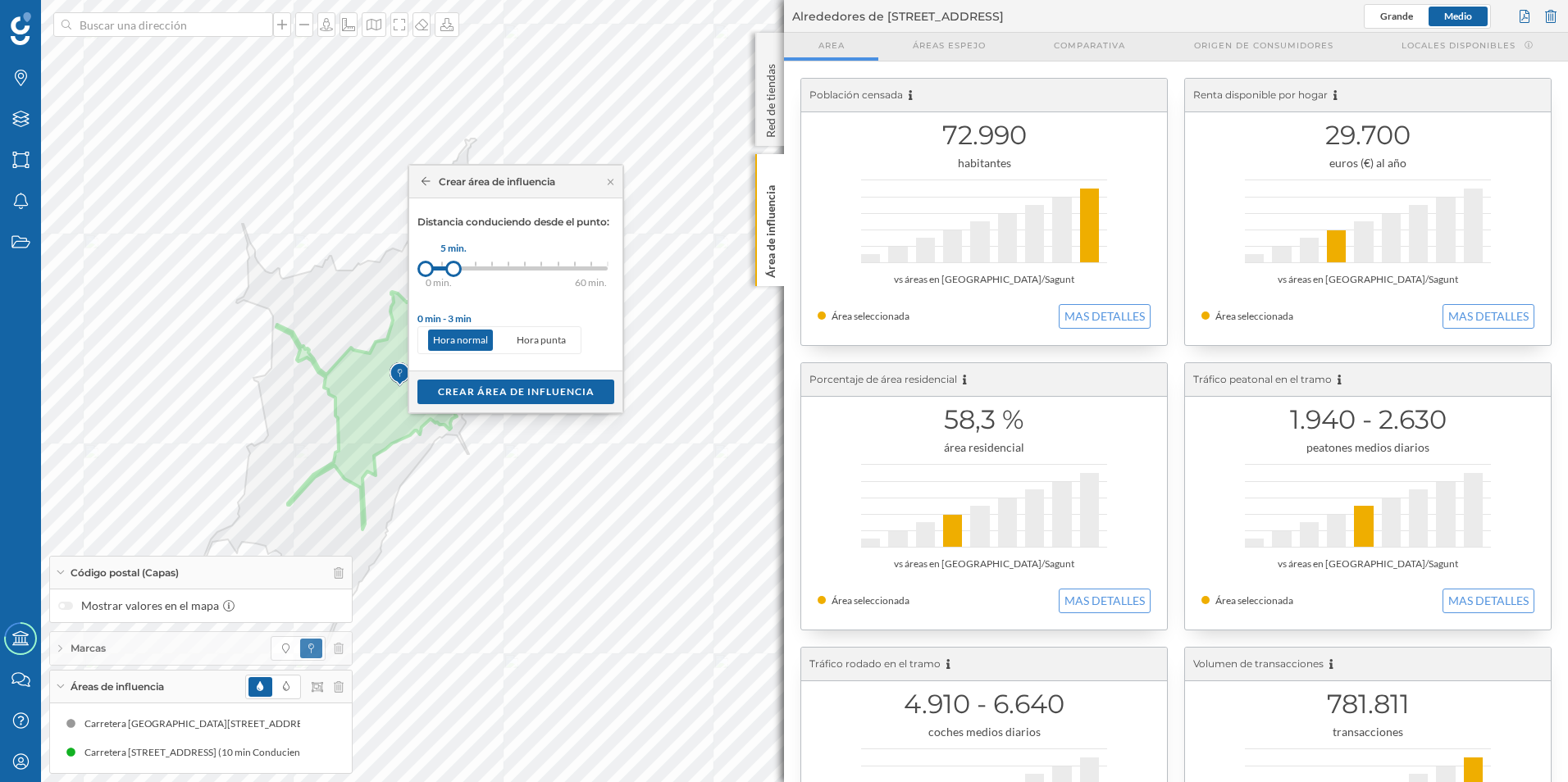
drag, startPoint x: 437, startPoint y: 269, endPoint x: 454, endPoint y: 269, distance: 17.0
click at [454, 269] on div at bounding box center [454, 269] width 16 height 16
click at [491, 389] on div "Crear área de influencia" at bounding box center [515, 391] width 197 height 25
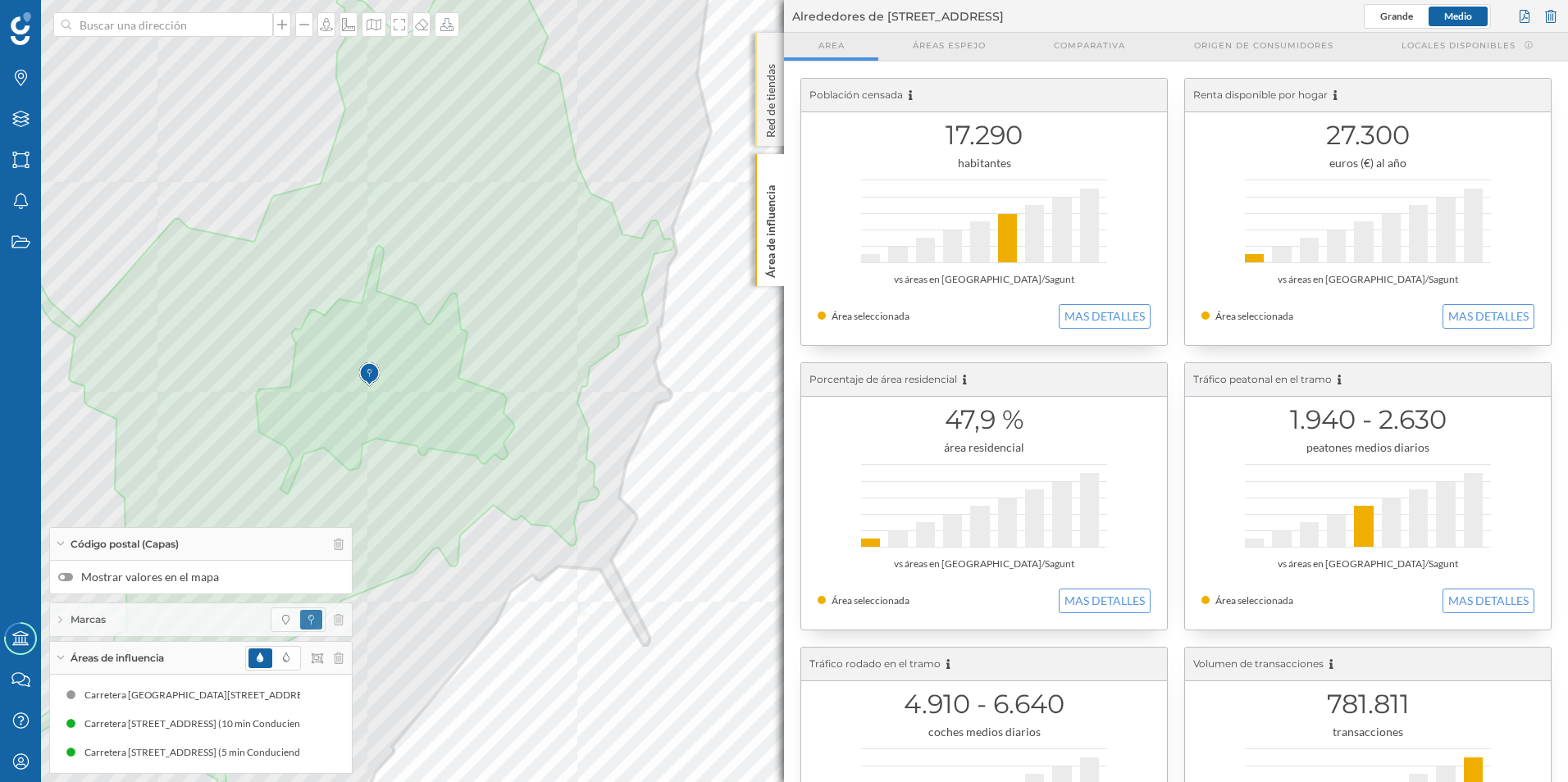
click at [774, 116] on p "Red de tiendas" at bounding box center [771, 98] width 16 height 80
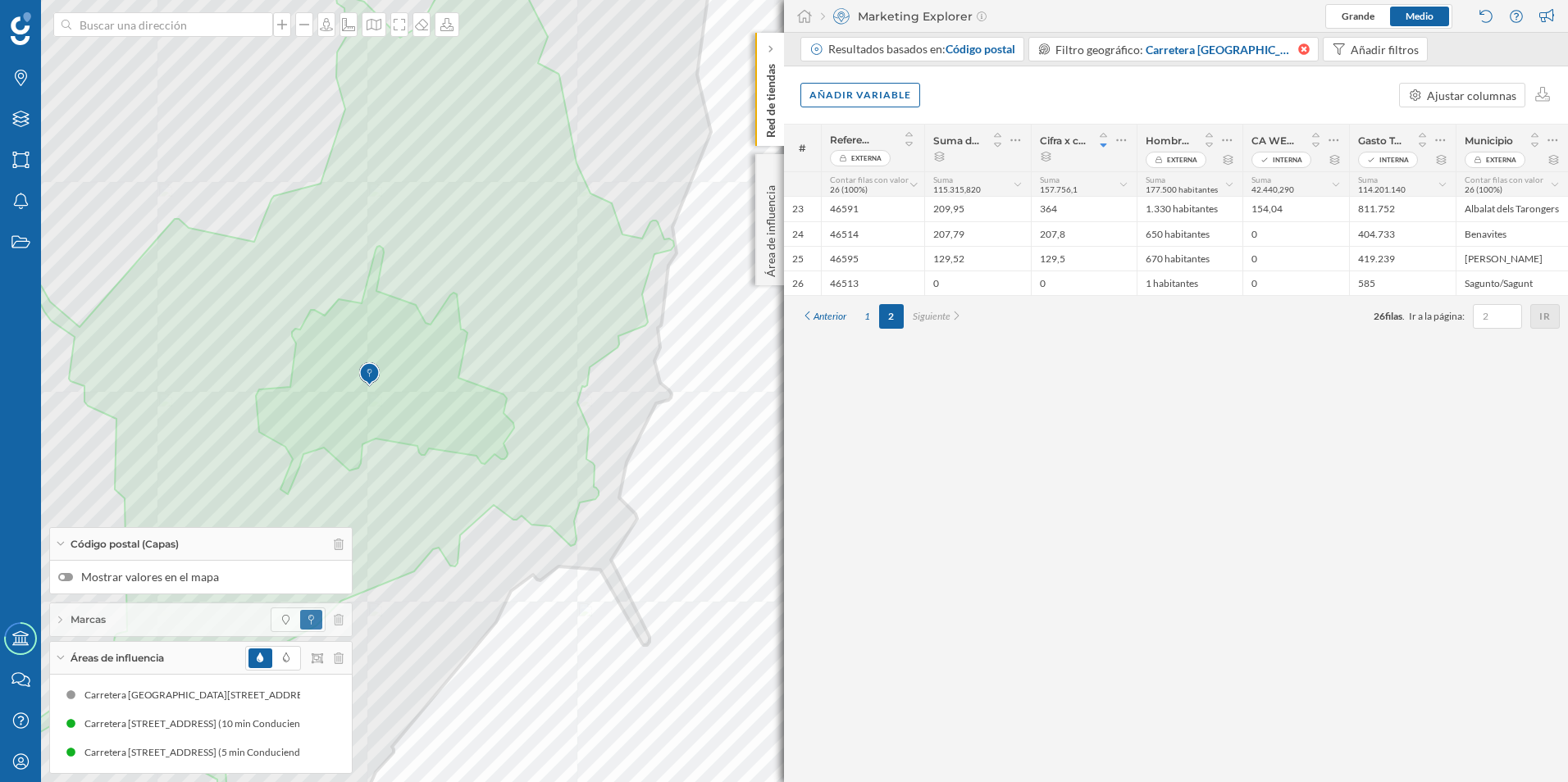
click at [1043, 50] on icon at bounding box center [1304, 49] width 12 height 12
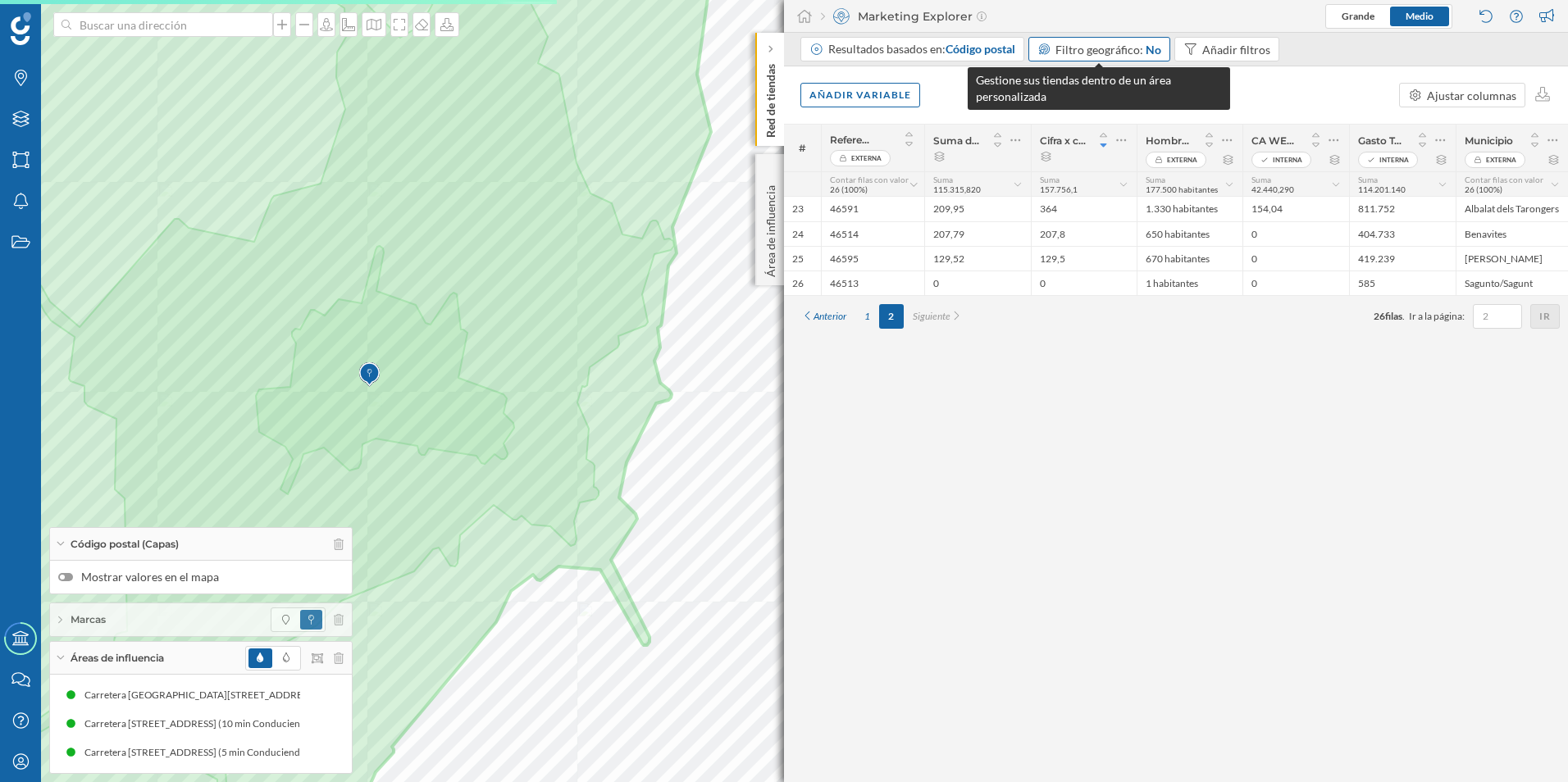
click at [1043, 43] on span "Filtro geográfico:" at bounding box center [1100, 49] width 88 height 14
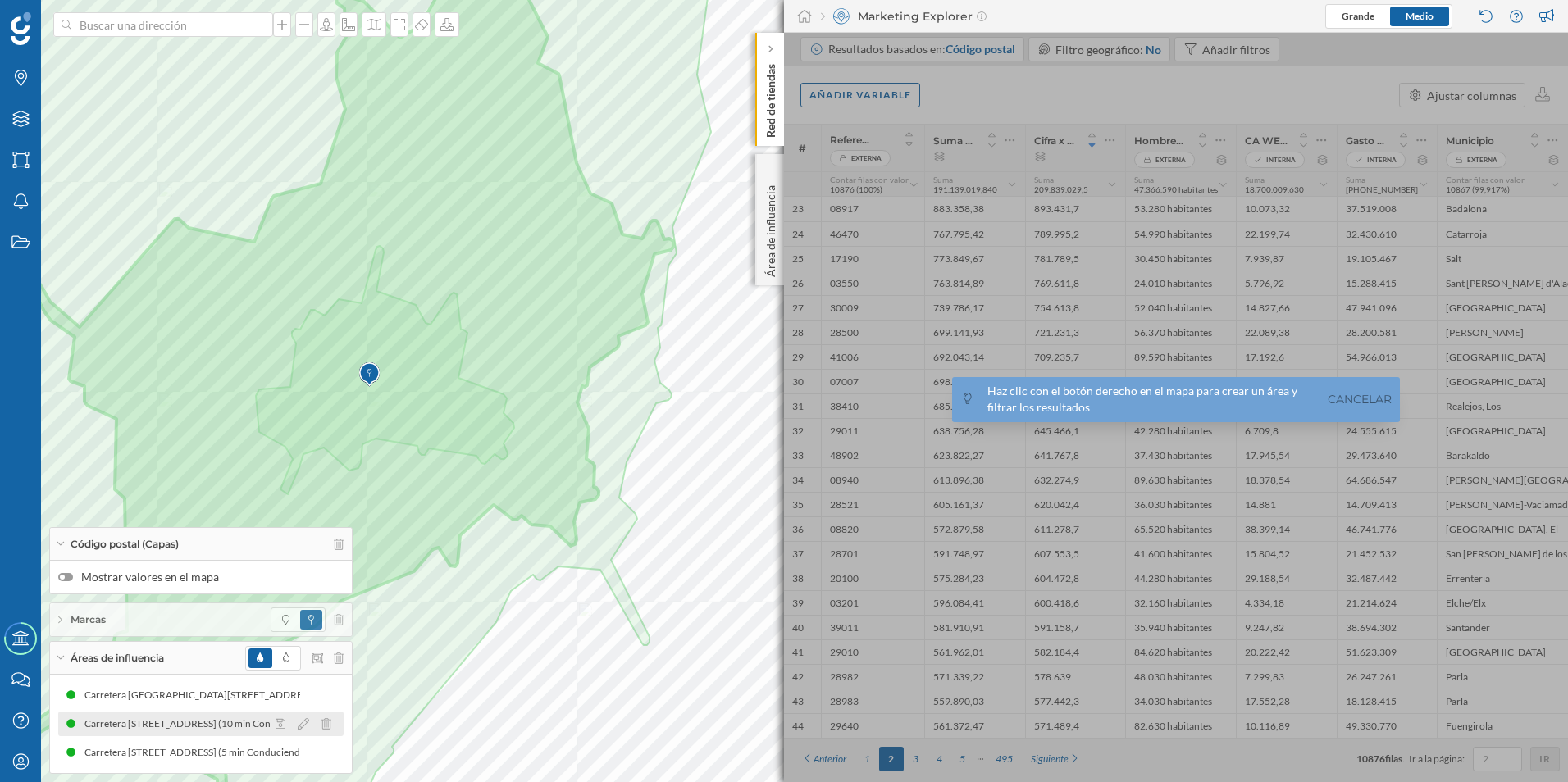
click at [216, 487] on div "Carretera [STREET_ADDRESS] (10 min Conduciendo)" at bounding box center [203, 724] width 239 height 16
